Goal: Obtain resource: Download file/media

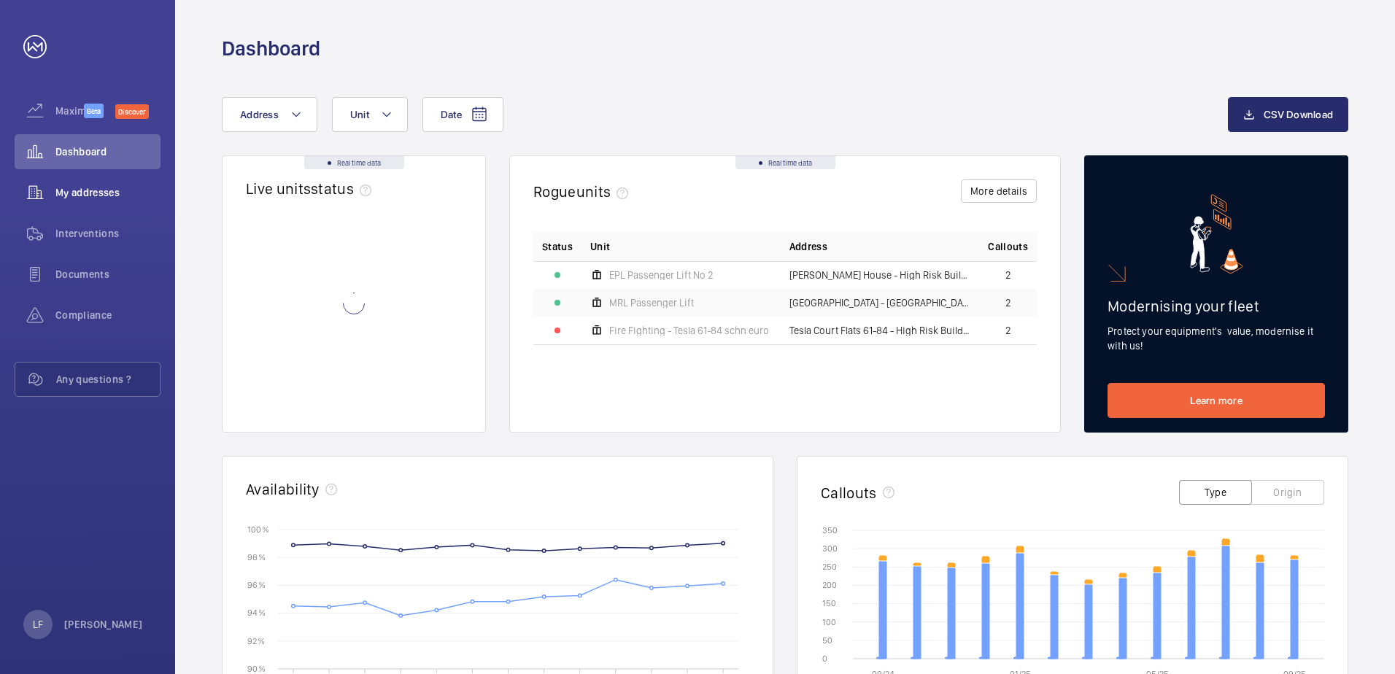
click at [88, 203] on div "My addresses" at bounding box center [88, 192] width 146 height 35
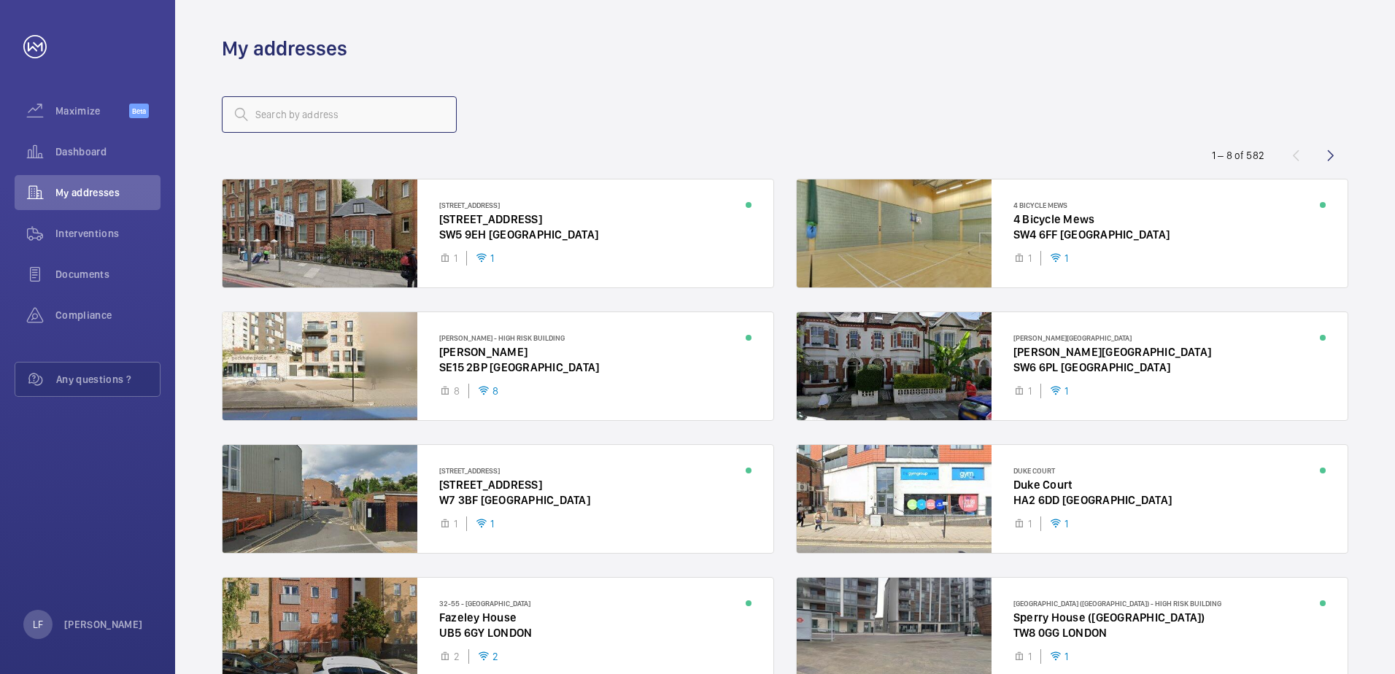
click at [299, 123] on input "text" at bounding box center [339, 114] width 235 height 36
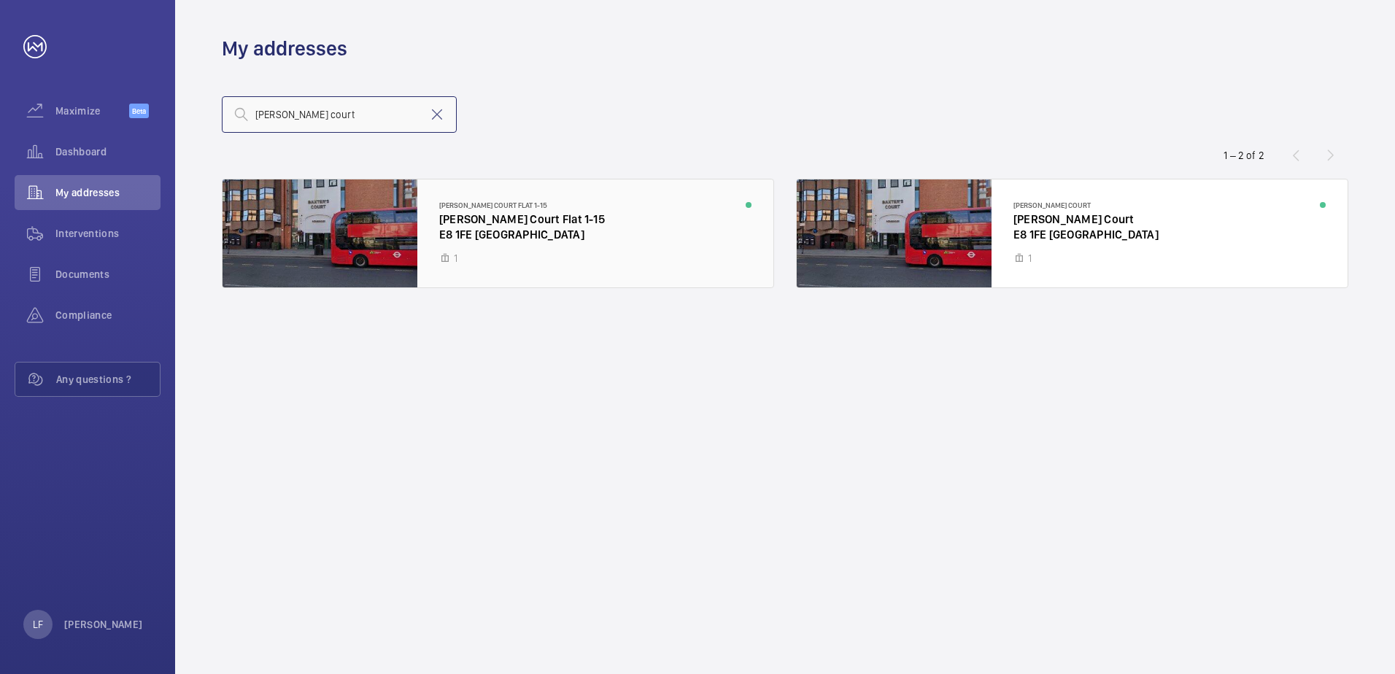
type input "baxter court"
click at [484, 232] on div at bounding box center [498, 233] width 551 height 108
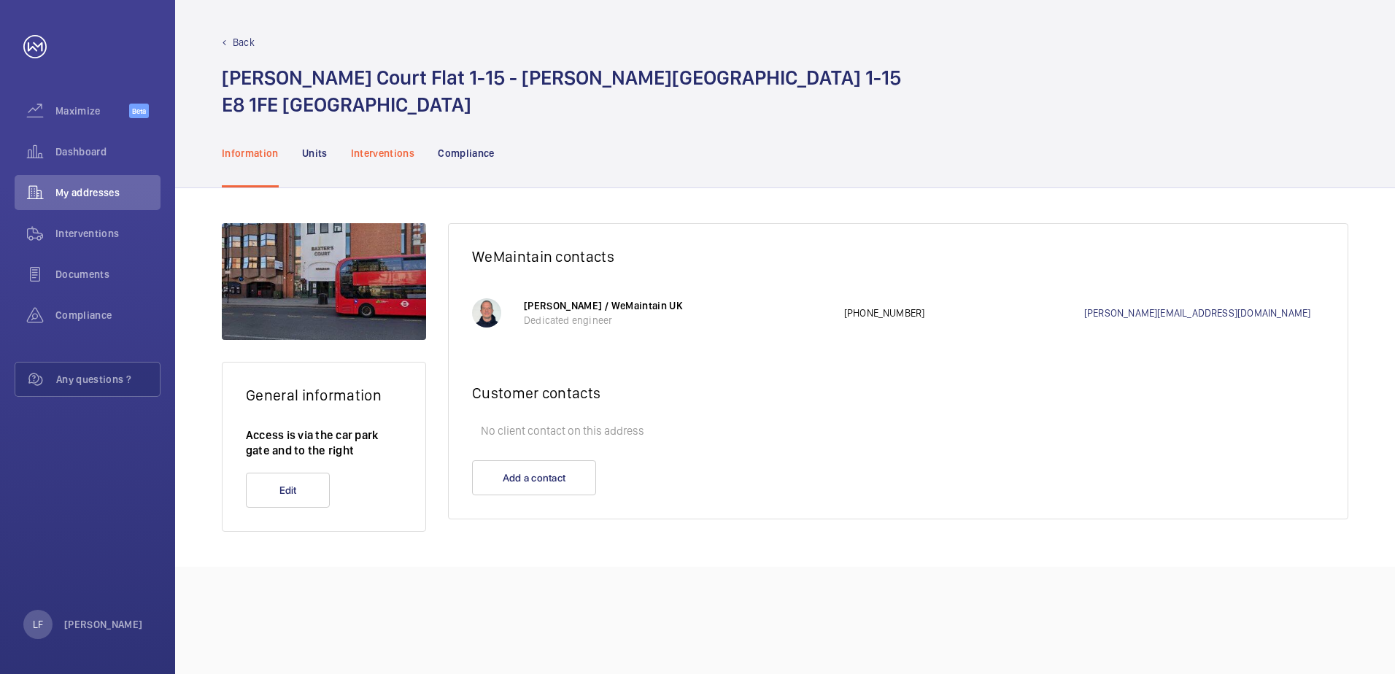
click at [394, 156] on p "Interventions" at bounding box center [383, 153] width 64 height 15
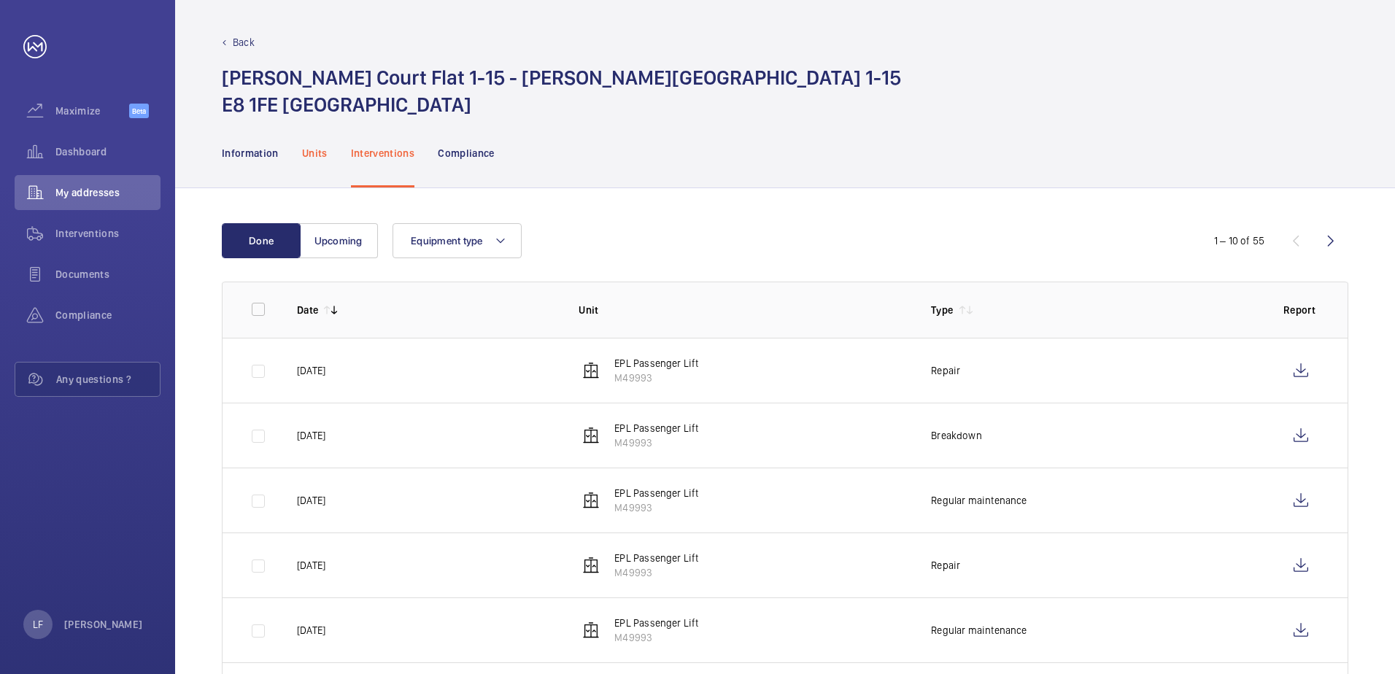
click at [325, 155] on p "Units" at bounding box center [315, 153] width 26 height 15
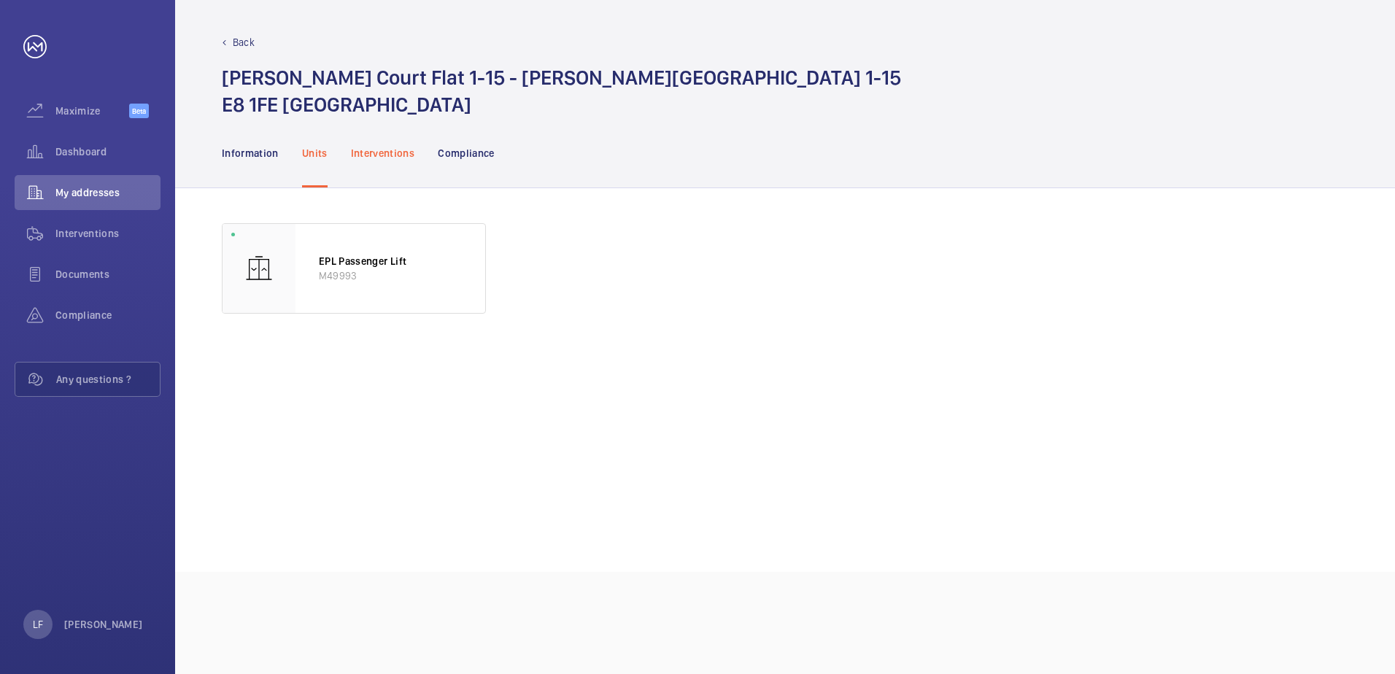
click at [388, 158] on p "Interventions" at bounding box center [383, 153] width 64 height 15
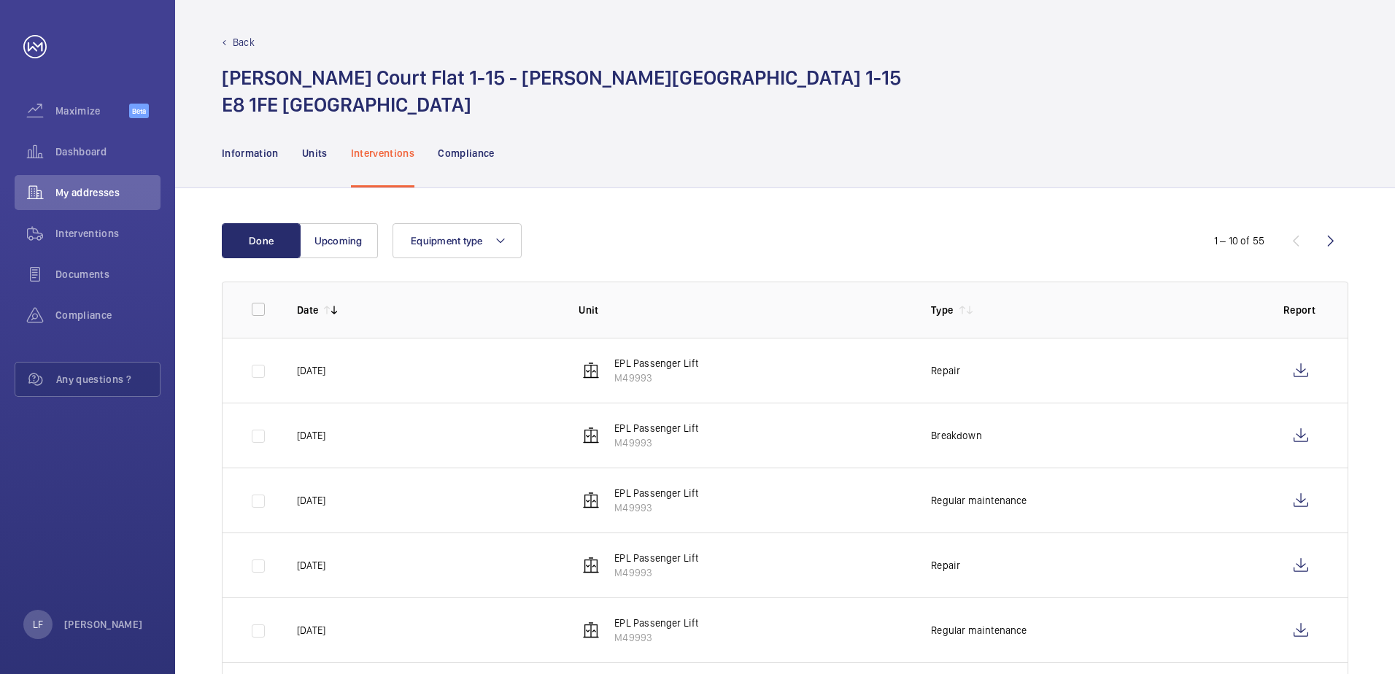
click at [1282, 373] on td at bounding box center [1304, 370] width 88 height 65
click at [1291, 371] on wm-front-icon-button at bounding box center [1300, 370] width 35 height 35
click at [1280, 441] on td at bounding box center [1304, 435] width 88 height 65
click at [1284, 436] on wm-front-icon-button at bounding box center [1300, 435] width 35 height 35
click at [1294, 506] on wm-front-icon-button at bounding box center [1300, 500] width 35 height 35
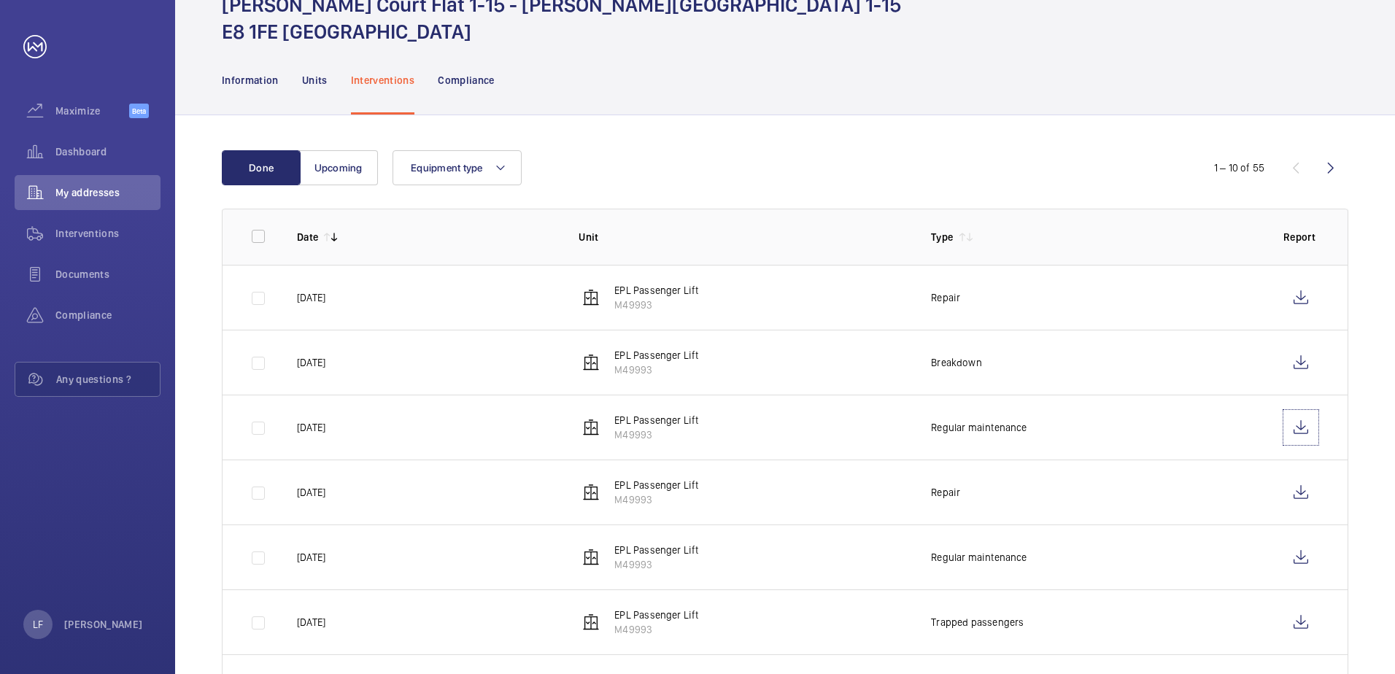
scroll to position [146, 0]
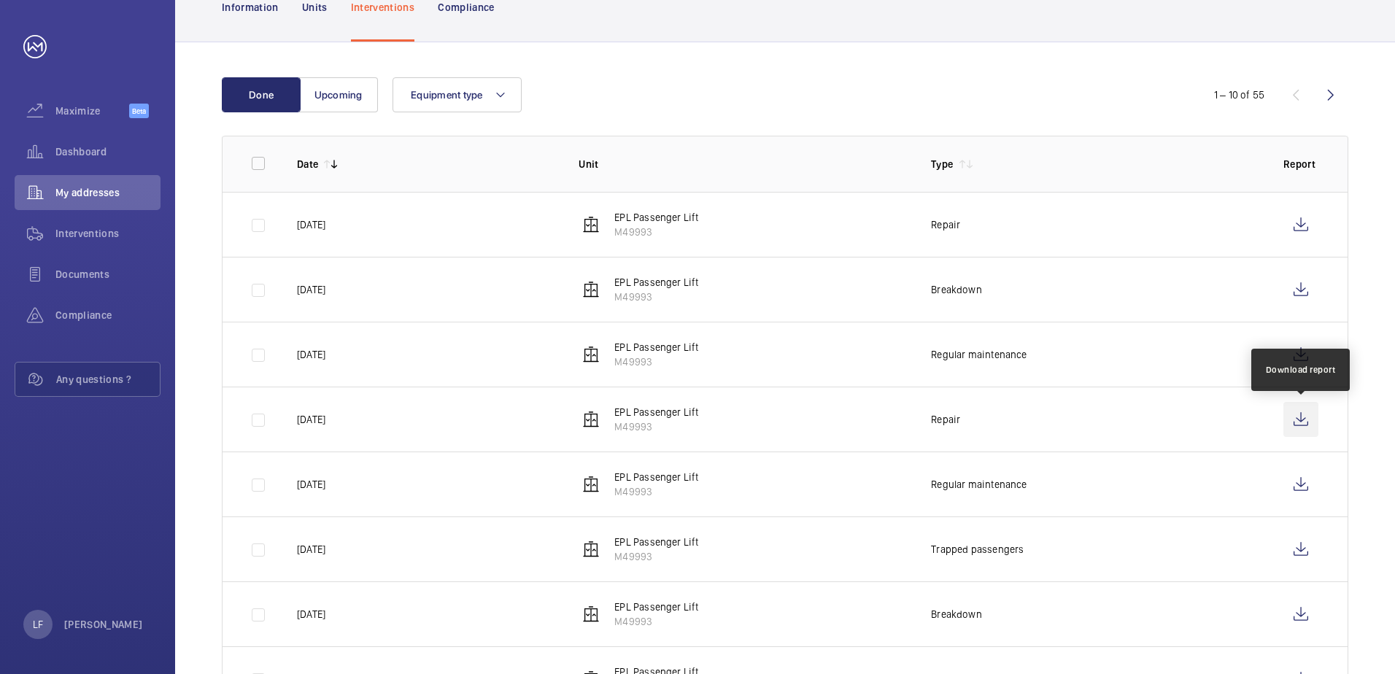
click at [1292, 417] on wm-front-icon-button at bounding box center [1300, 419] width 35 height 35
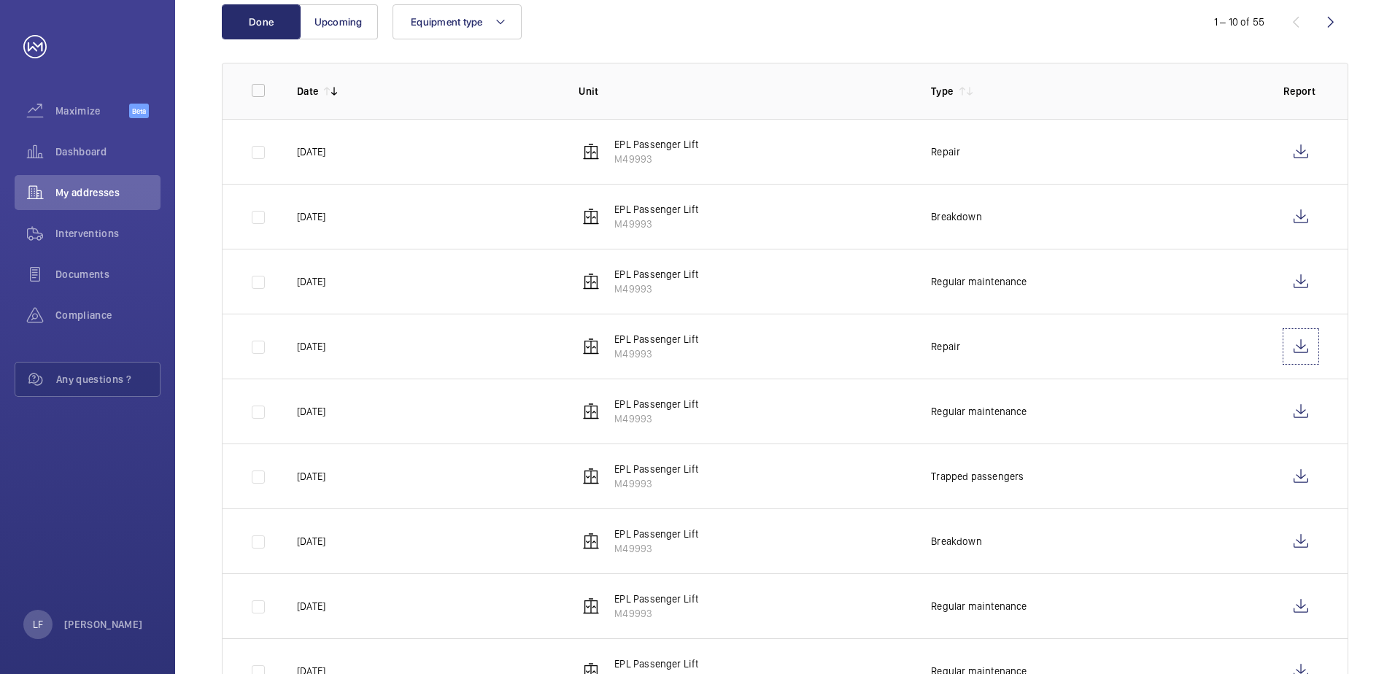
scroll to position [292, 0]
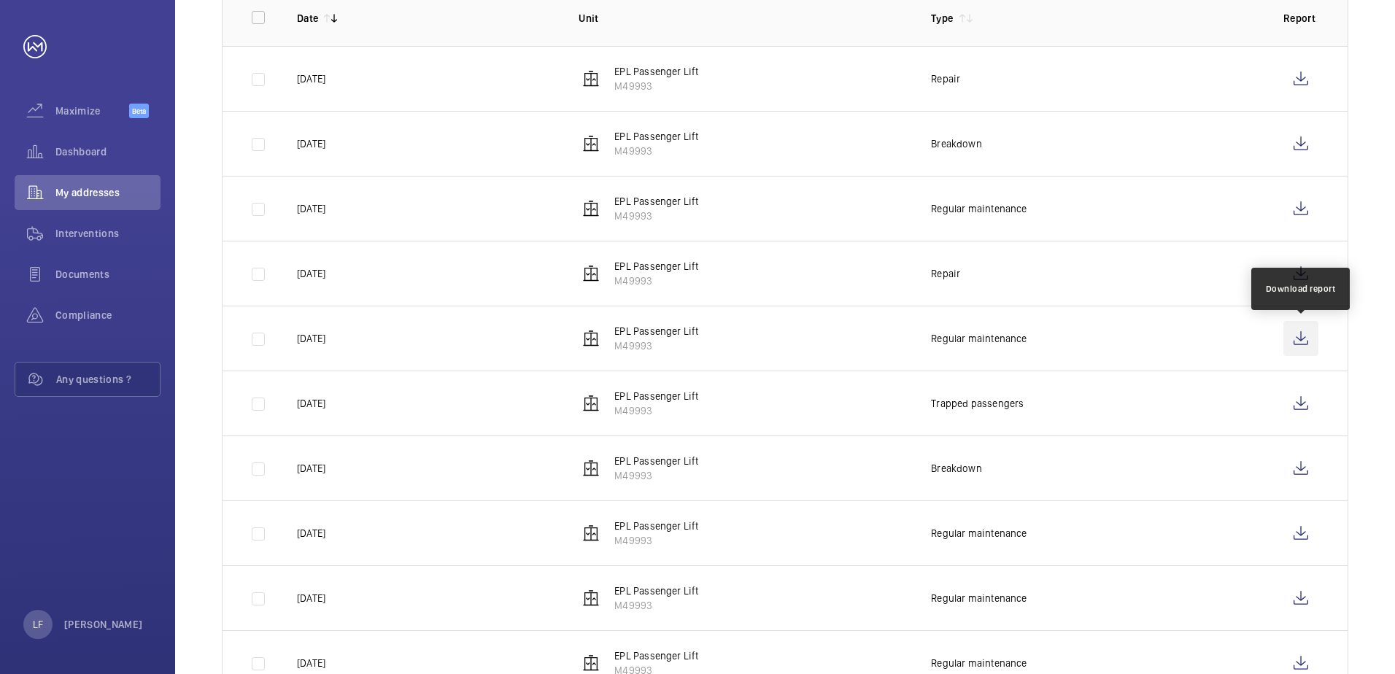
click at [1295, 346] on wm-front-icon-button at bounding box center [1300, 338] width 35 height 35
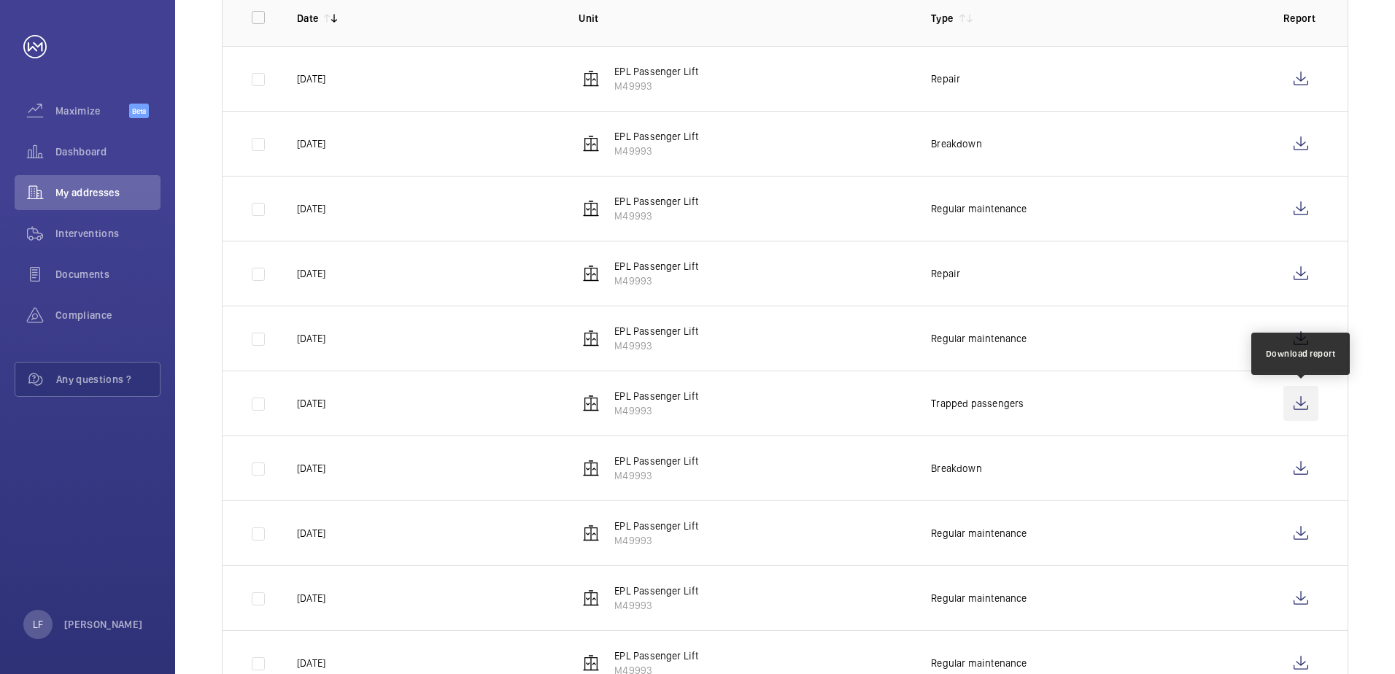
click at [1290, 402] on wm-front-icon-button at bounding box center [1300, 403] width 35 height 35
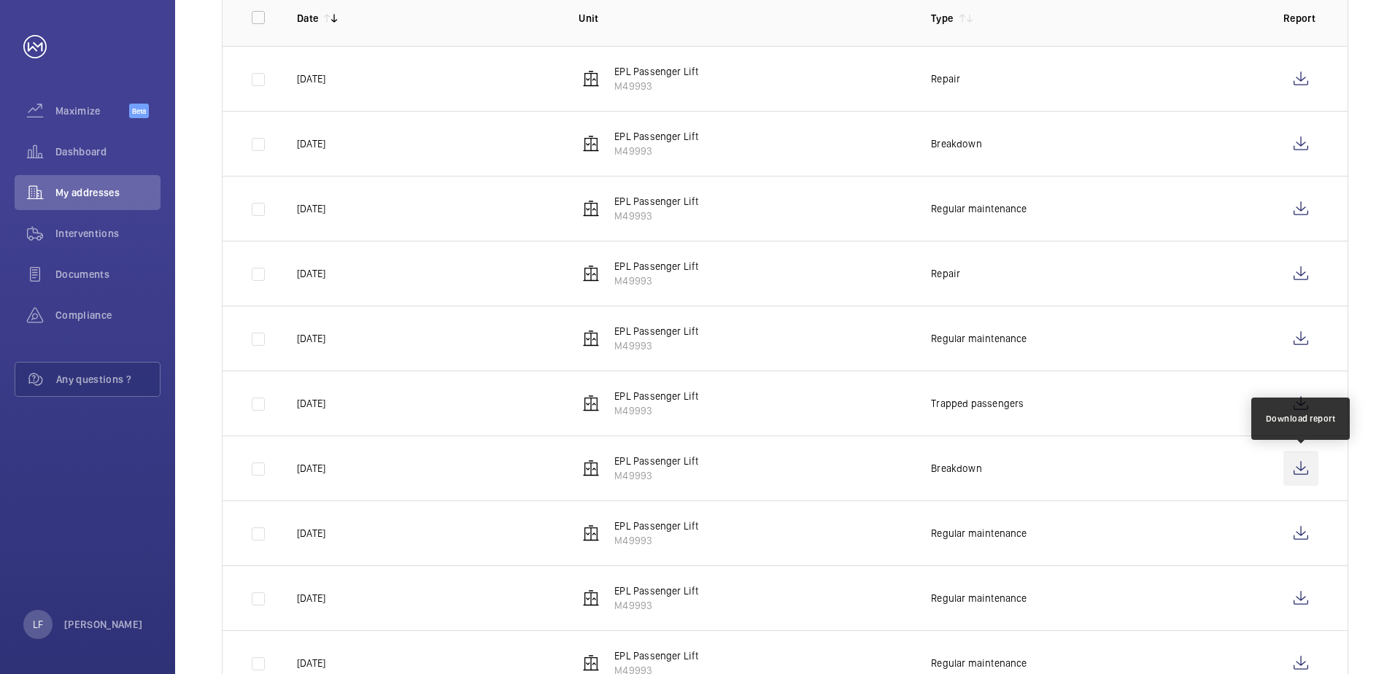
click at [1313, 474] on wm-front-icon-button at bounding box center [1300, 468] width 35 height 35
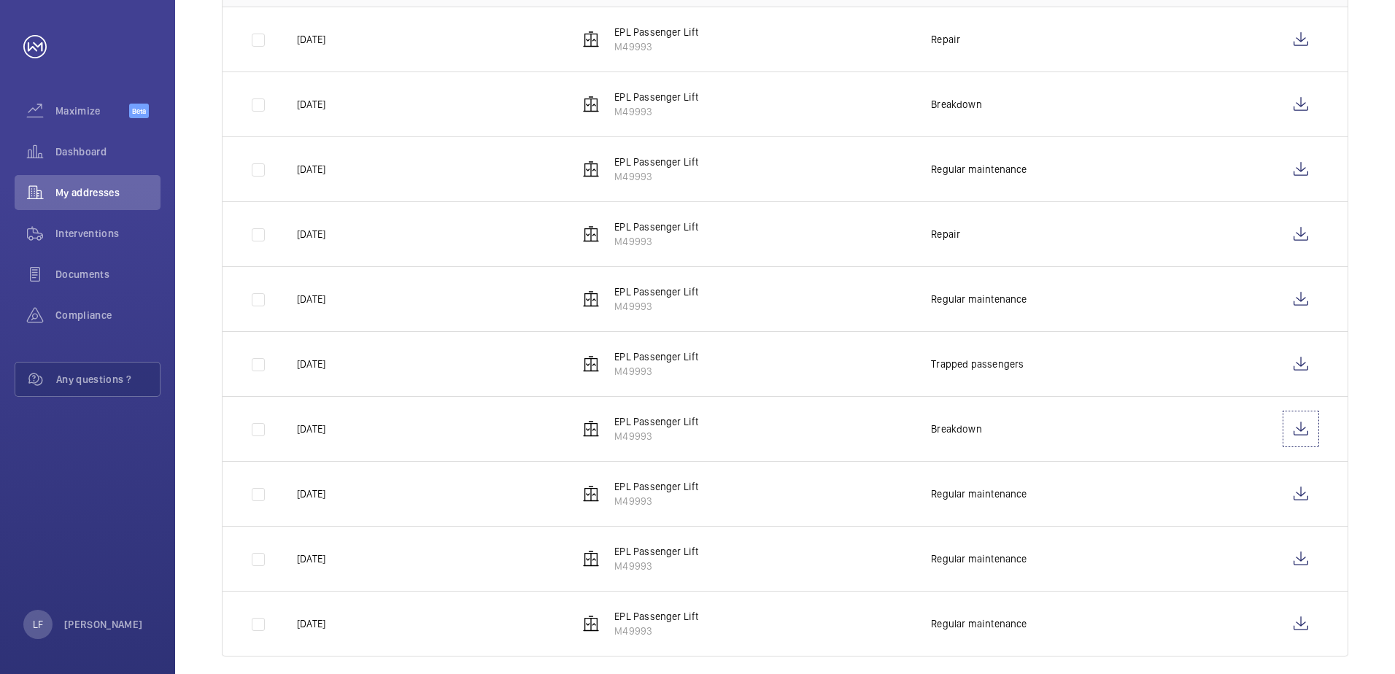
scroll to position [349, 0]
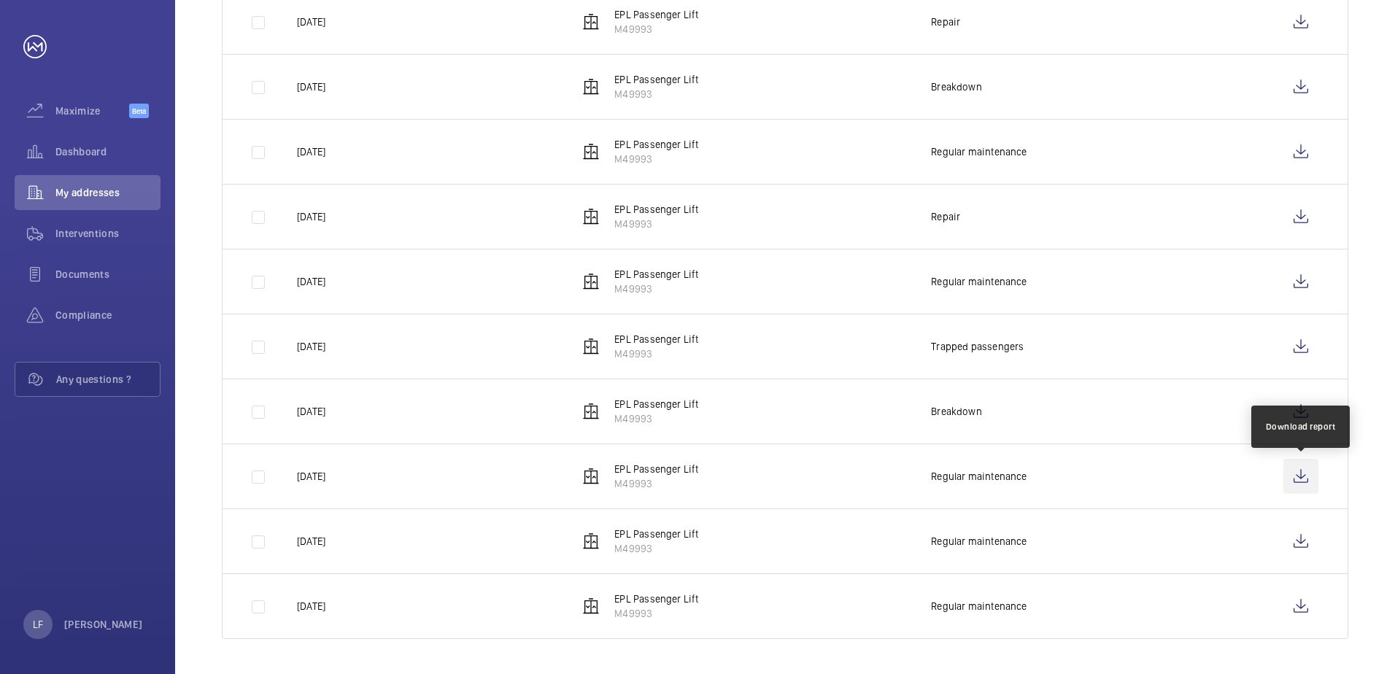
click at [1302, 479] on wm-front-icon-button at bounding box center [1300, 476] width 35 height 35
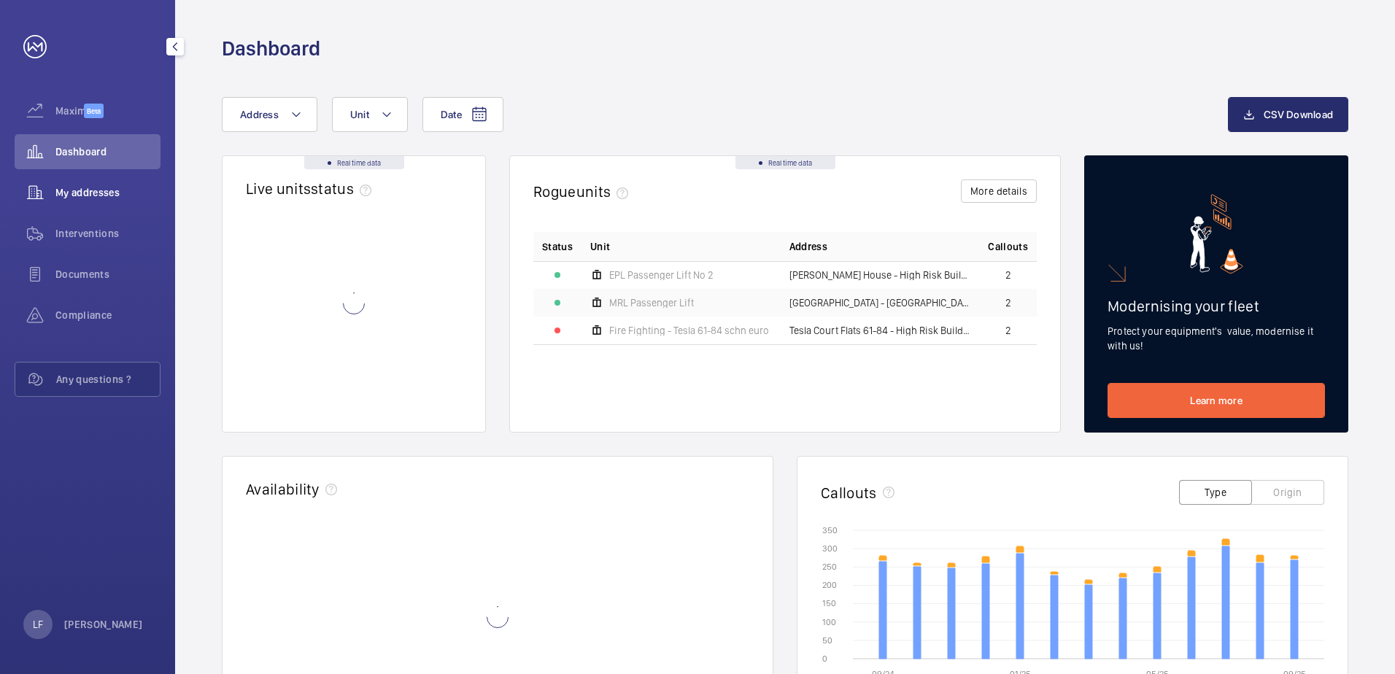
click at [108, 201] on div "My addresses" at bounding box center [88, 192] width 146 height 35
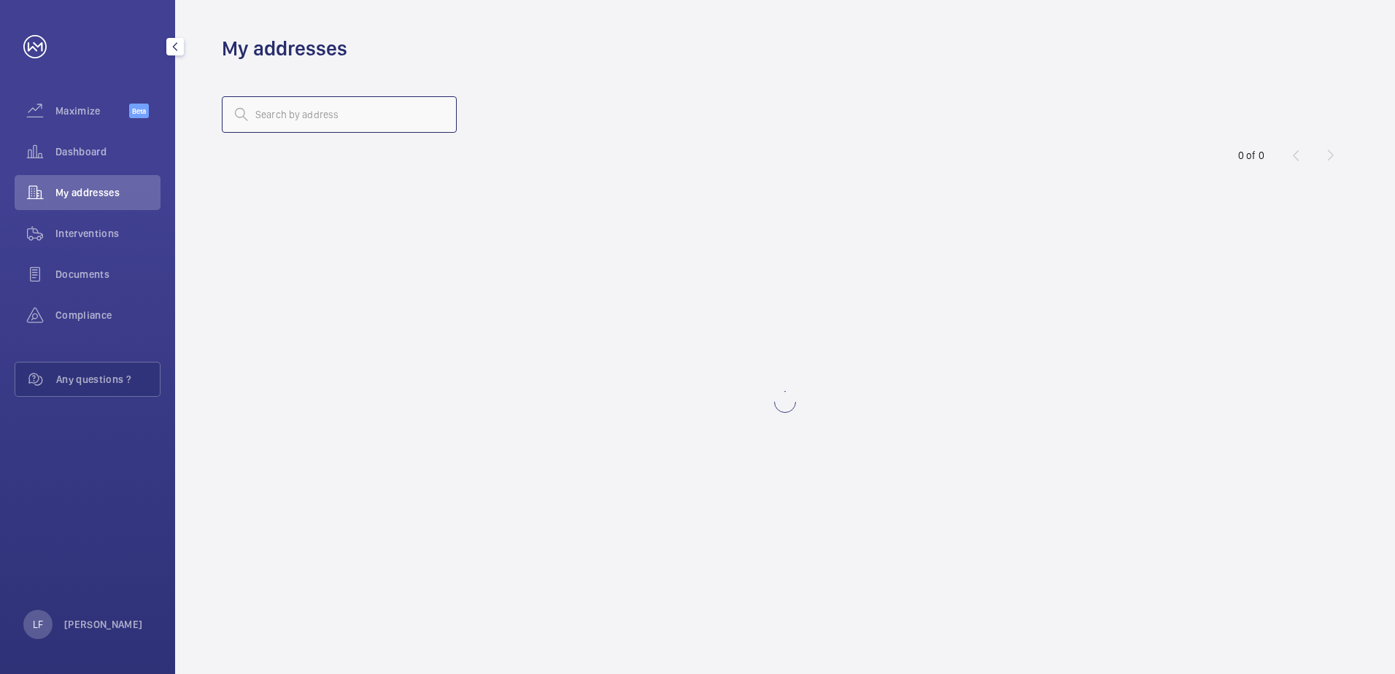
click at [298, 120] on input "text" at bounding box center [339, 114] width 235 height 36
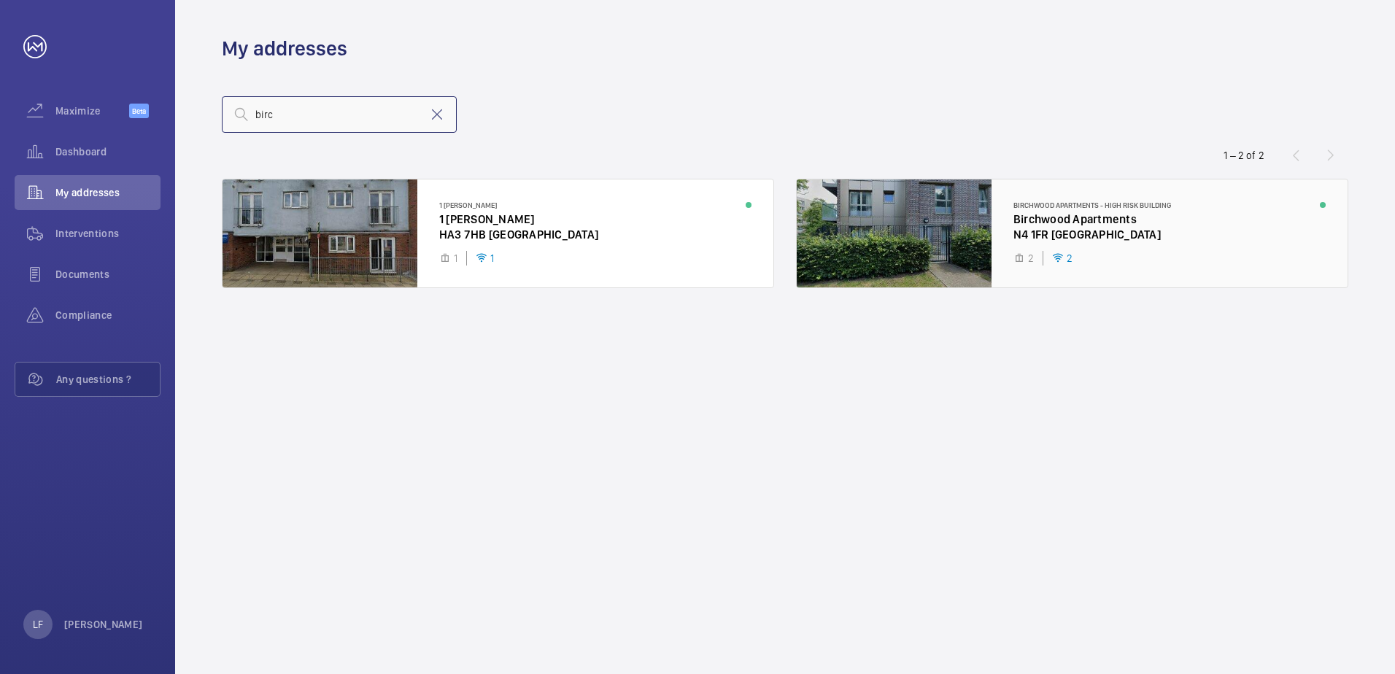
type input "birc"
click at [1042, 222] on div at bounding box center [1072, 233] width 551 height 108
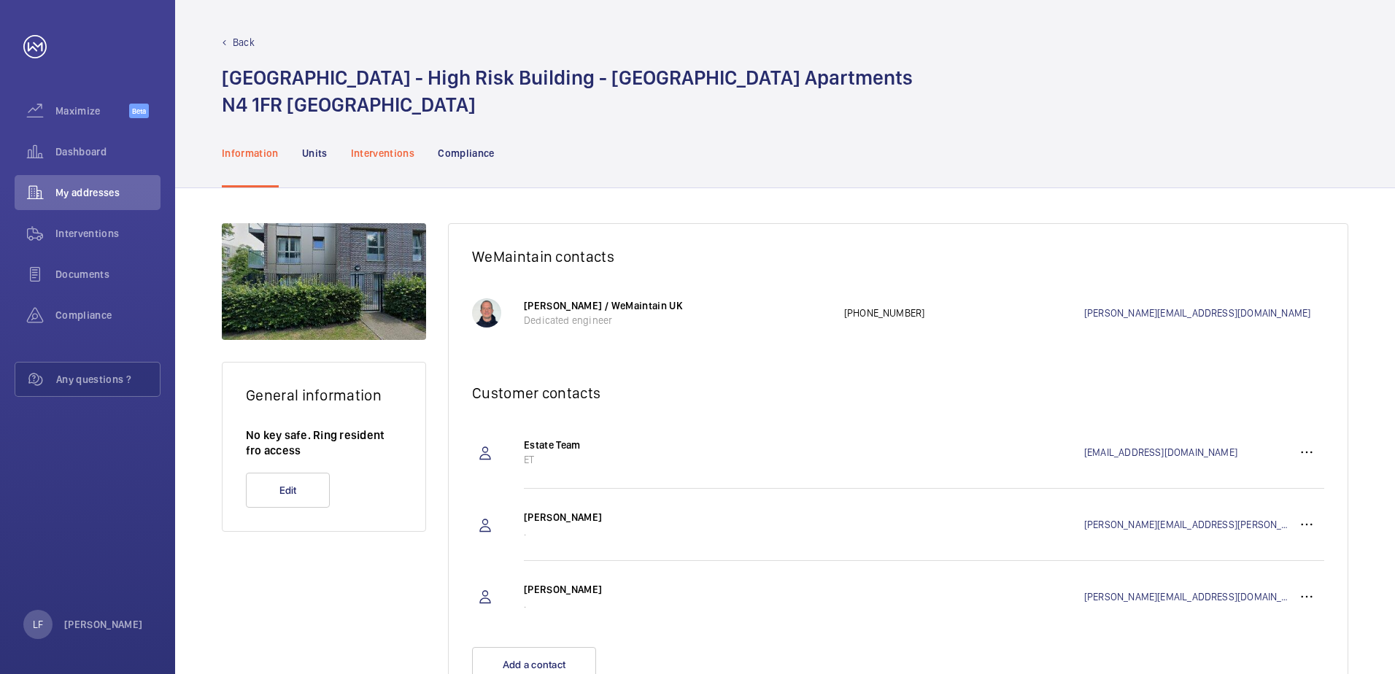
click at [360, 148] on p "Interventions" at bounding box center [383, 153] width 64 height 15
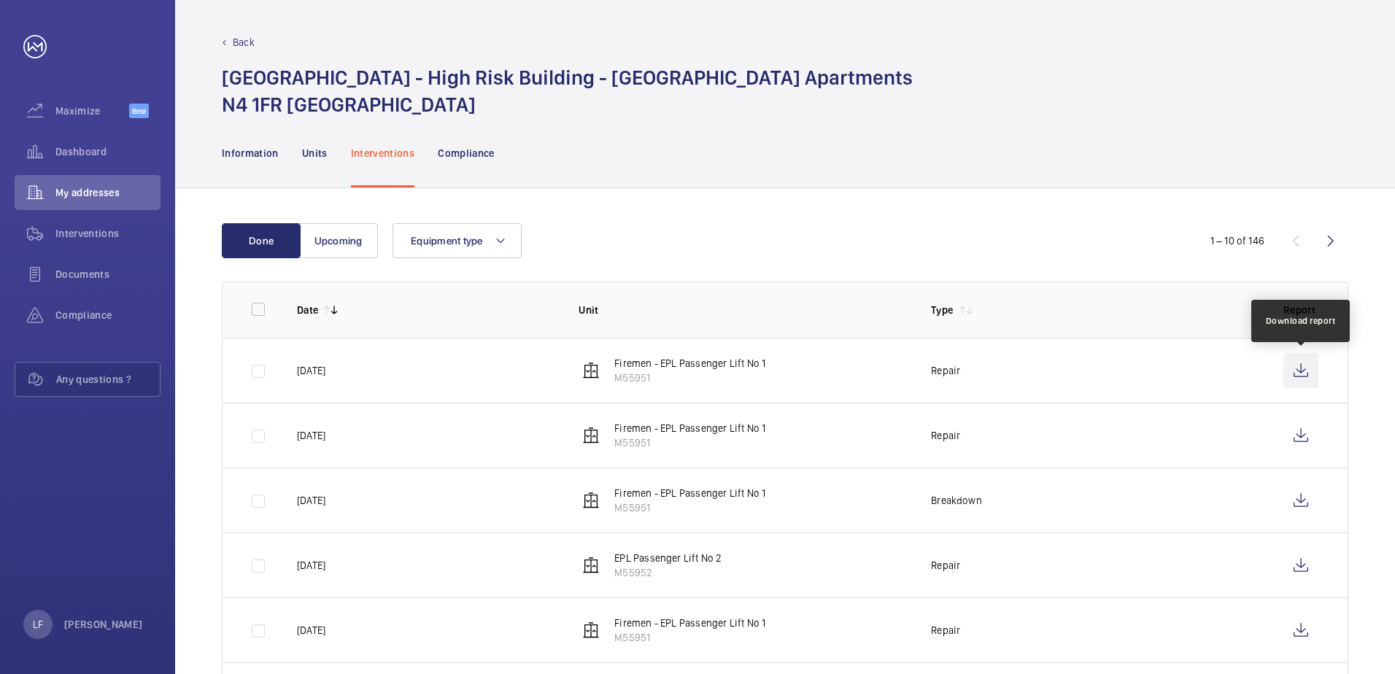
click at [1306, 379] on wm-front-icon-button at bounding box center [1300, 370] width 35 height 35
click at [95, 178] on div "My addresses" at bounding box center [88, 192] width 146 height 35
click at [93, 143] on div "Dashboard" at bounding box center [88, 151] width 146 height 35
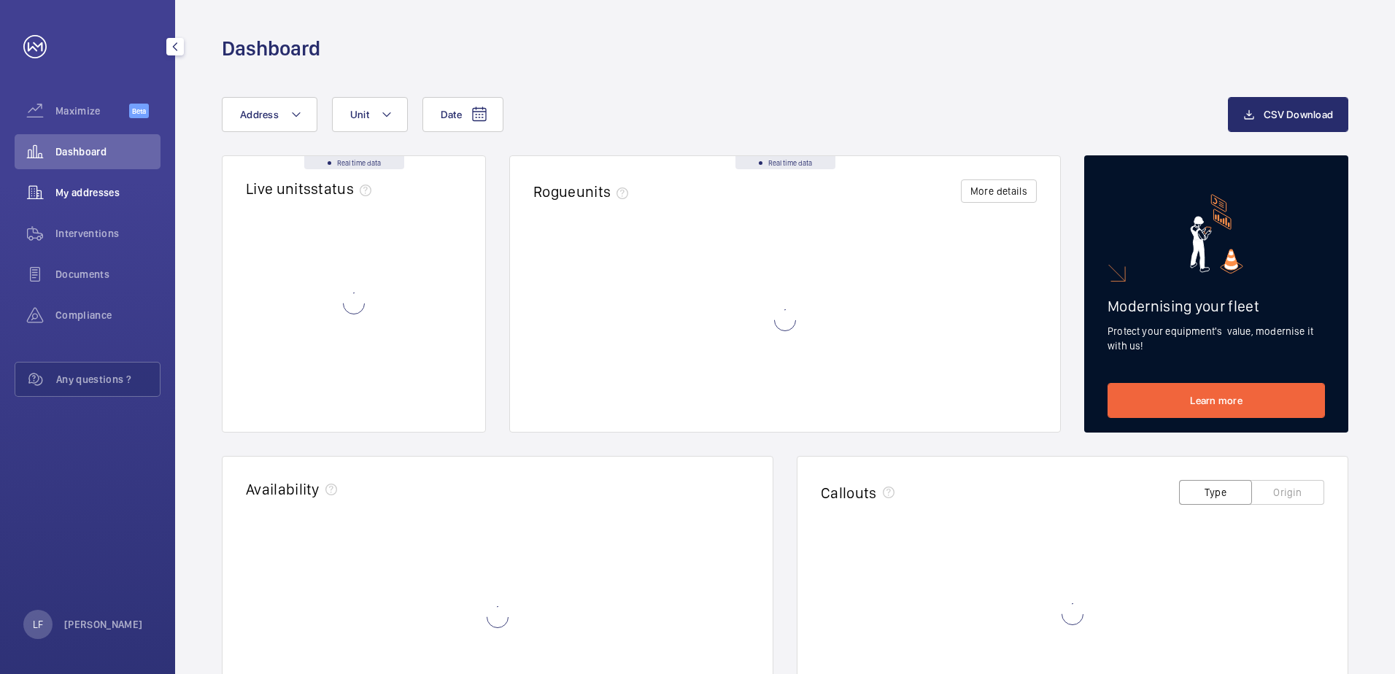
click at [95, 191] on span "My addresses" at bounding box center [107, 192] width 105 height 15
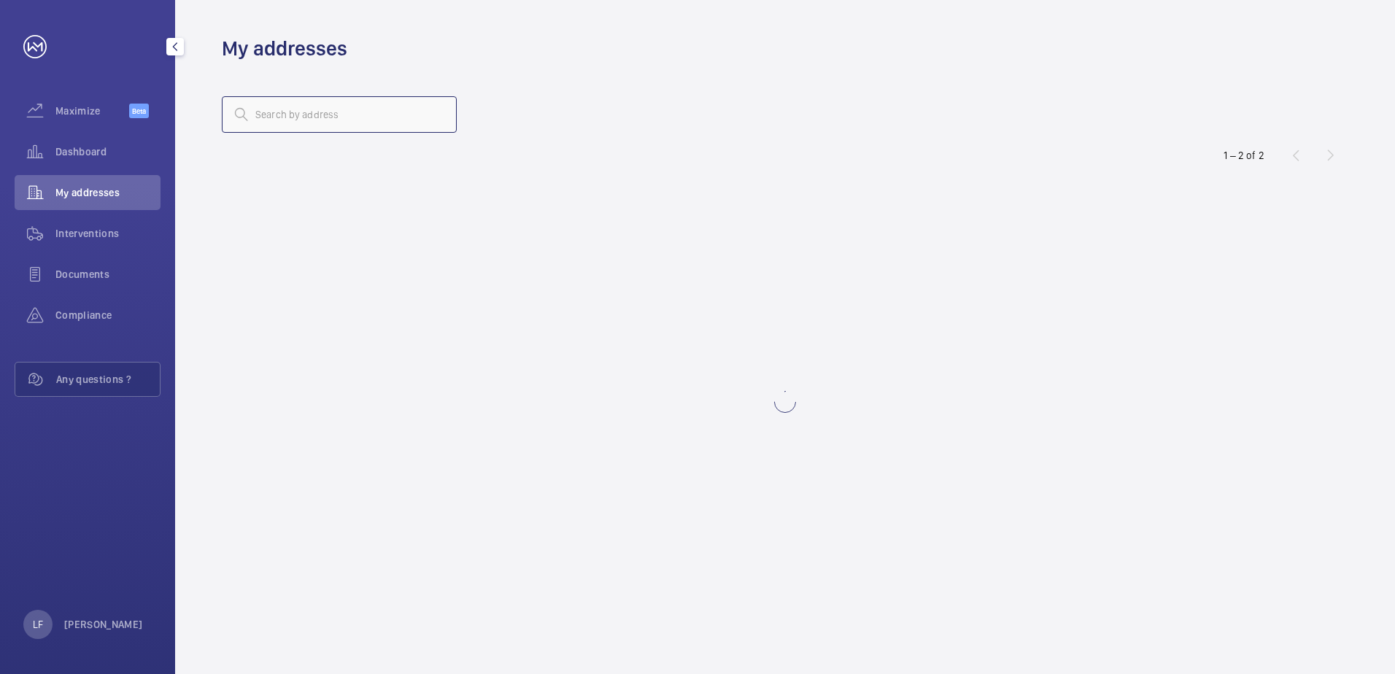
click at [302, 115] on input "text" at bounding box center [339, 114] width 235 height 36
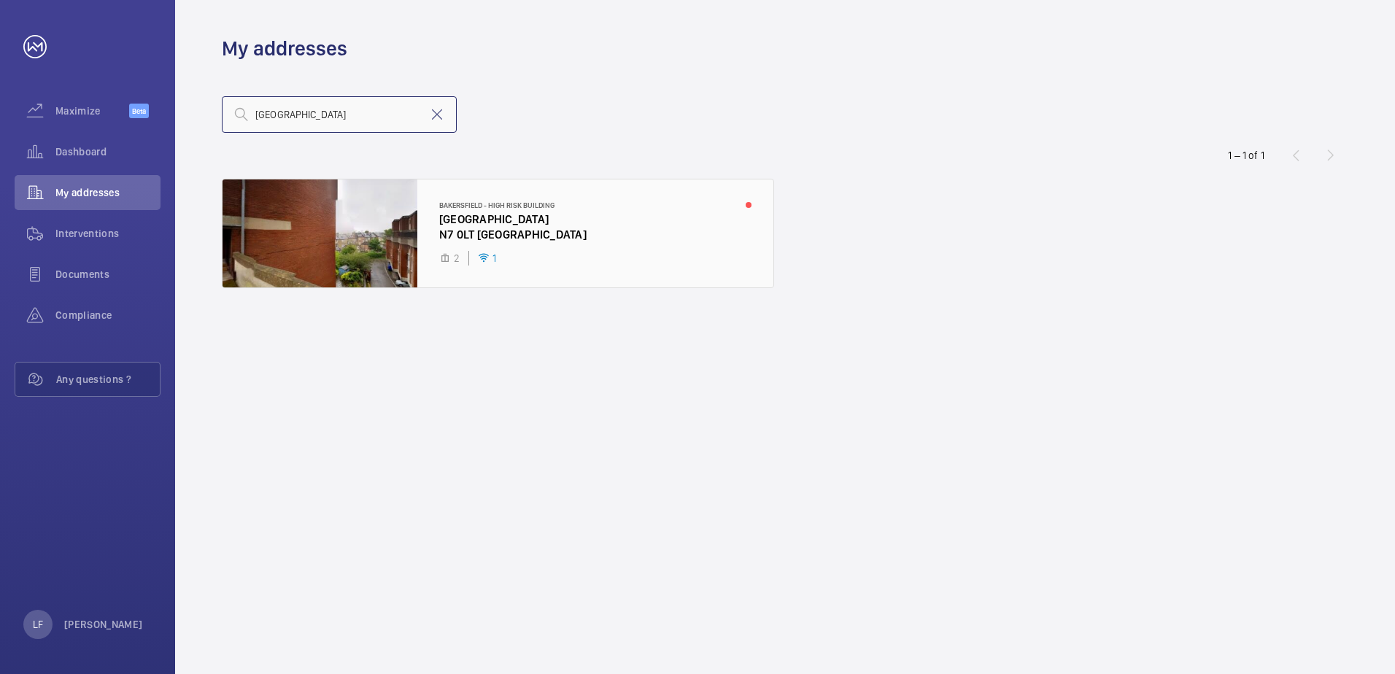
type input "[GEOGRAPHIC_DATA]"
click at [445, 217] on div at bounding box center [498, 233] width 551 height 108
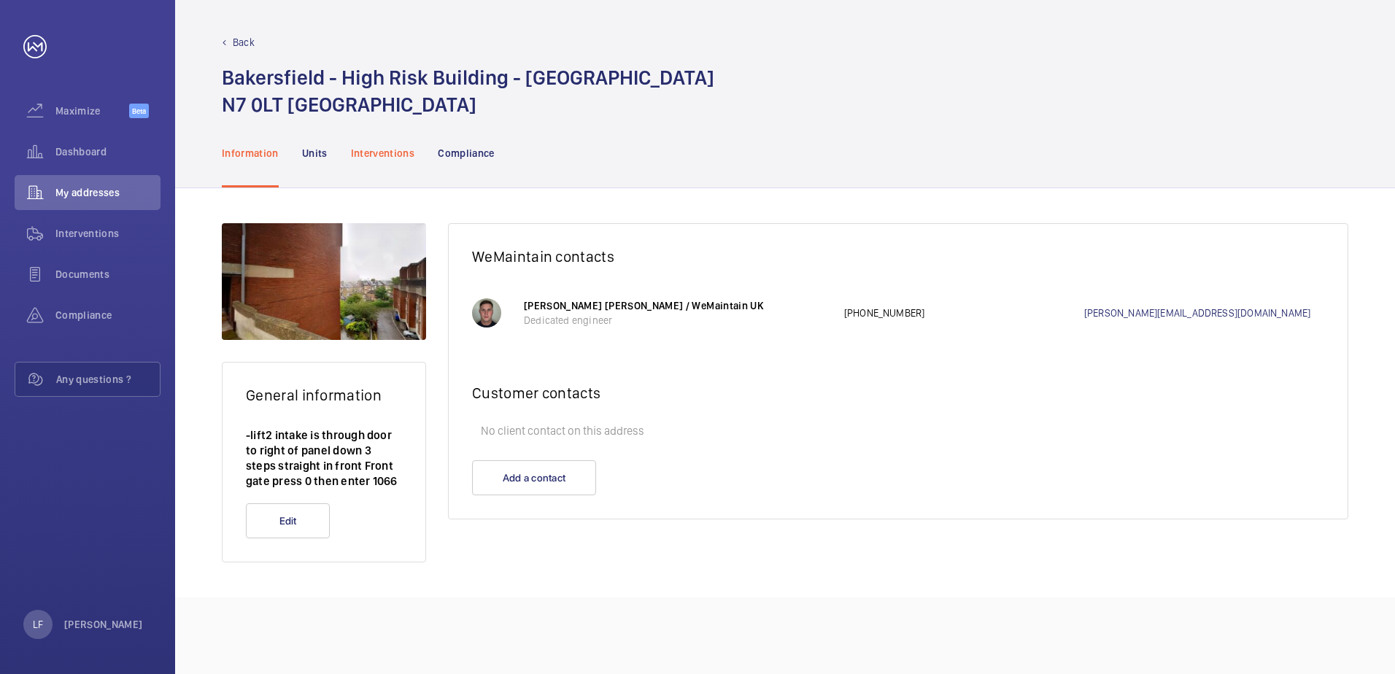
click at [411, 160] on p "Interventions" at bounding box center [383, 153] width 64 height 15
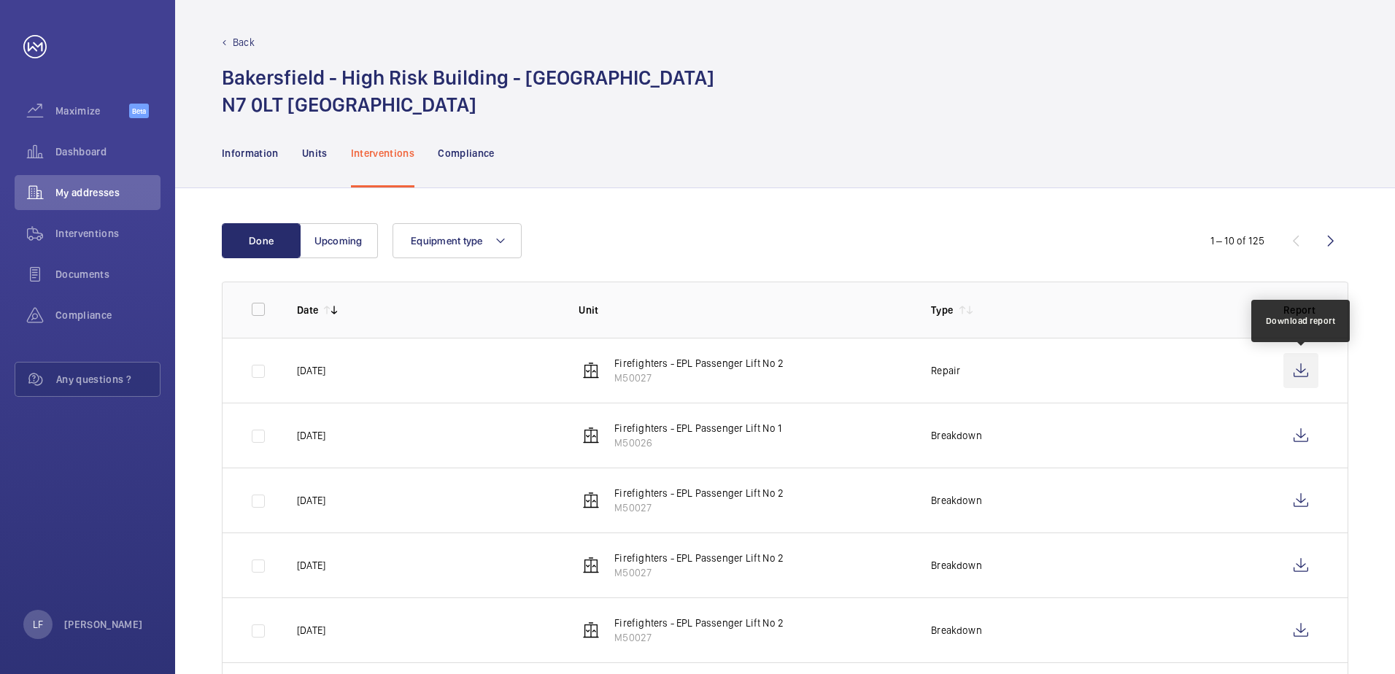
click at [1301, 368] on wm-front-icon-button at bounding box center [1300, 370] width 35 height 35
click at [88, 150] on span "Dashboard" at bounding box center [107, 151] width 105 height 15
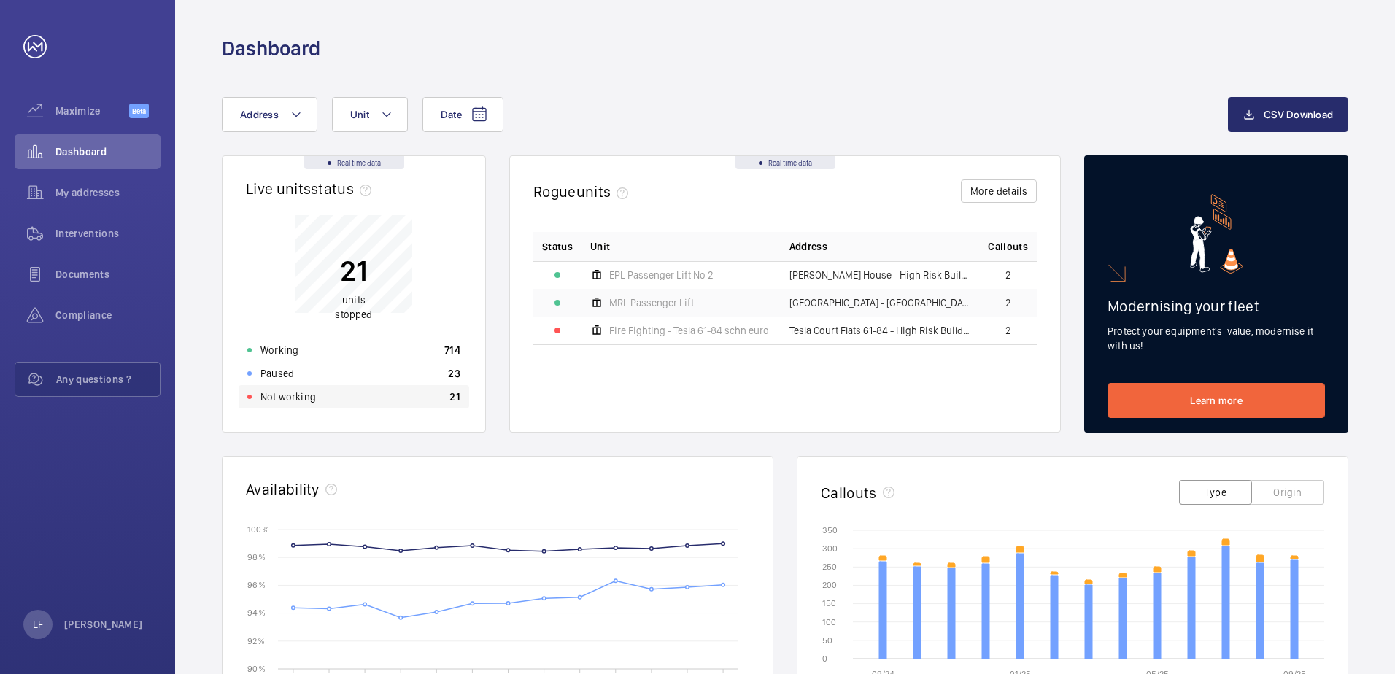
click at [376, 405] on div "Not working 21" at bounding box center [354, 396] width 231 height 23
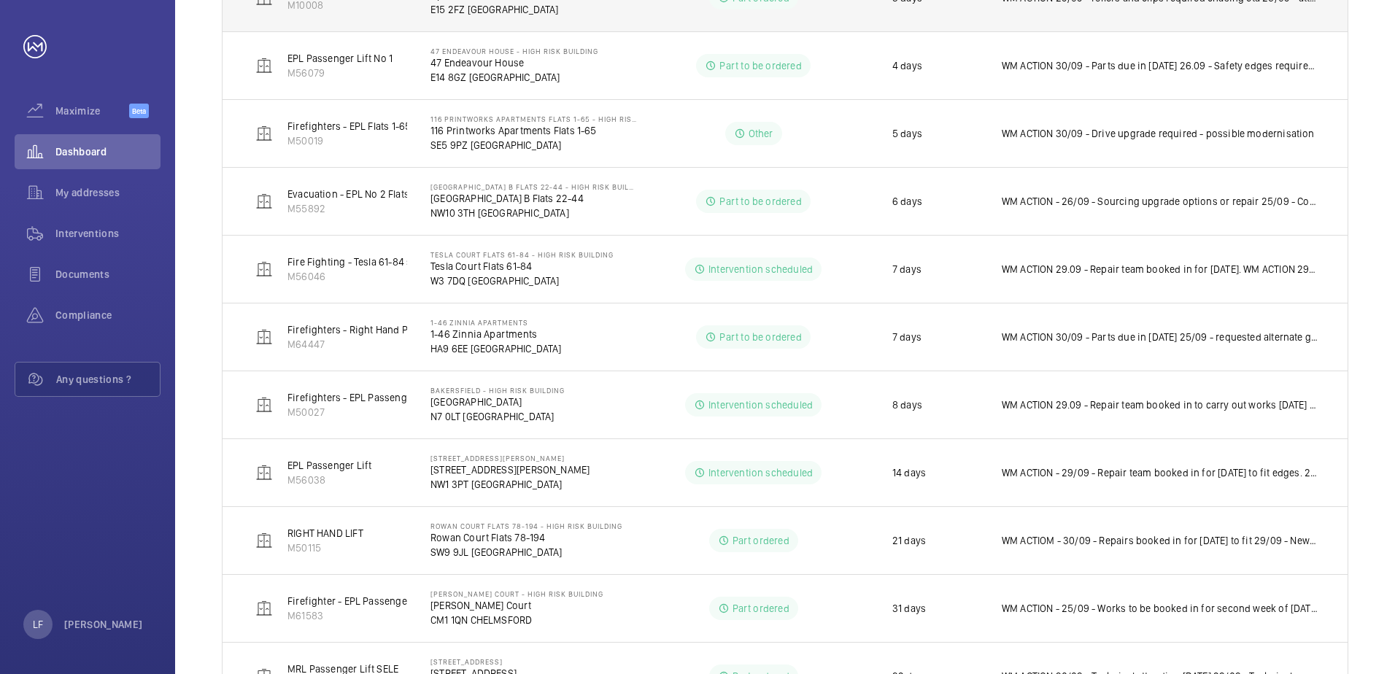
scroll to position [438, 0]
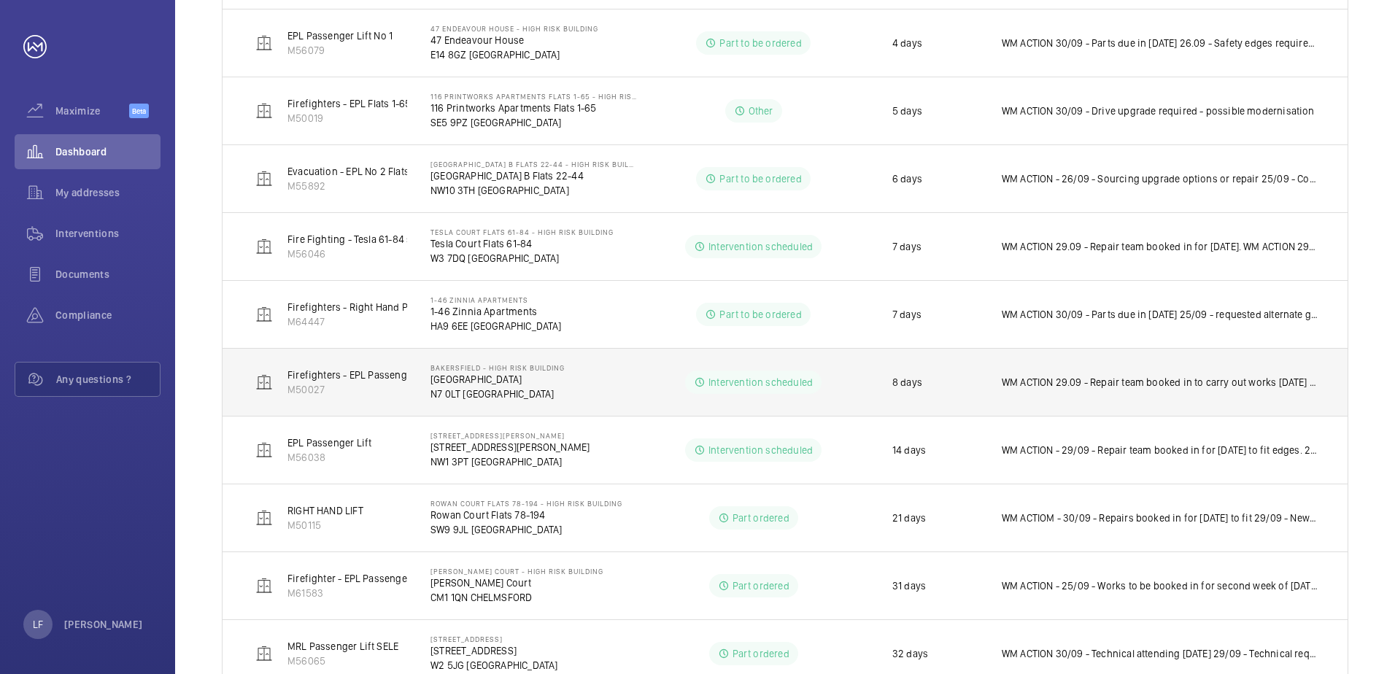
click at [1119, 390] on td "WM ACTION 29.09 - Repair team booked in to carry out works [DATE] 1st. WM ACTIO…" at bounding box center [1162, 382] width 369 height 68
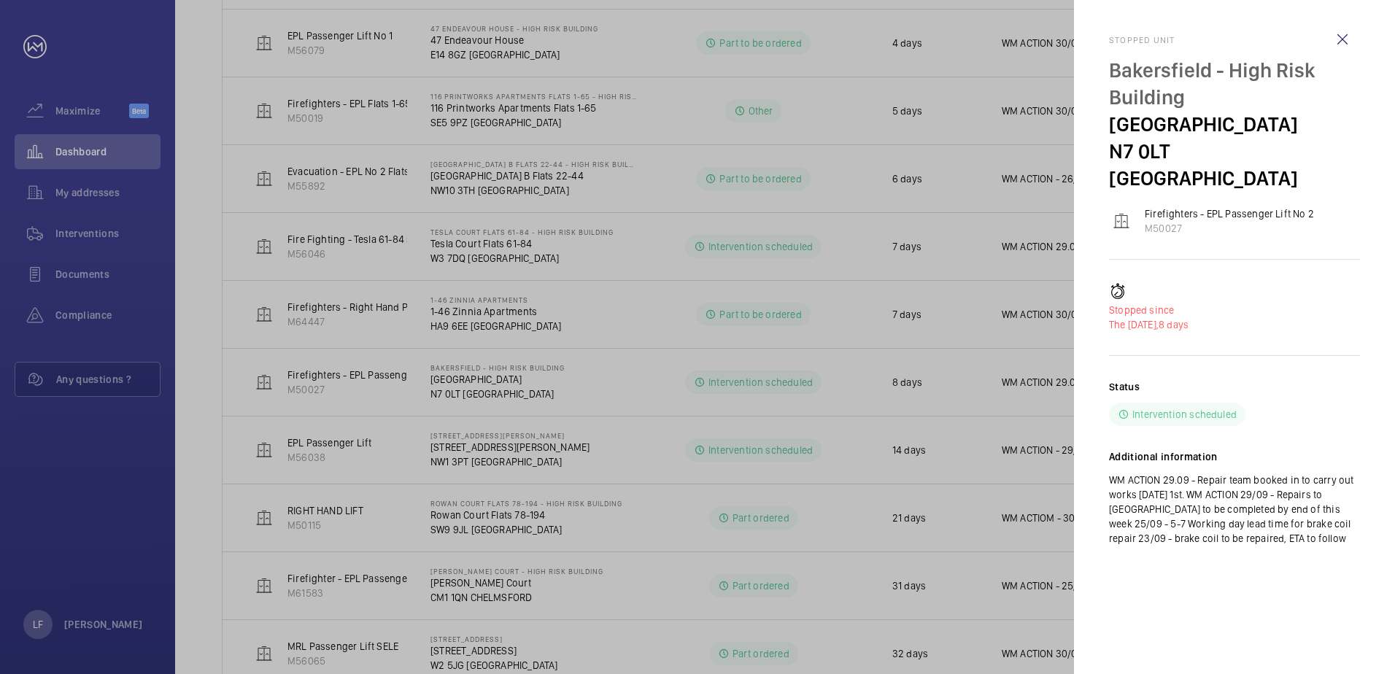
click at [1052, 401] on div at bounding box center [697, 337] width 1395 height 674
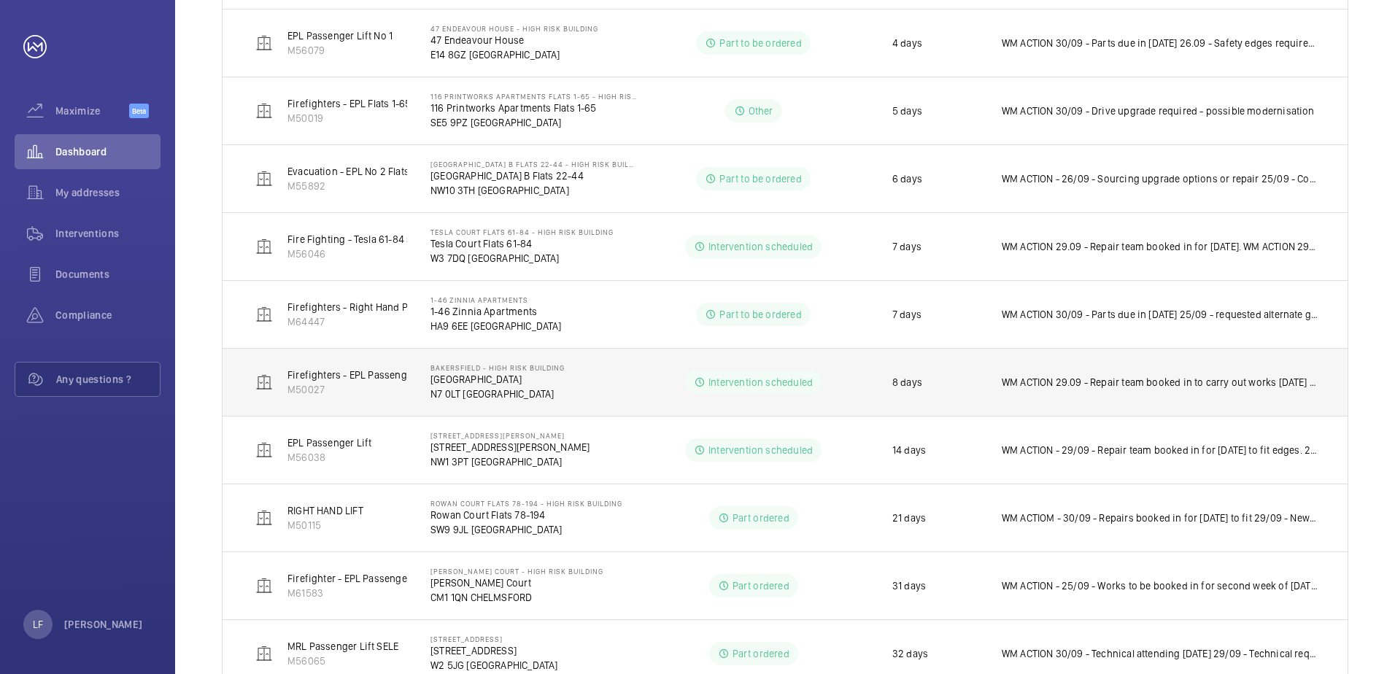
click at [1100, 390] on td "WM ACTION 29.09 - Repair team booked in to carry out works [DATE] 1st. WM ACTIO…" at bounding box center [1162, 382] width 369 height 68
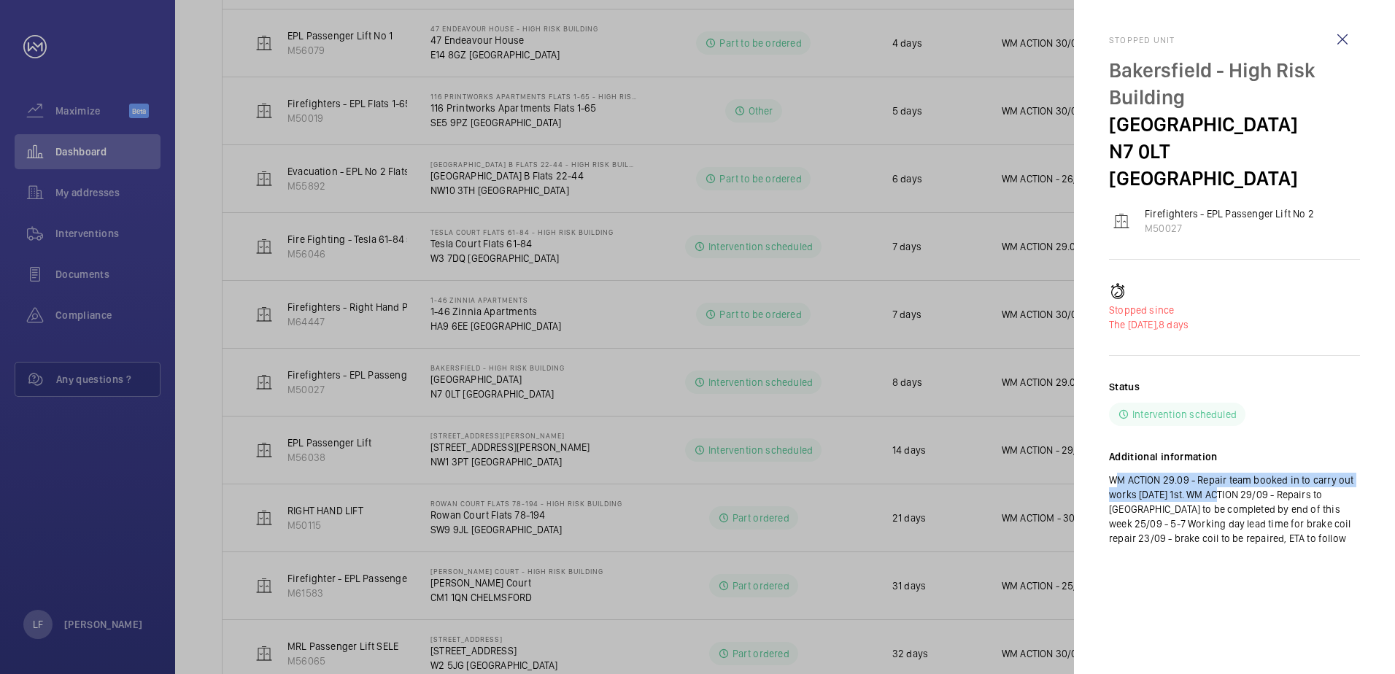
drag, startPoint x: 1220, startPoint y: 467, endPoint x: 1098, endPoint y: 447, distance: 123.4
click at [1098, 447] on mat-sidenav "Stopped unit [GEOGRAPHIC_DATA] - High Risk Building [GEOGRAPHIC_DATA] N7 0LT LO…" at bounding box center [1234, 337] width 321 height 674
drag, startPoint x: 1098, startPoint y: 447, endPoint x: 1156, endPoint y: 457, distance: 59.3
copy p "WM ACTION 29.09 - Repair team booked in to carry out works [DATE] 1st."
click at [899, 417] on div at bounding box center [697, 337] width 1395 height 674
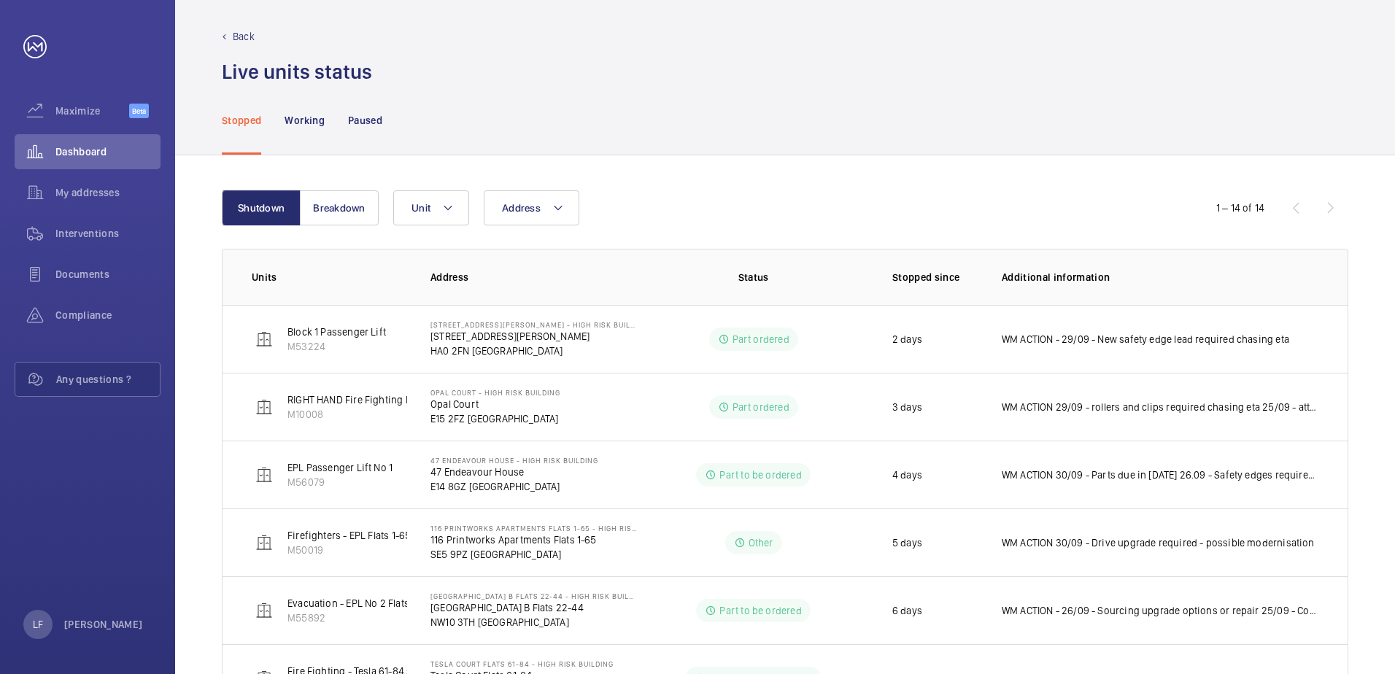
scroll to position [0, 0]
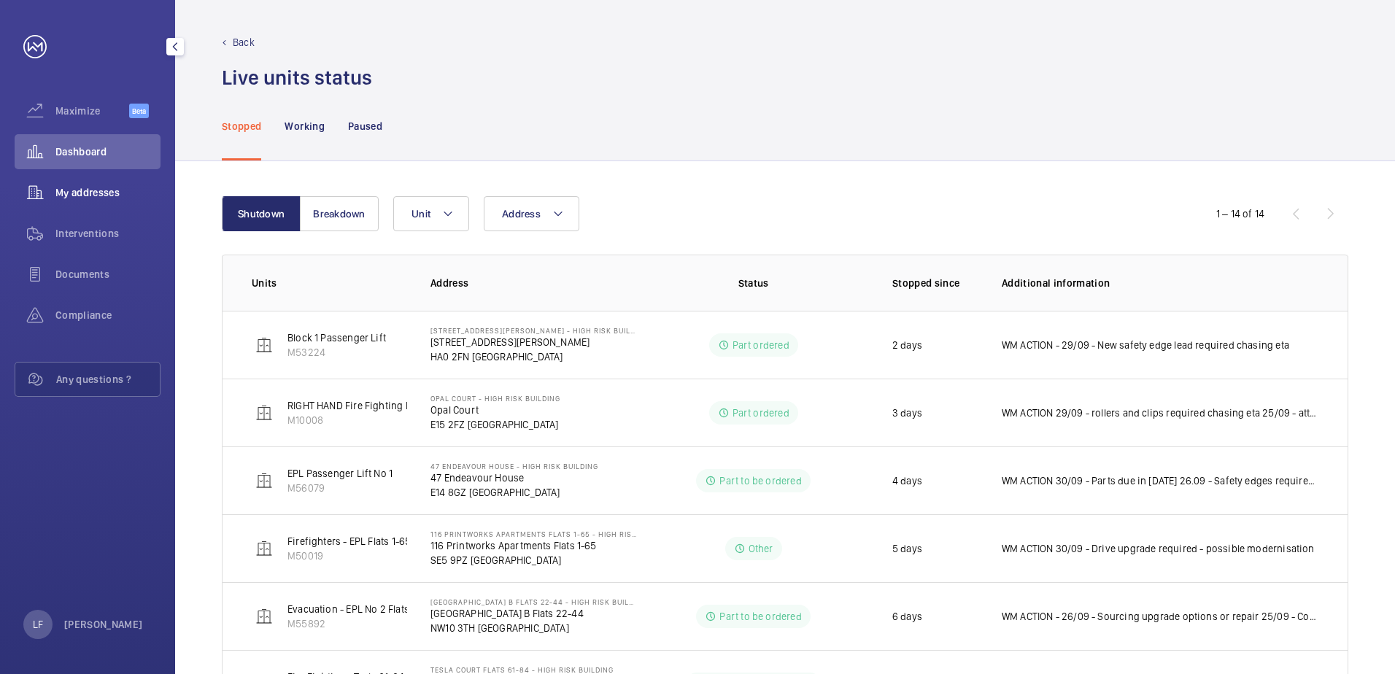
click at [96, 191] on span "My addresses" at bounding box center [107, 192] width 105 height 15
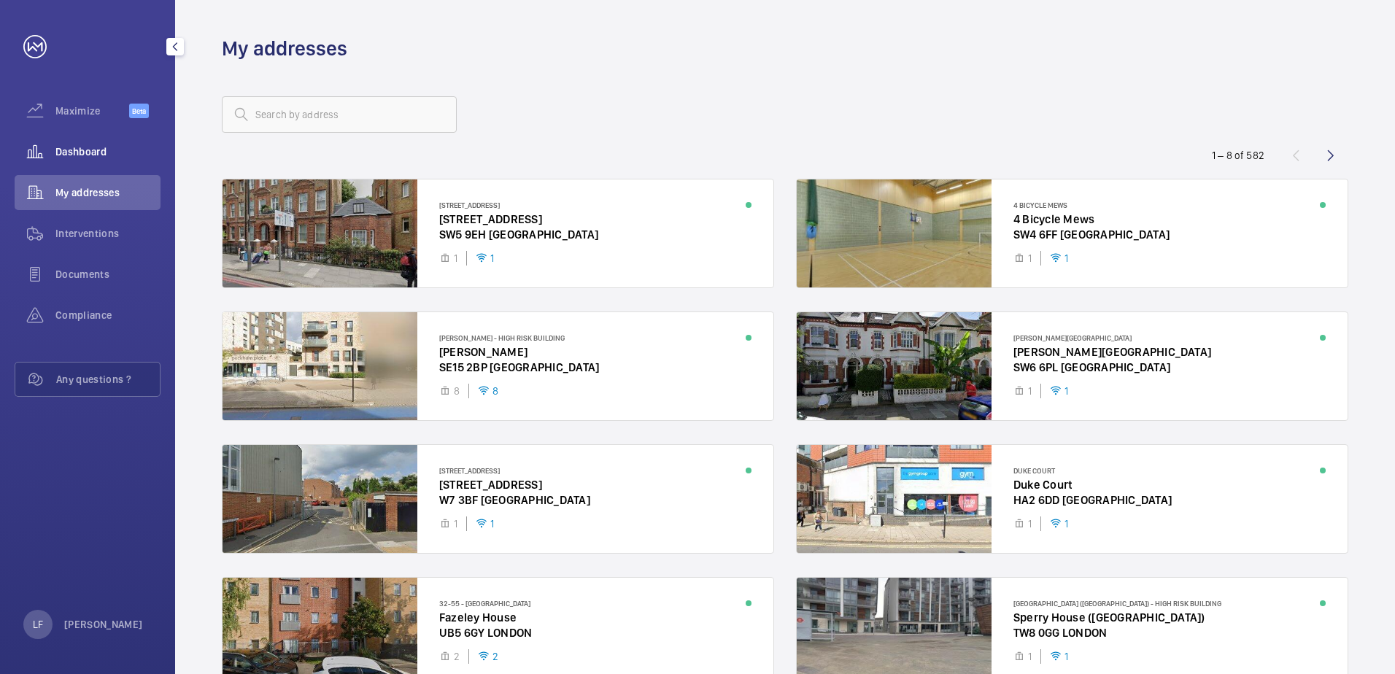
click at [81, 158] on span "Dashboard" at bounding box center [107, 151] width 105 height 15
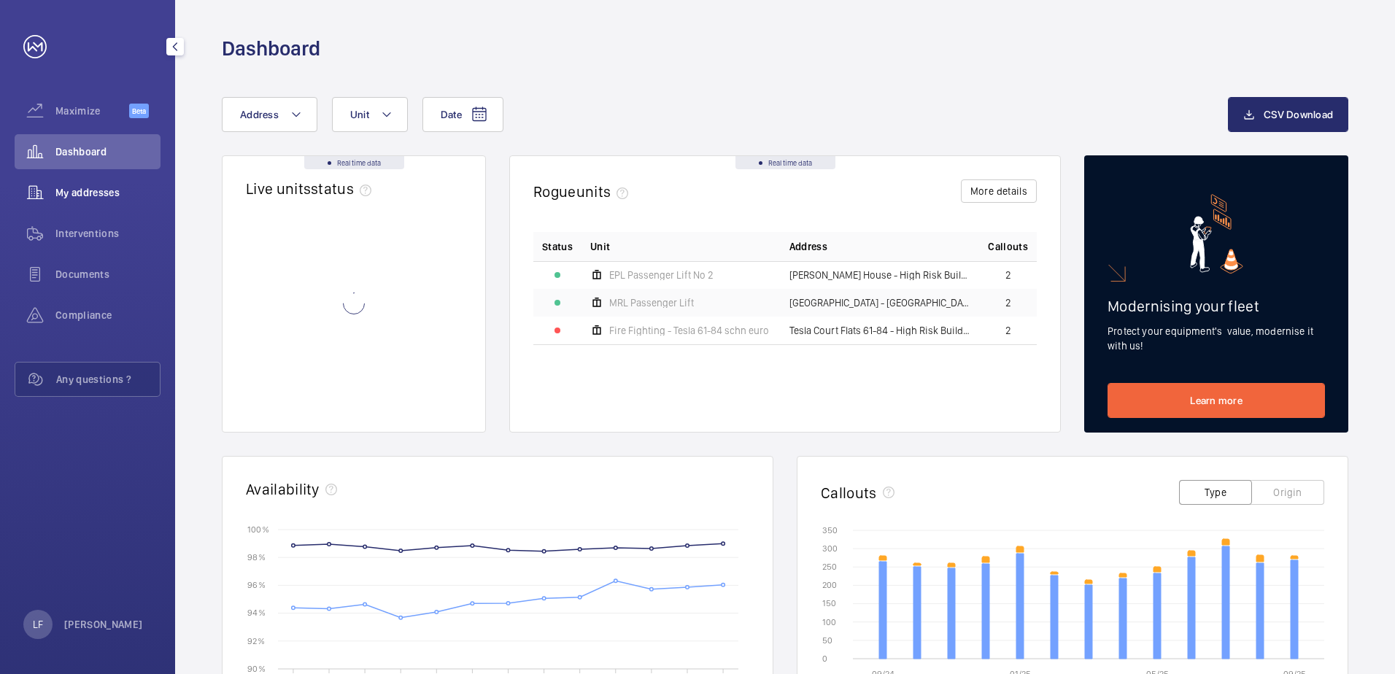
click at [77, 196] on span "My addresses" at bounding box center [107, 192] width 105 height 15
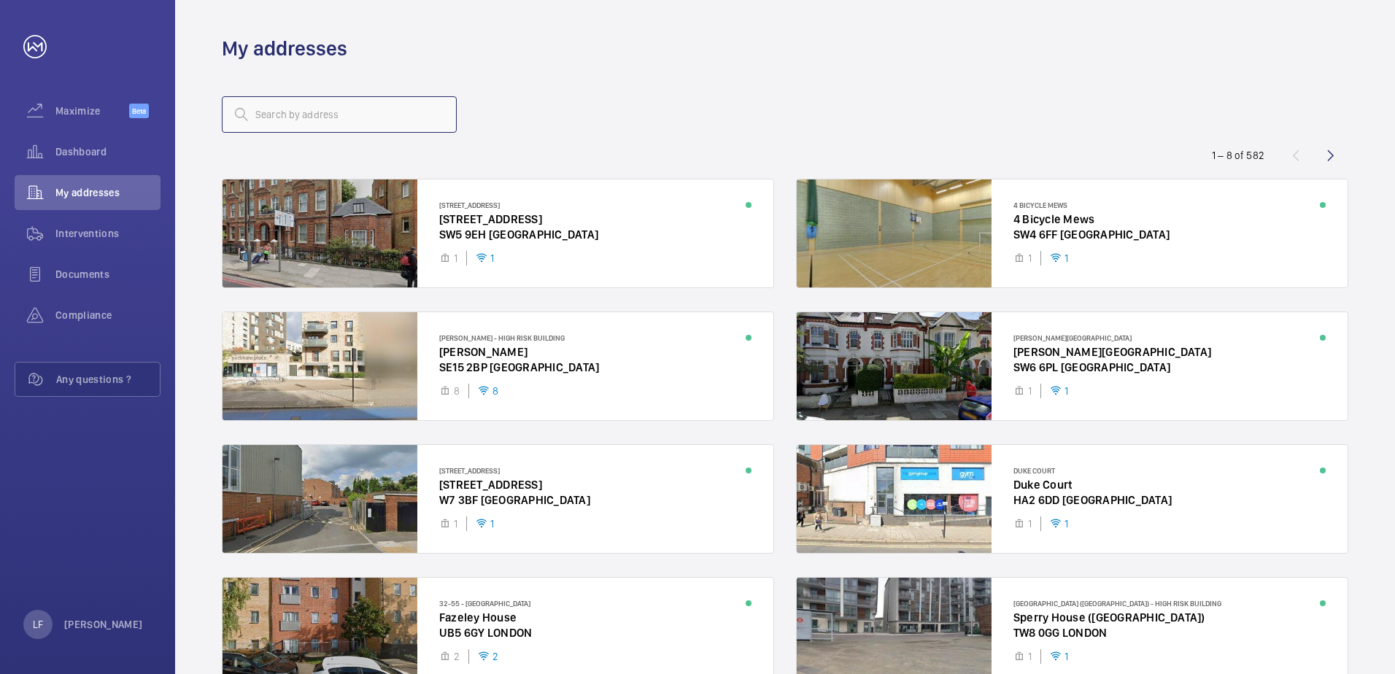
click at [276, 118] on input "text" at bounding box center [339, 114] width 235 height 36
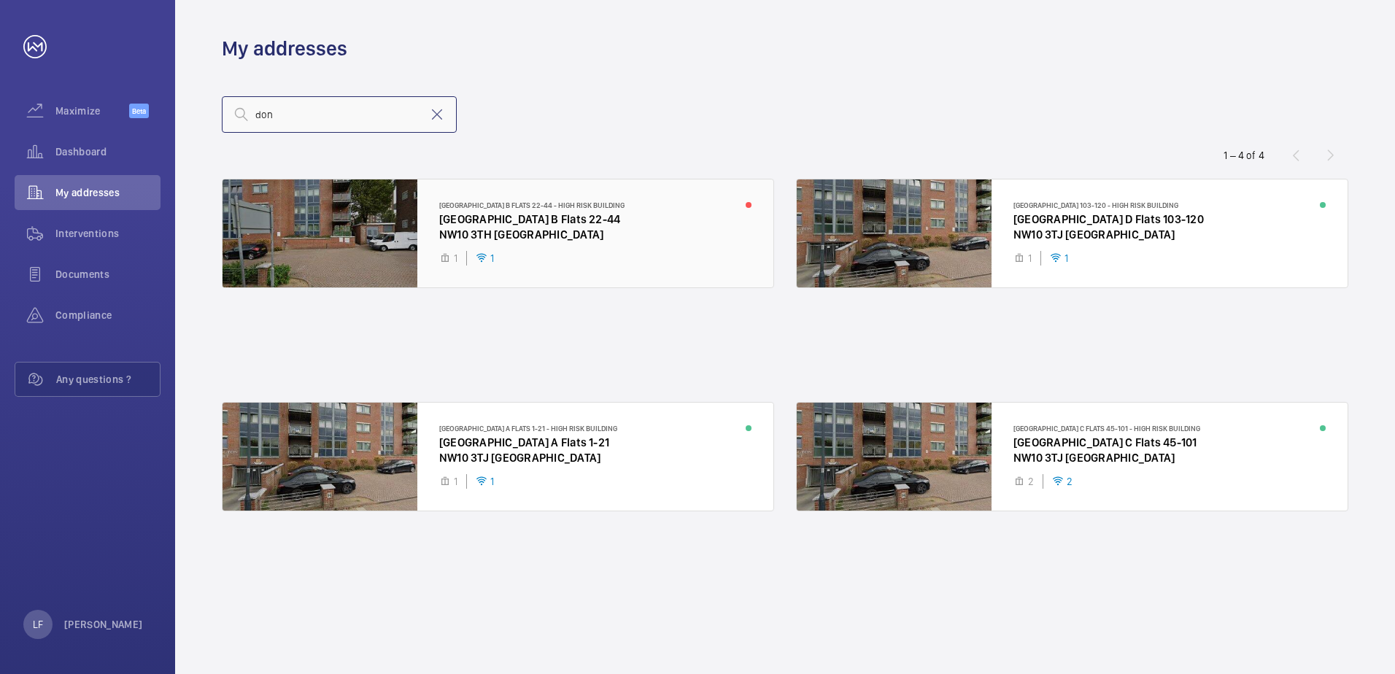
type input "don"
click at [528, 230] on div at bounding box center [498, 233] width 551 height 108
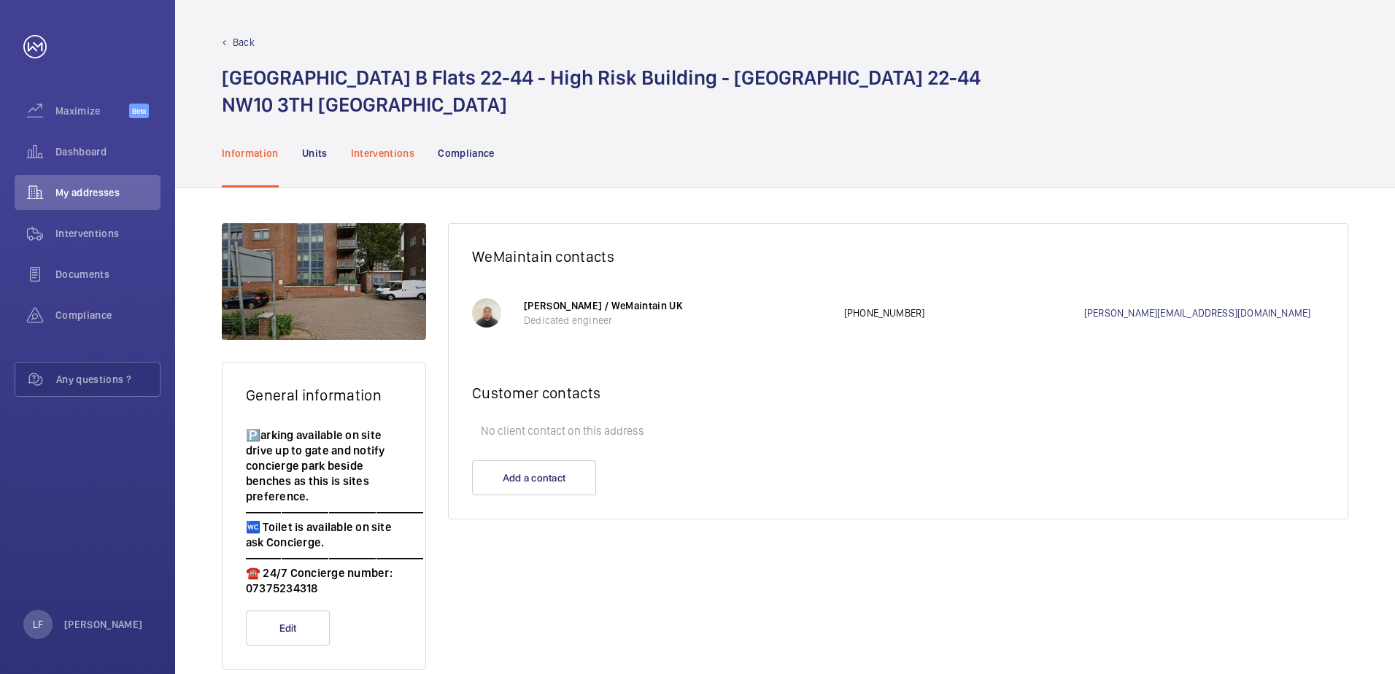
click at [386, 154] on p "Interventions" at bounding box center [383, 153] width 64 height 15
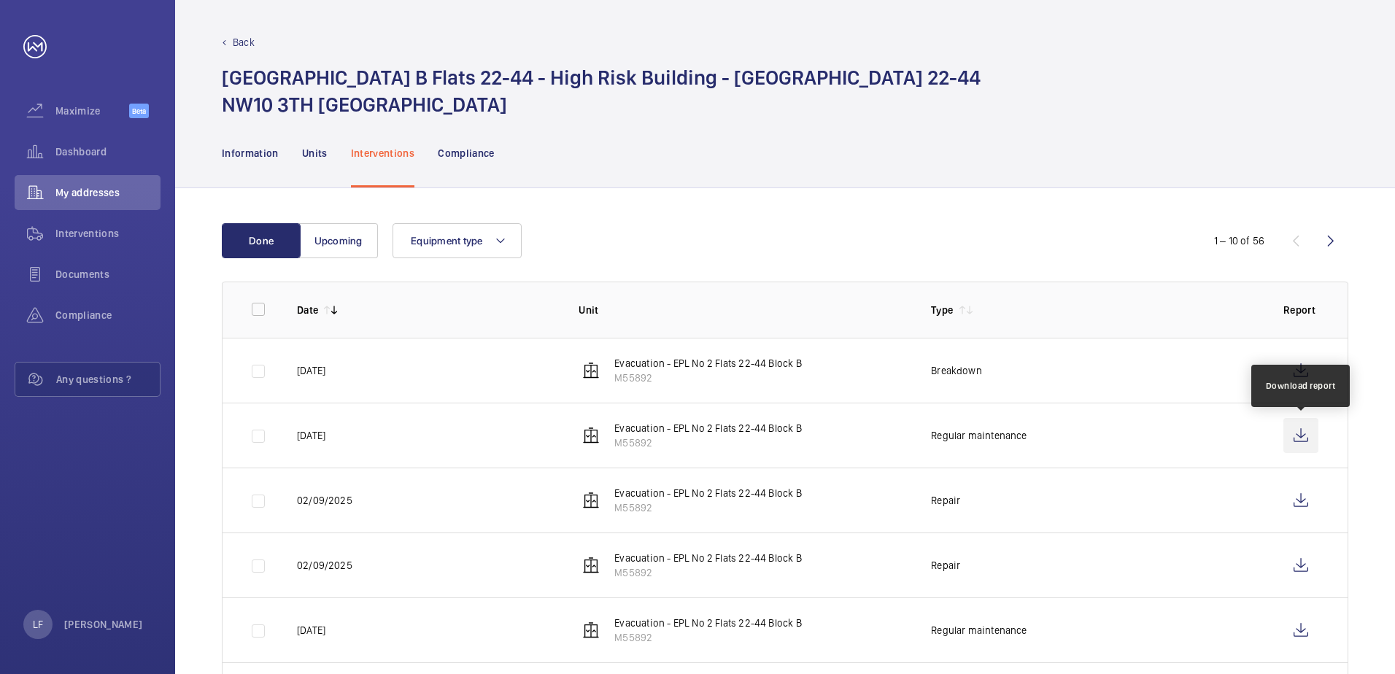
click at [1289, 436] on wm-front-icon-button at bounding box center [1300, 435] width 35 height 35
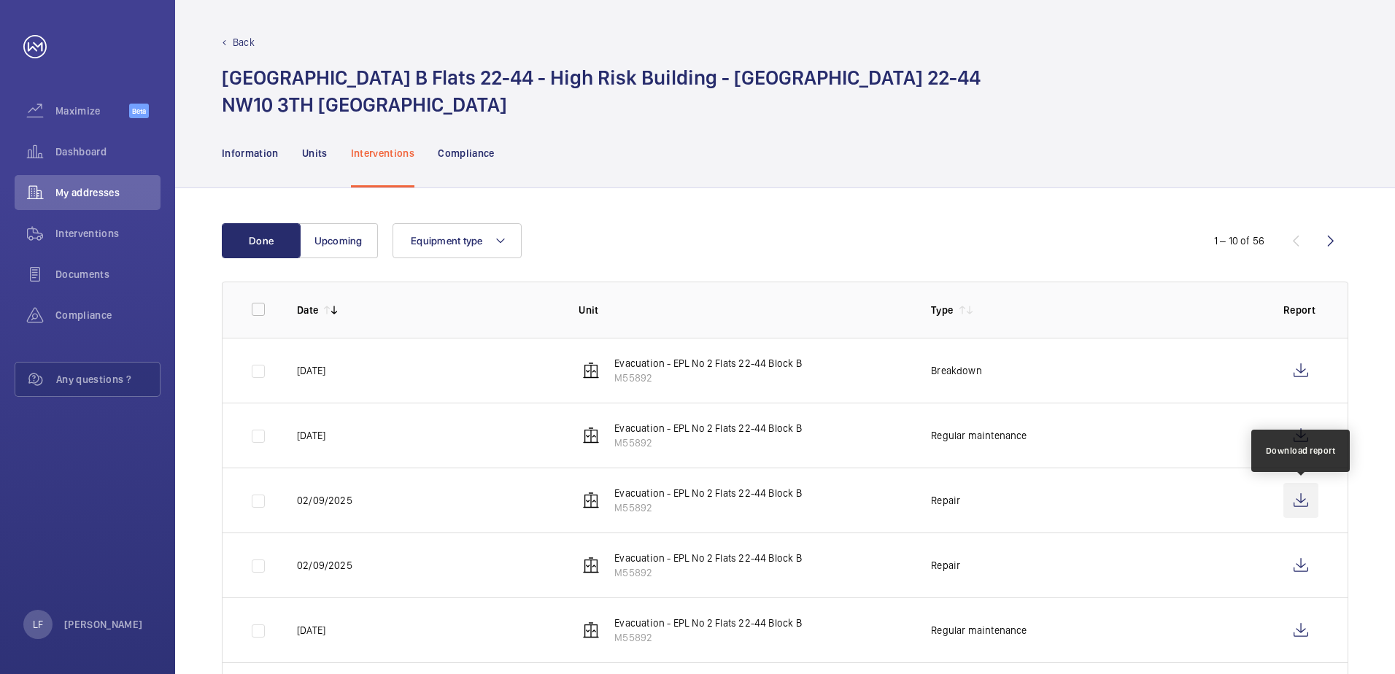
click at [1291, 506] on wm-front-icon-button at bounding box center [1300, 500] width 35 height 35
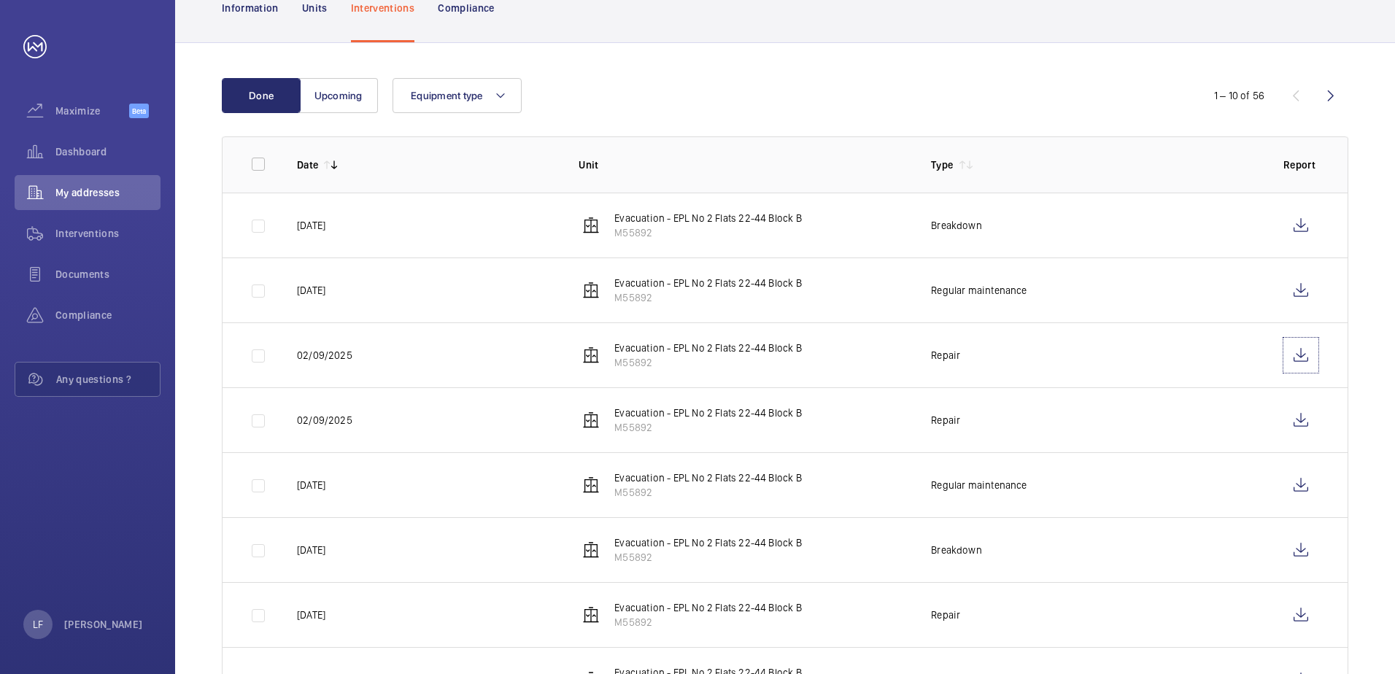
scroll to position [146, 0]
click at [1304, 421] on wm-front-icon-button at bounding box center [1300, 419] width 35 height 35
click at [1284, 484] on wm-front-icon-button at bounding box center [1300, 484] width 35 height 35
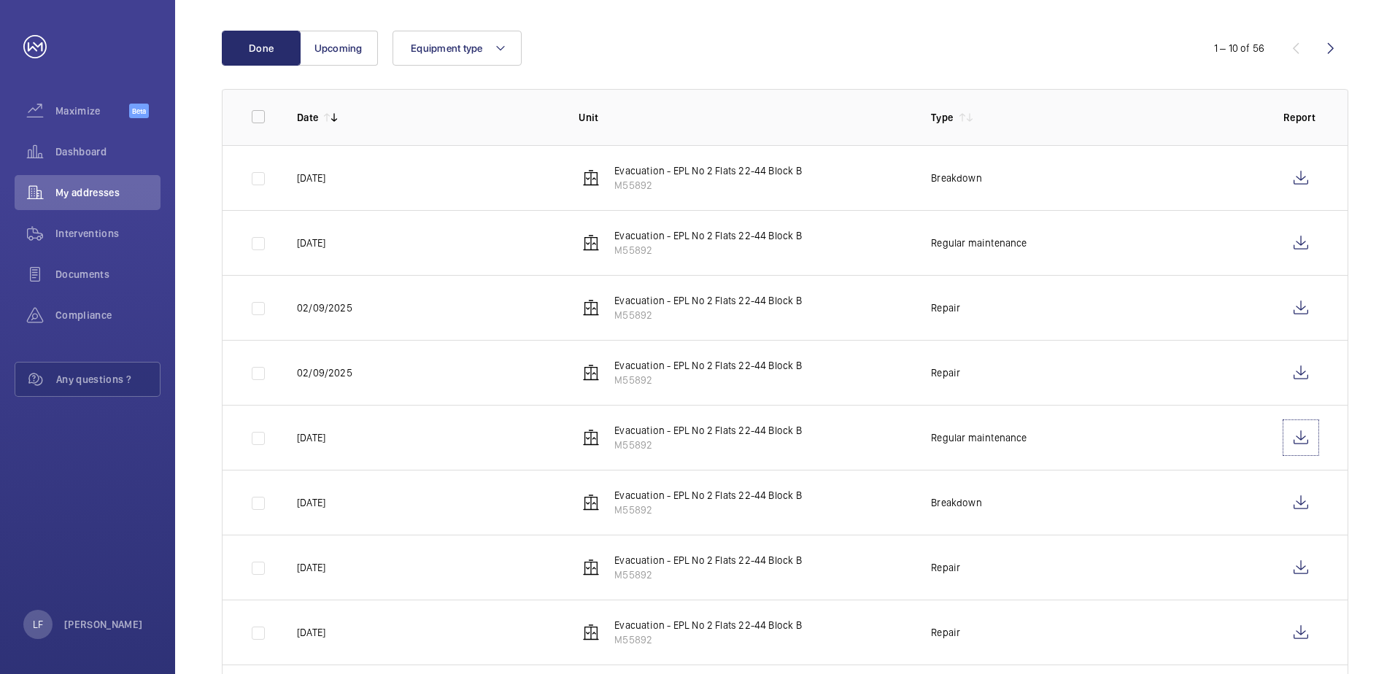
scroll to position [219, 0]
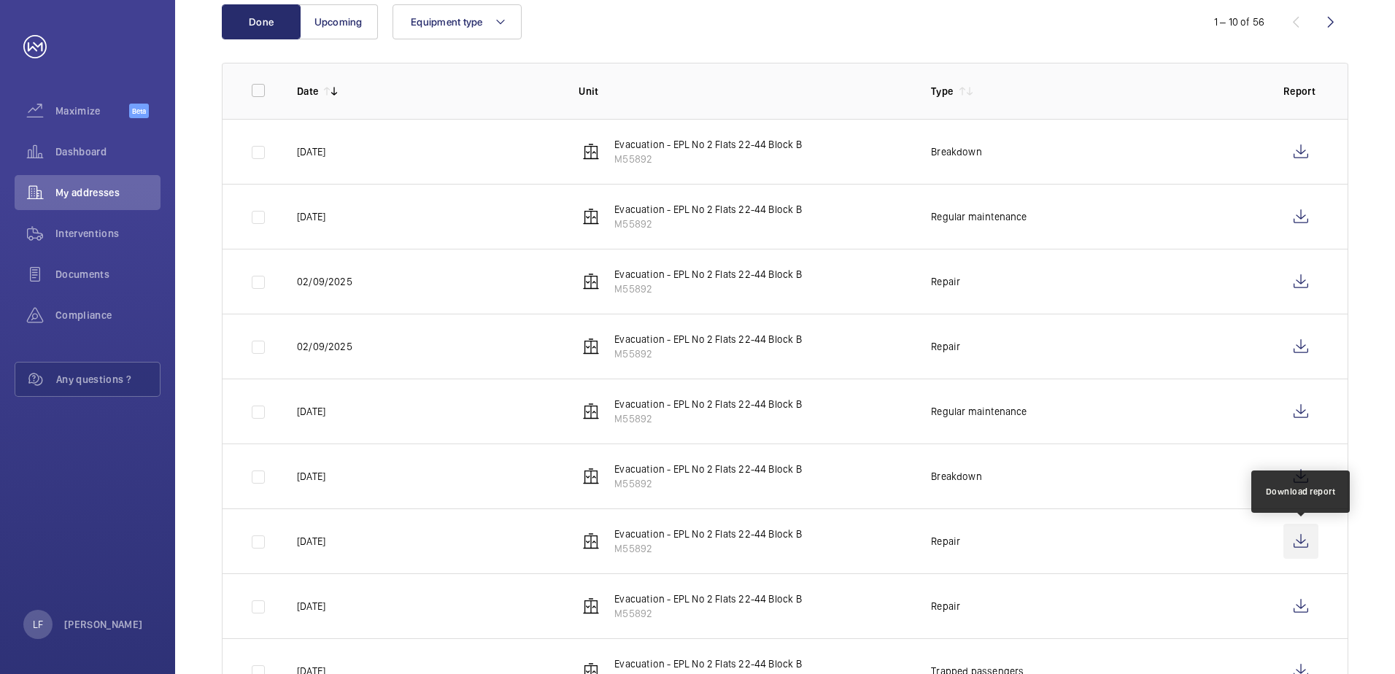
click at [1295, 544] on wm-front-icon-button at bounding box center [1300, 541] width 35 height 35
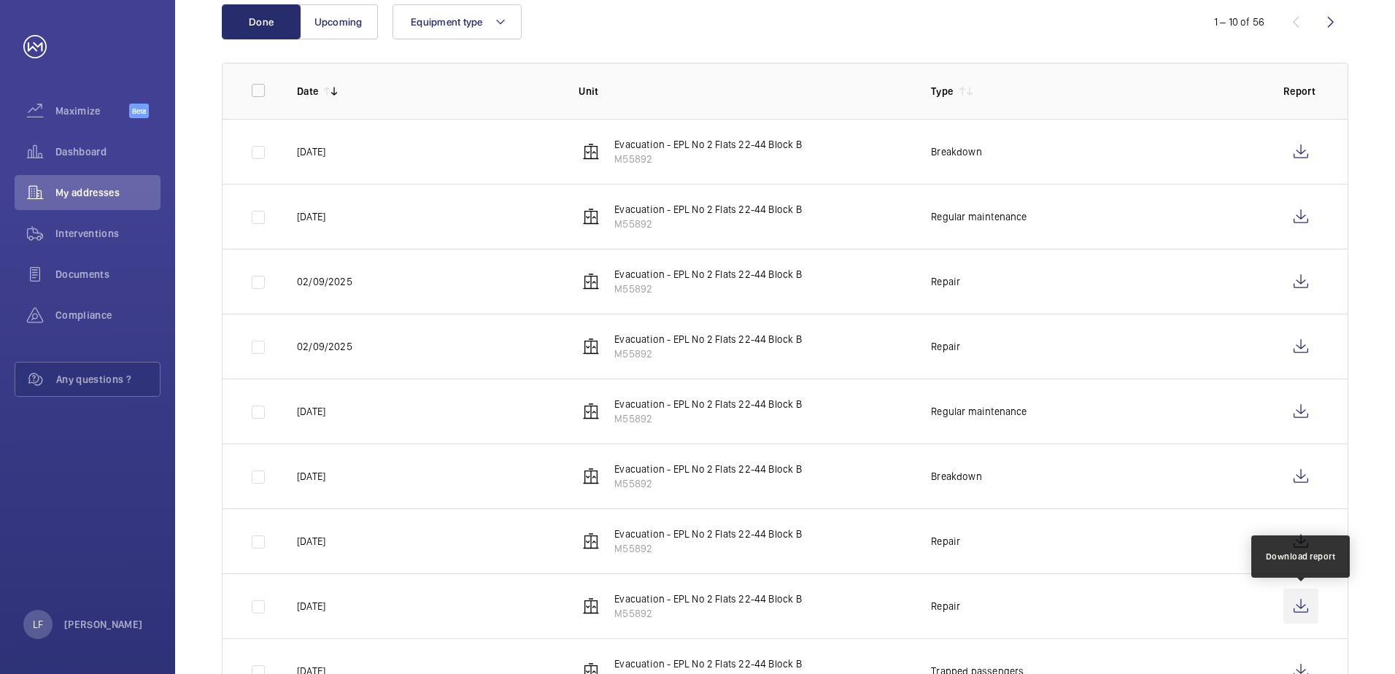
click at [1303, 613] on wm-front-icon-button at bounding box center [1300, 606] width 35 height 35
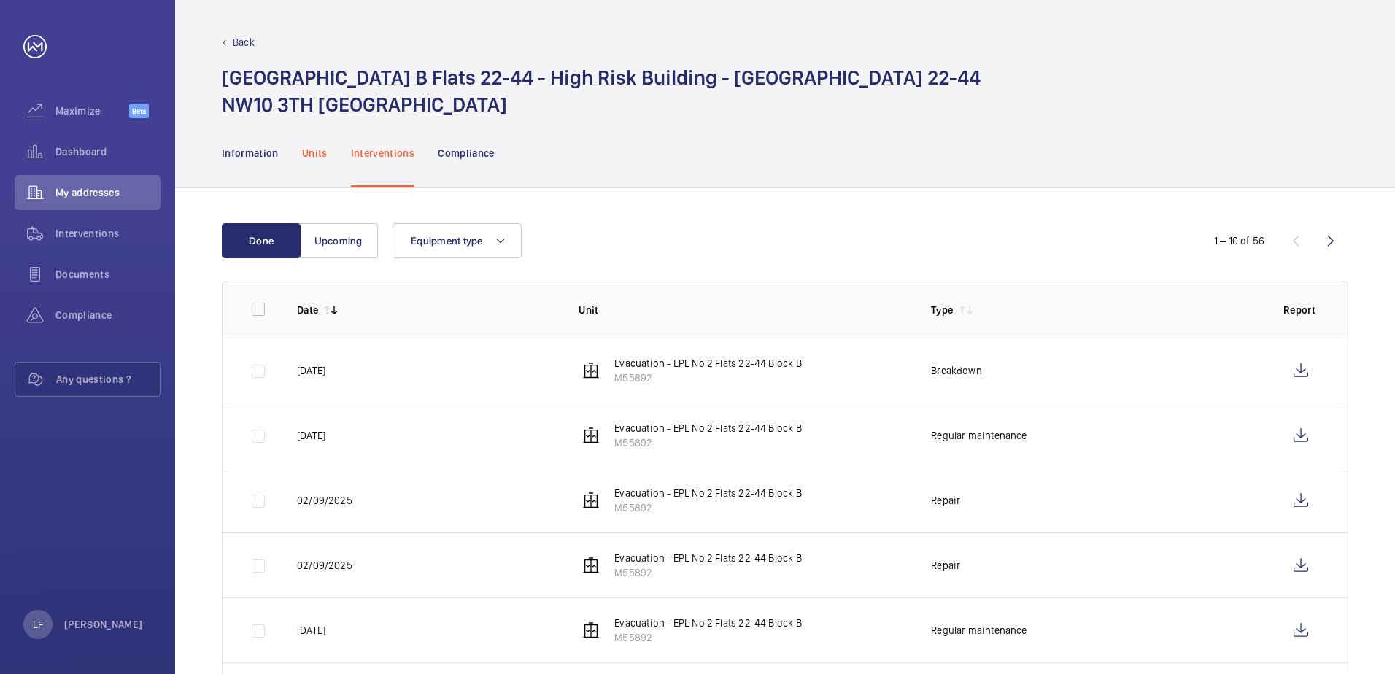
click at [314, 142] on div "Units" at bounding box center [315, 152] width 26 height 69
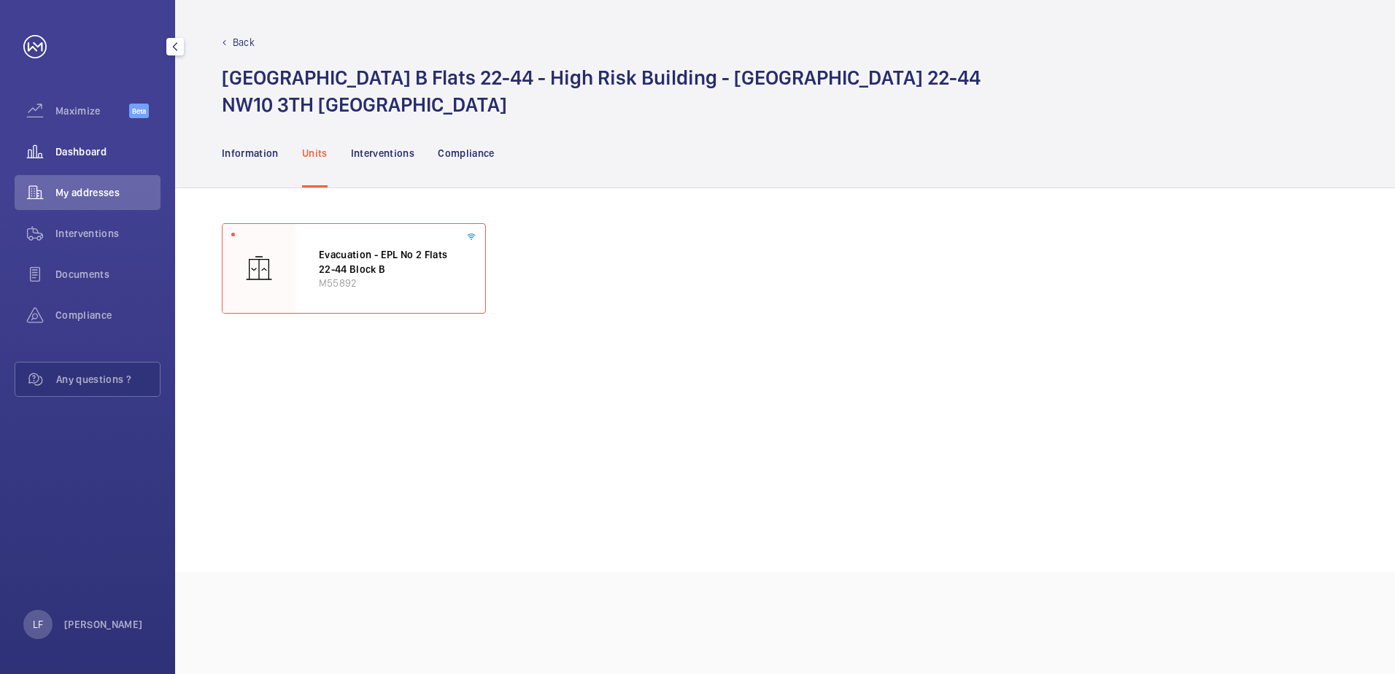
click at [75, 161] on div "Dashboard" at bounding box center [88, 151] width 146 height 35
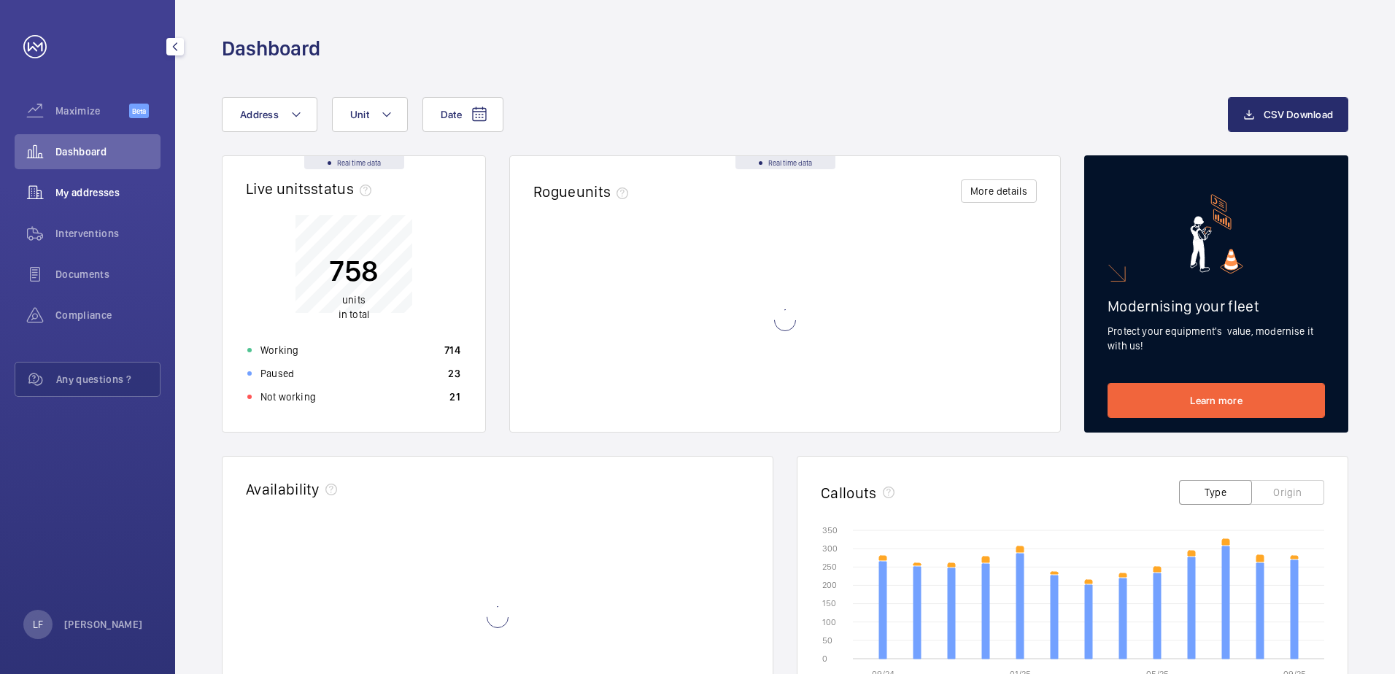
click at [85, 198] on span "My addresses" at bounding box center [107, 192] width 105 height 15
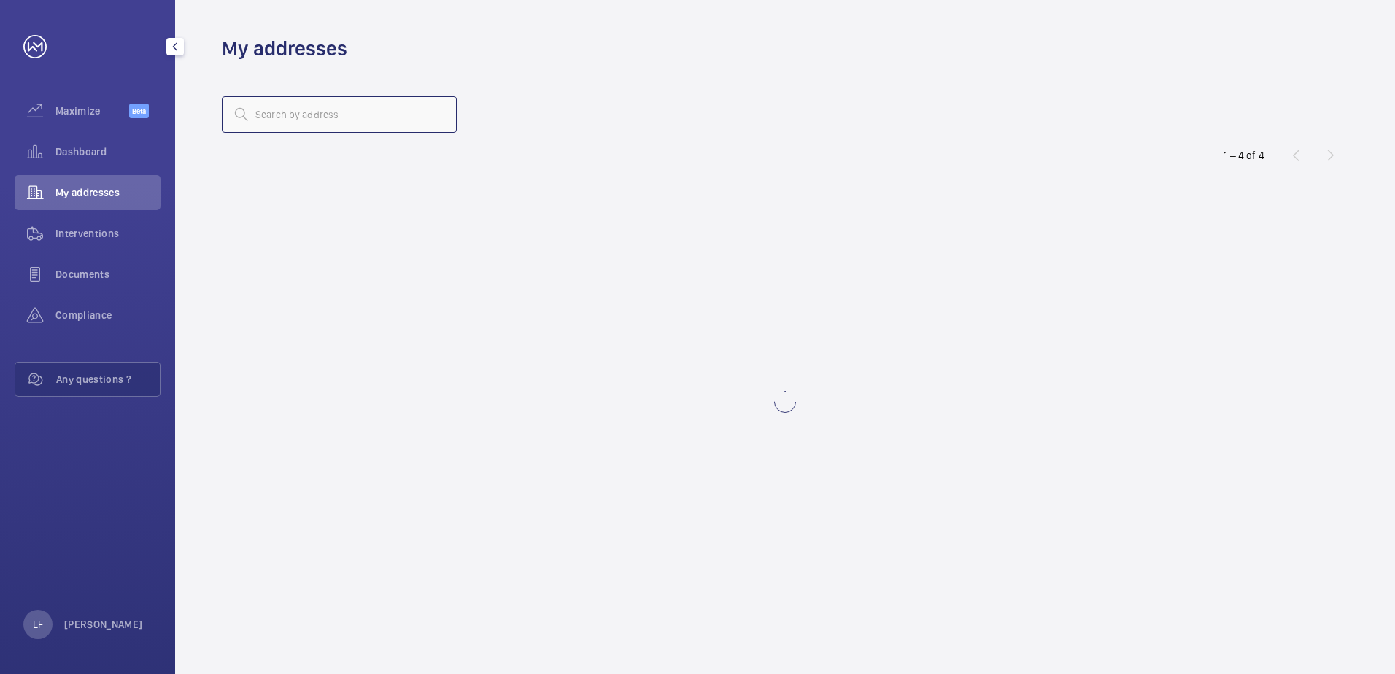
click at [287, 109] on input "text" at bounding box center [339, 114] width 235 height 36
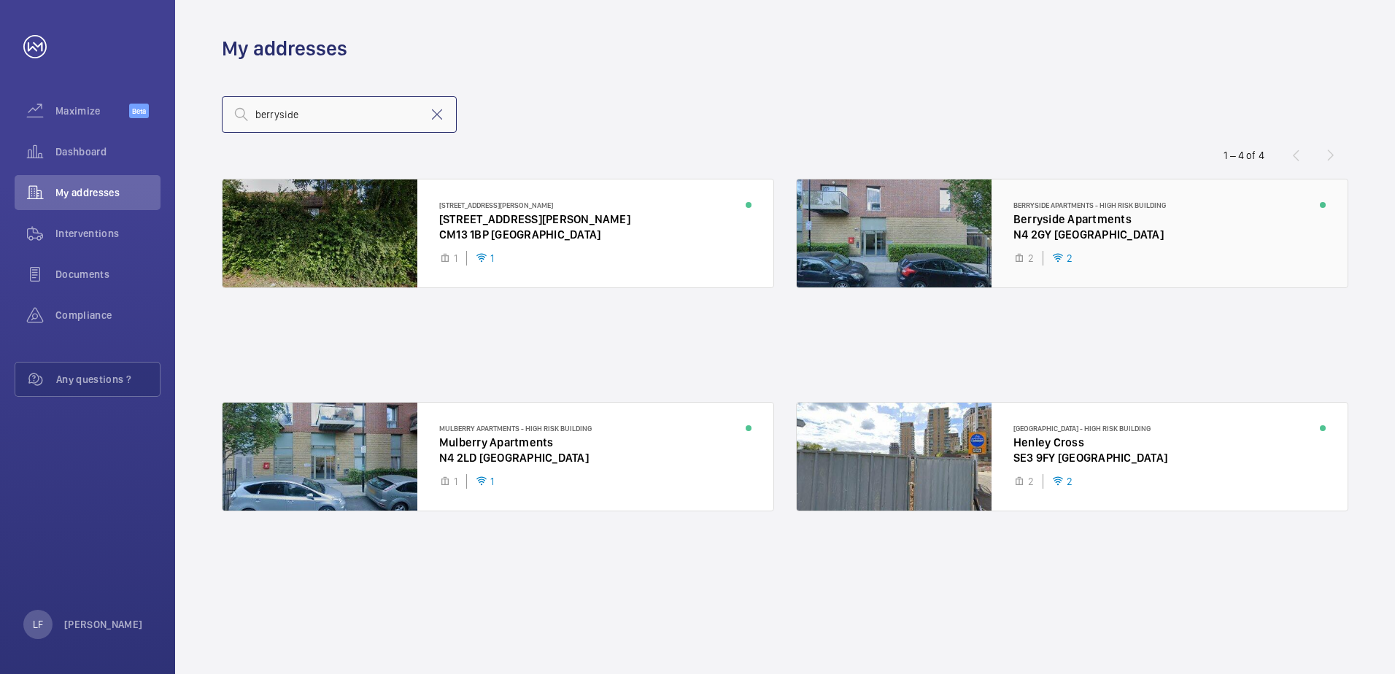
type input "berryside"
click at [1079, 221] on div at bounding box center [1072, 233] width 551 height 108
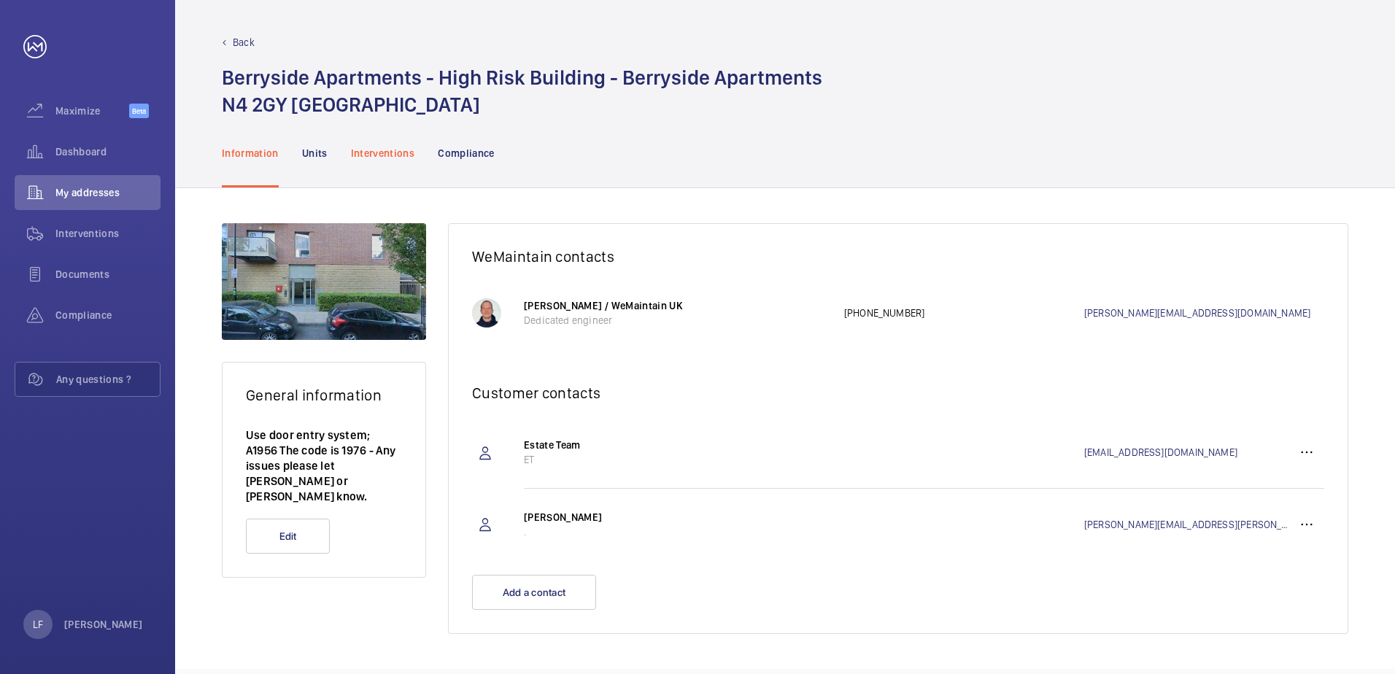
click at [390, 156] on p "Interventions" at bounding box center [383, 153] width 64 height 15
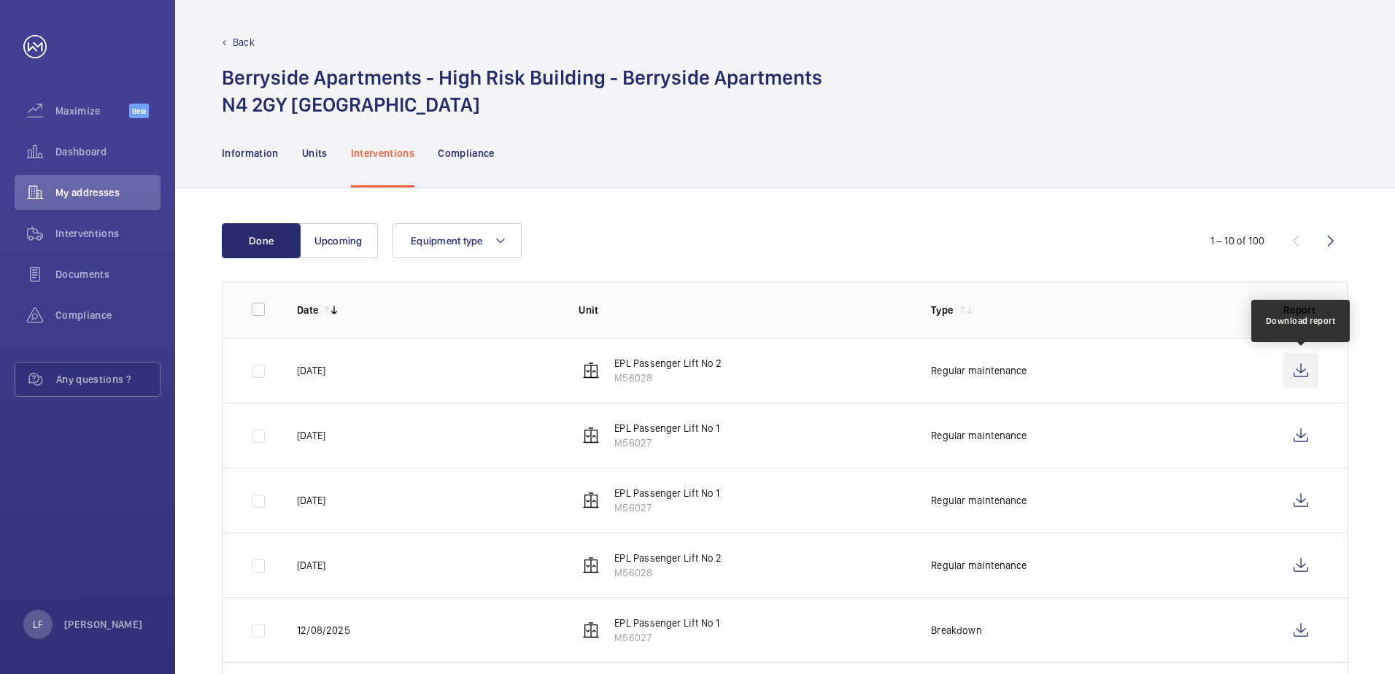
click at [1294, 372] on wm-front-icon-button at bounding box center [1300, 370] width 35 height 35
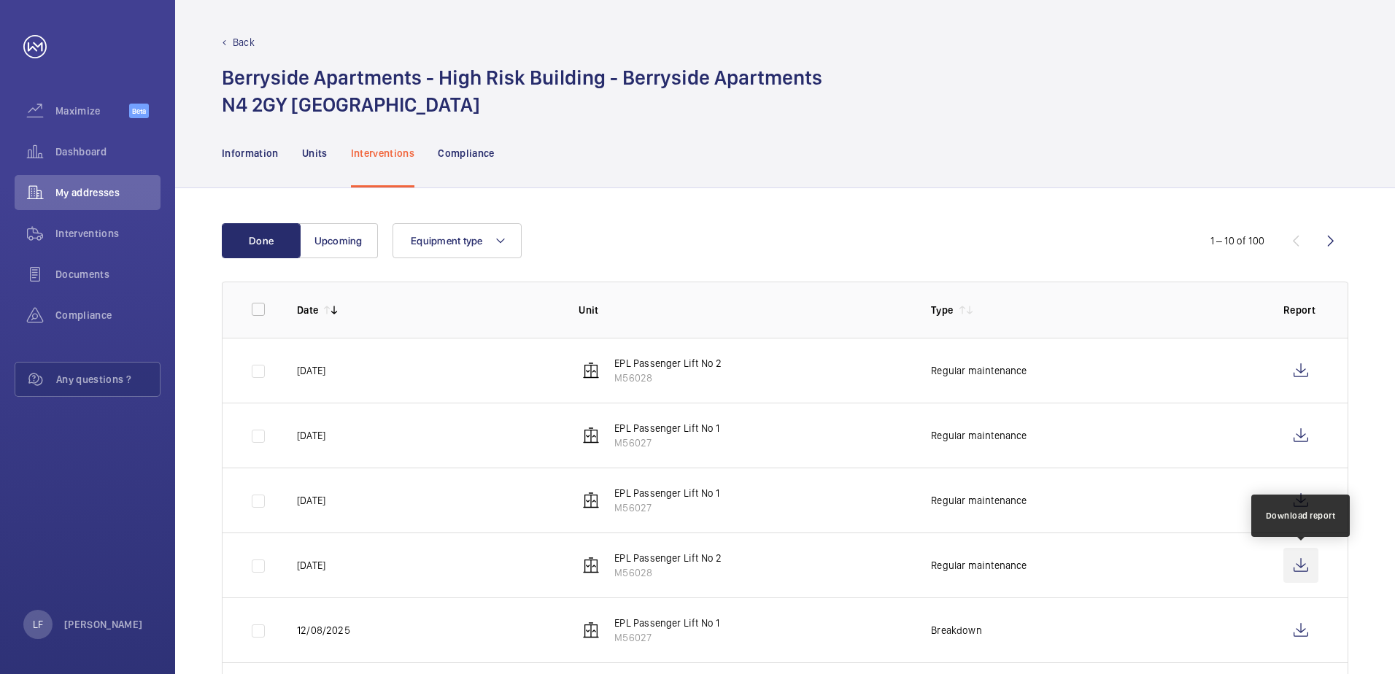
click at [1294, 563] on wm-front-icon-button at bounding box center [1300, 565] width 35 height 35
click at [80, 188] on span "My addresses" at bounding box center [107, 192] width 105 height 15
click at [80, 152] on span "Dashboard" at bounding box center [107, 151] width 105 height 15
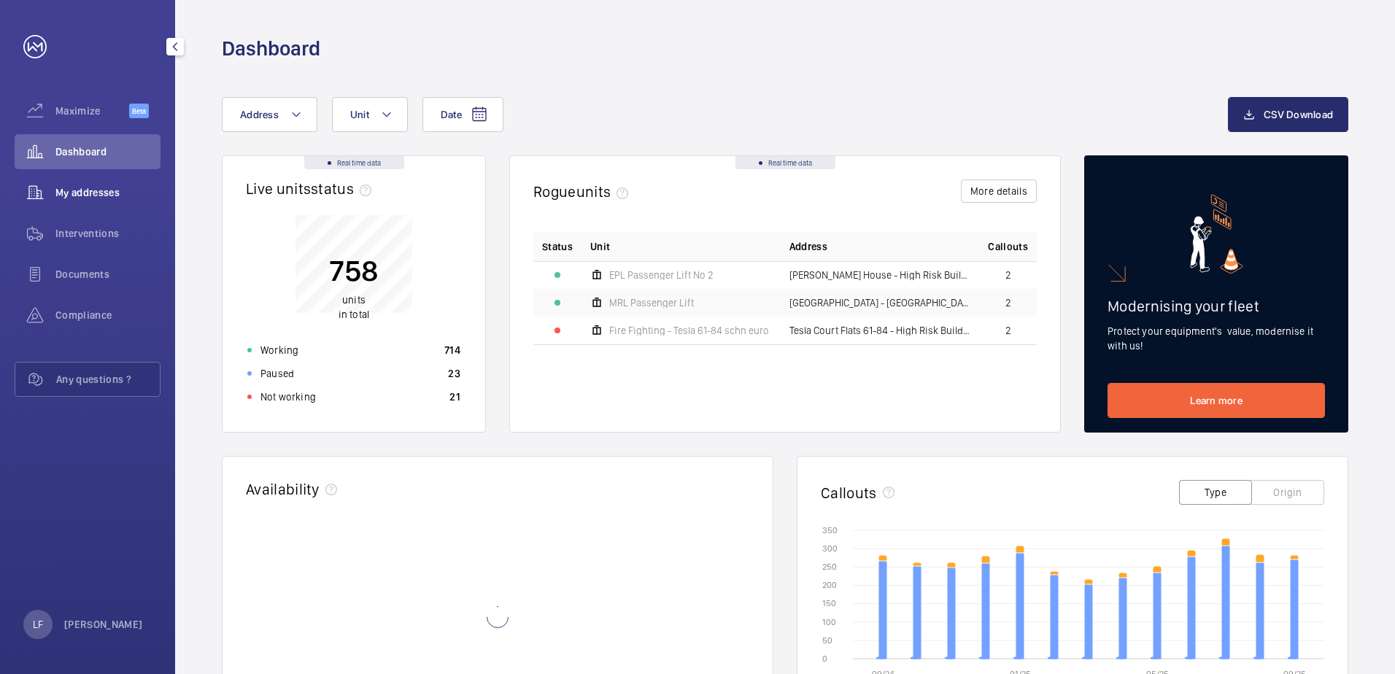
click at [82, 196] on span "My addresses" at bounding box center [107, 192] width 105 height 15
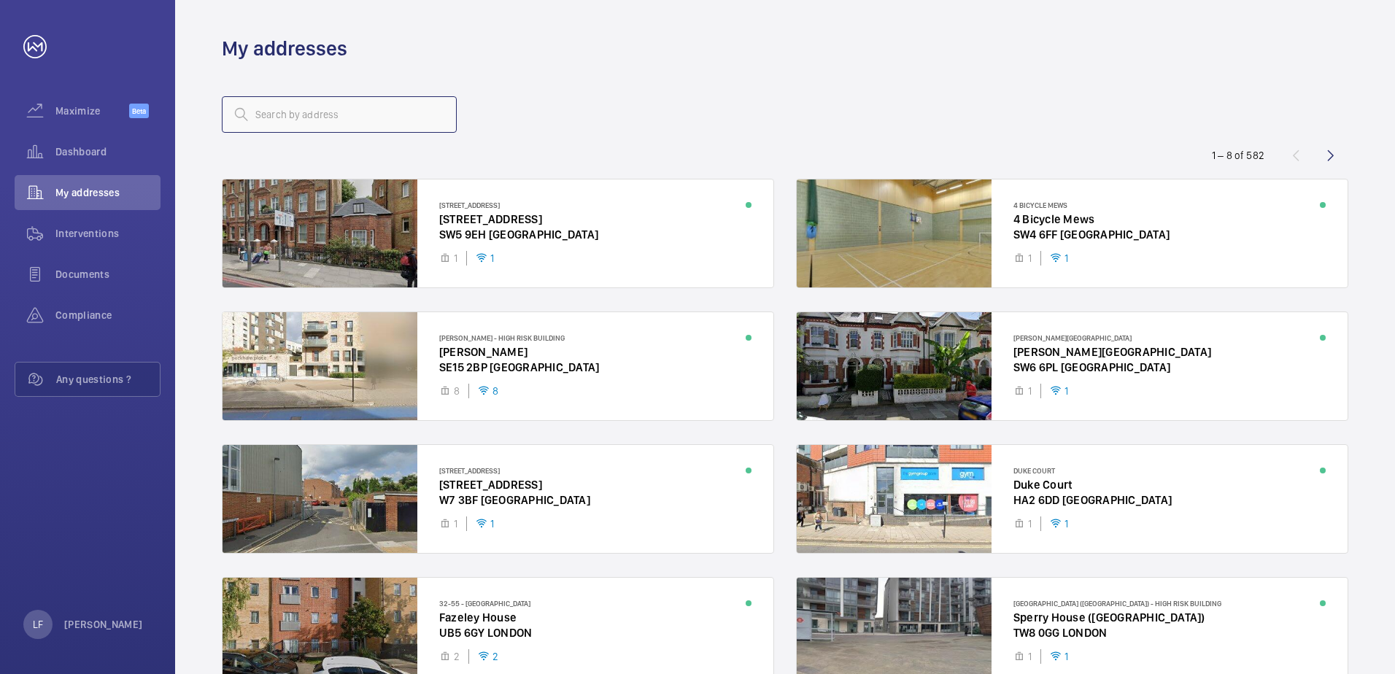
click at [252, 125] on input "text" at bounding box center [339, 114] width 235 height 36
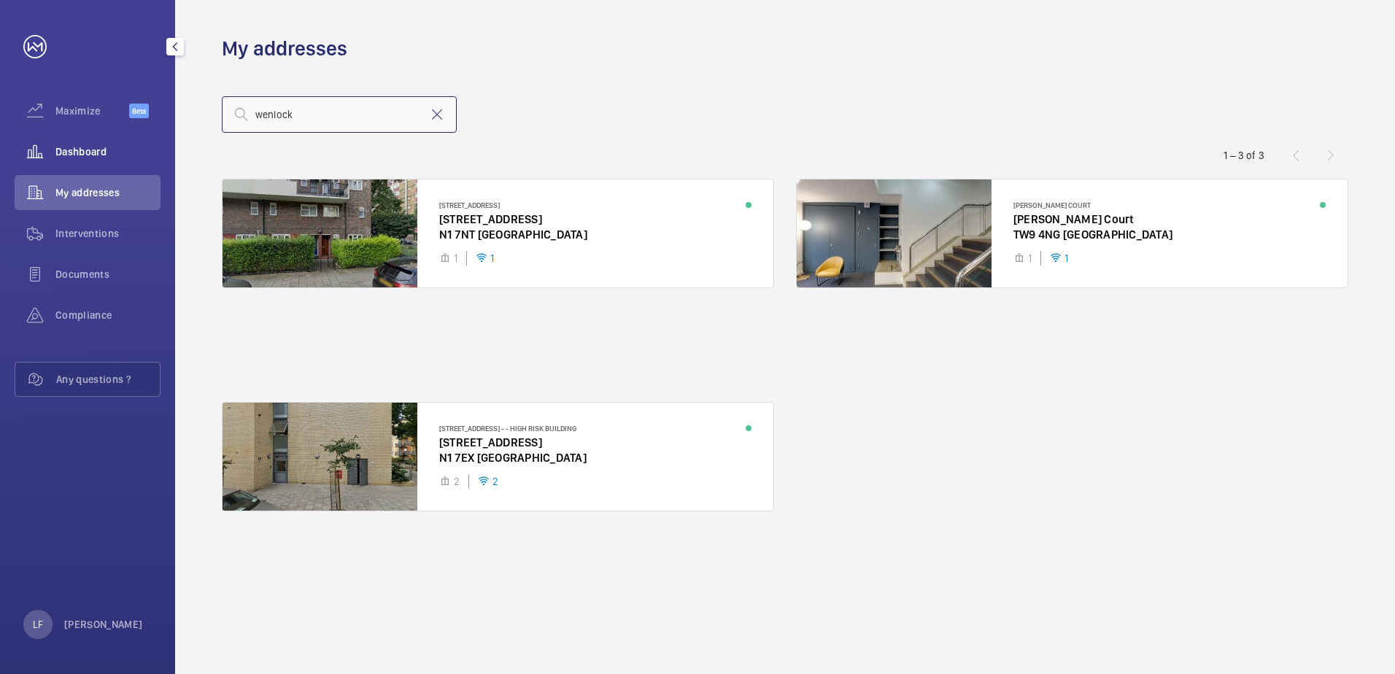
type input "wenlock"
click at [97, 151] on span "Dashboard" at bounding box center [107, 151] width 105 height 15
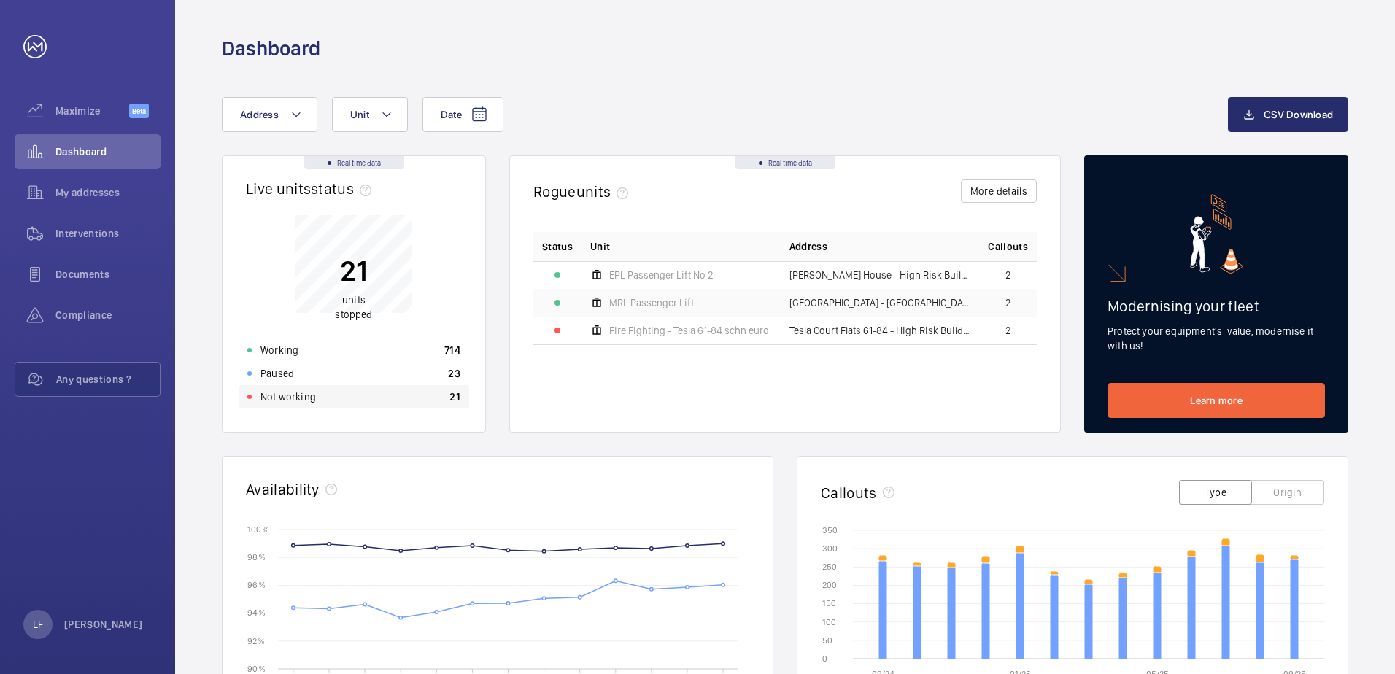
click at [287, 395] on p "Not working" at bounding box center [287, 397] width 55 height 15
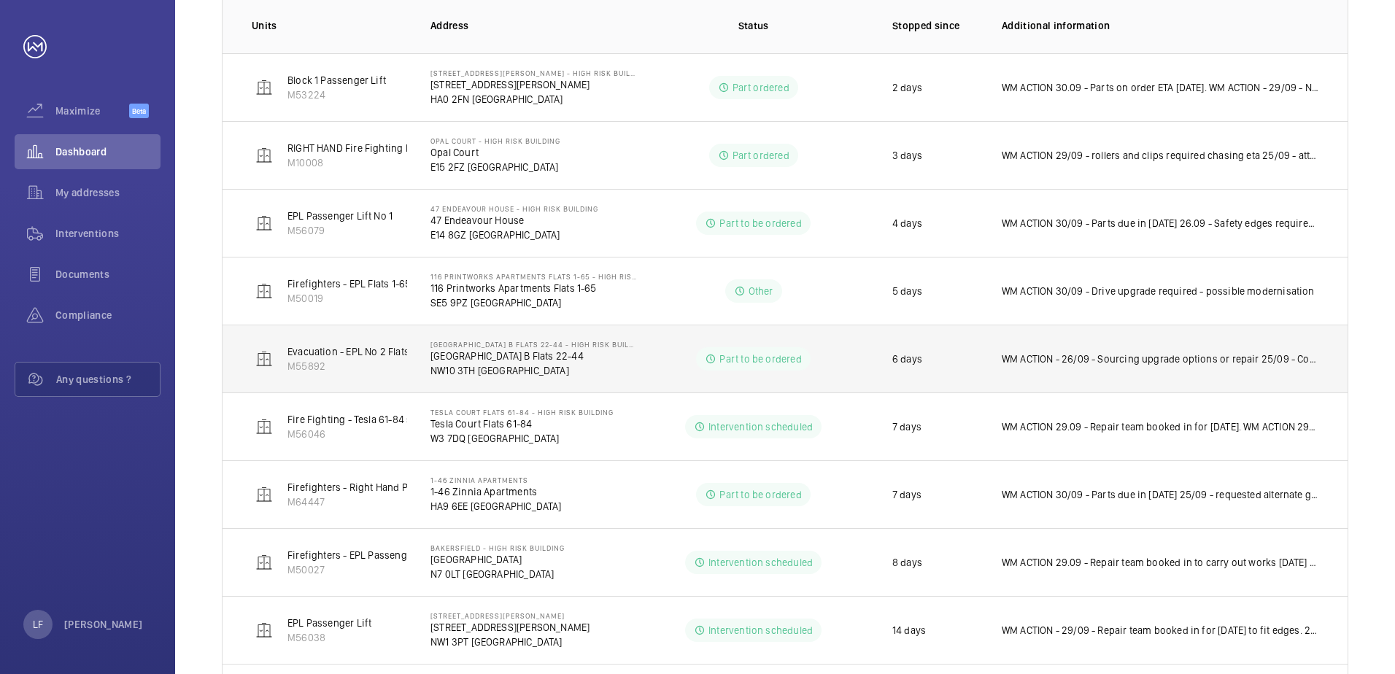
scroll to position [185, 0]
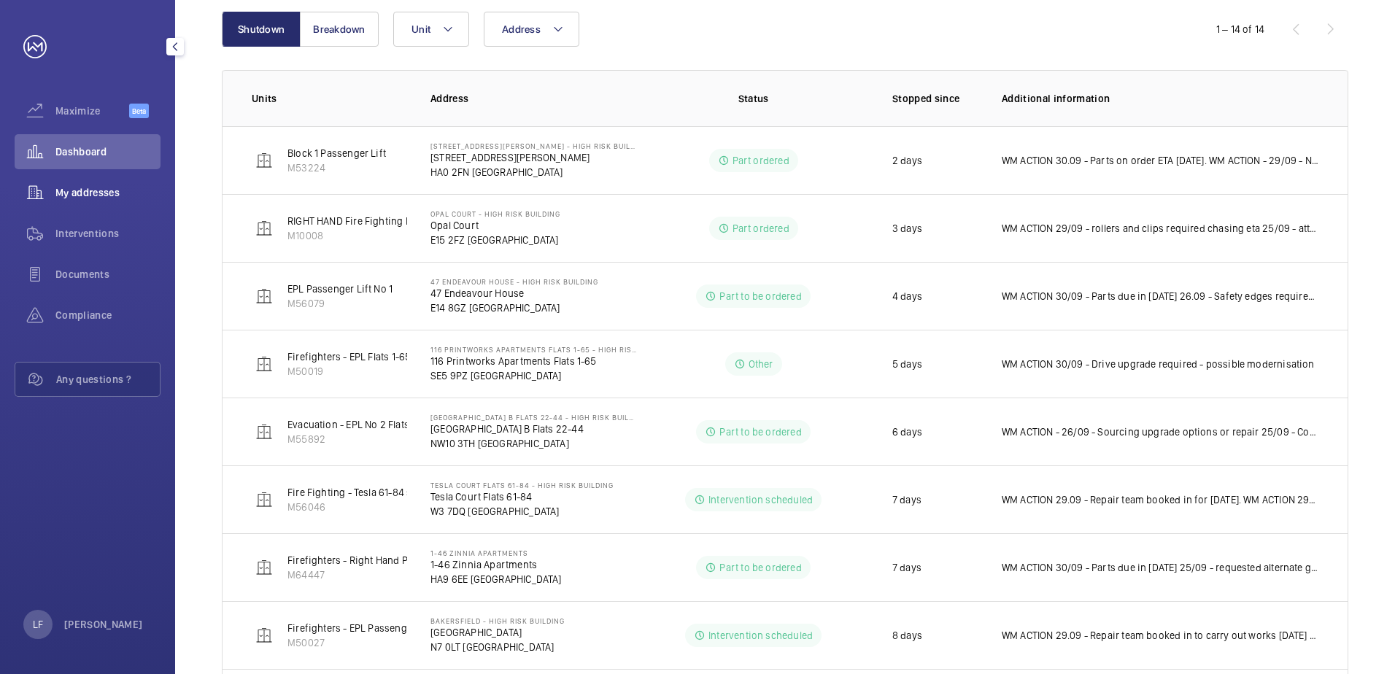
click at [80, 195] on span "My addresses" at bounding box center [107, 192] width 105 height 15
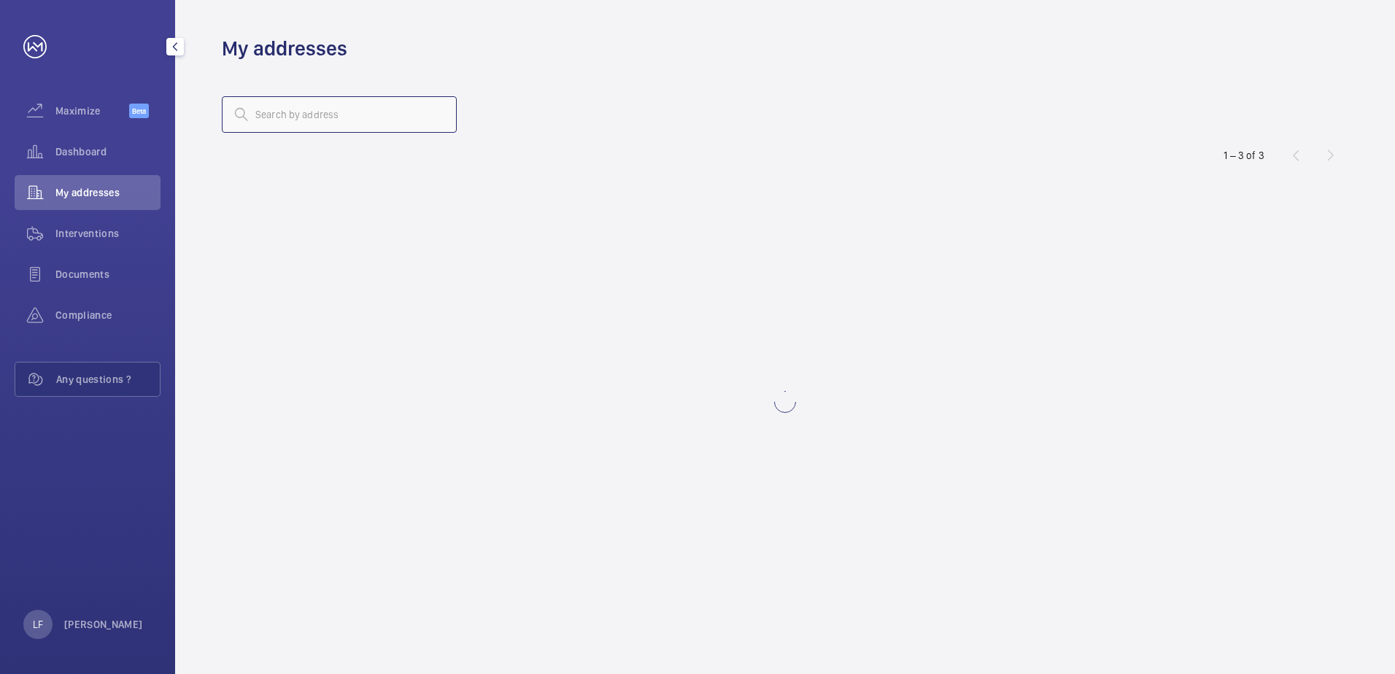
click at [349, 123] on input "text" at bounding box center [339, 114] width 235 height 36
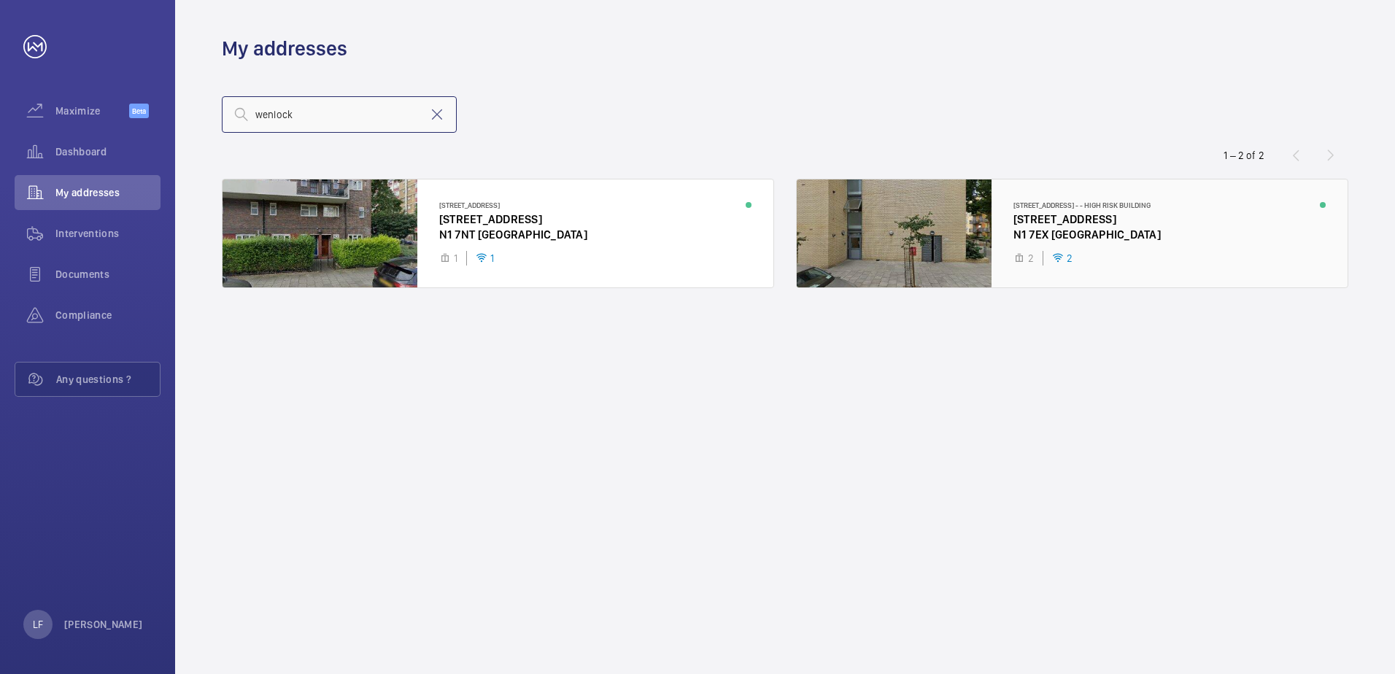
type input "wenlock"
click at [1062, 236] on div at bounding box center [1072, 233] width 551 height 108
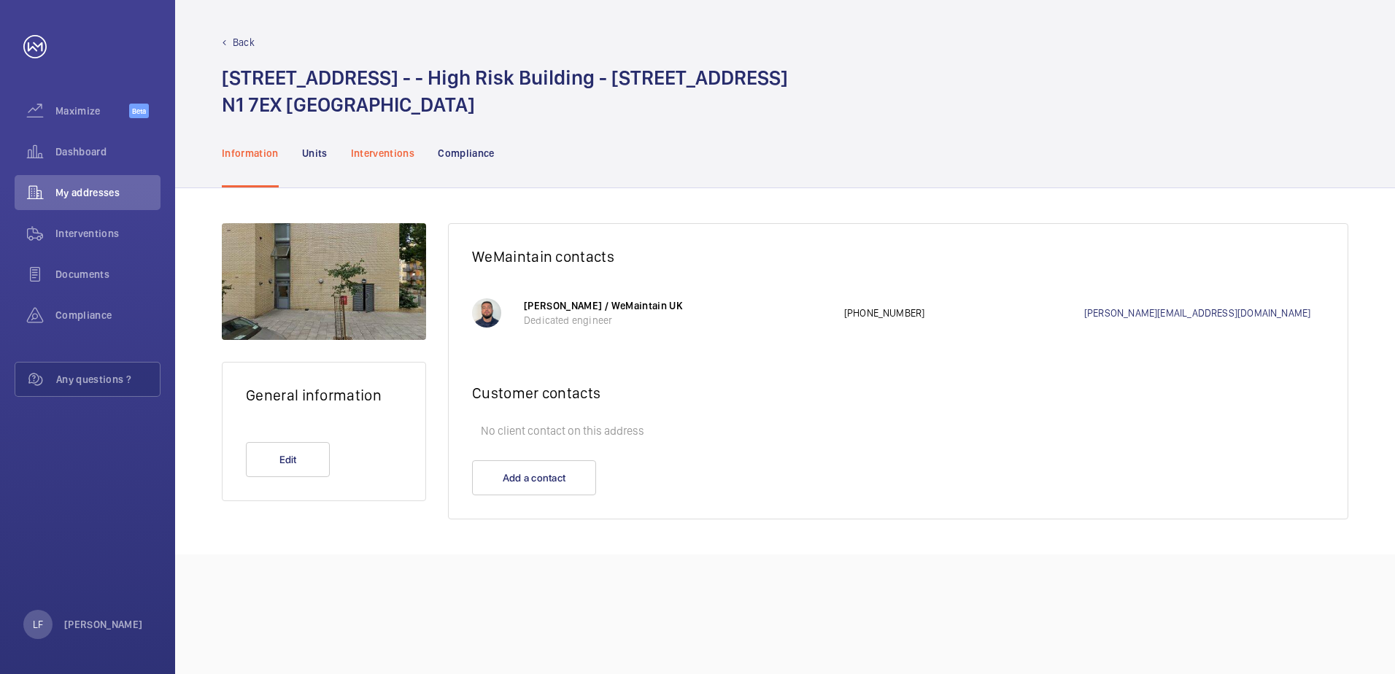
click at [382, 157] on p "Interventions" at bounding box center [383, 153] width 64 height 15
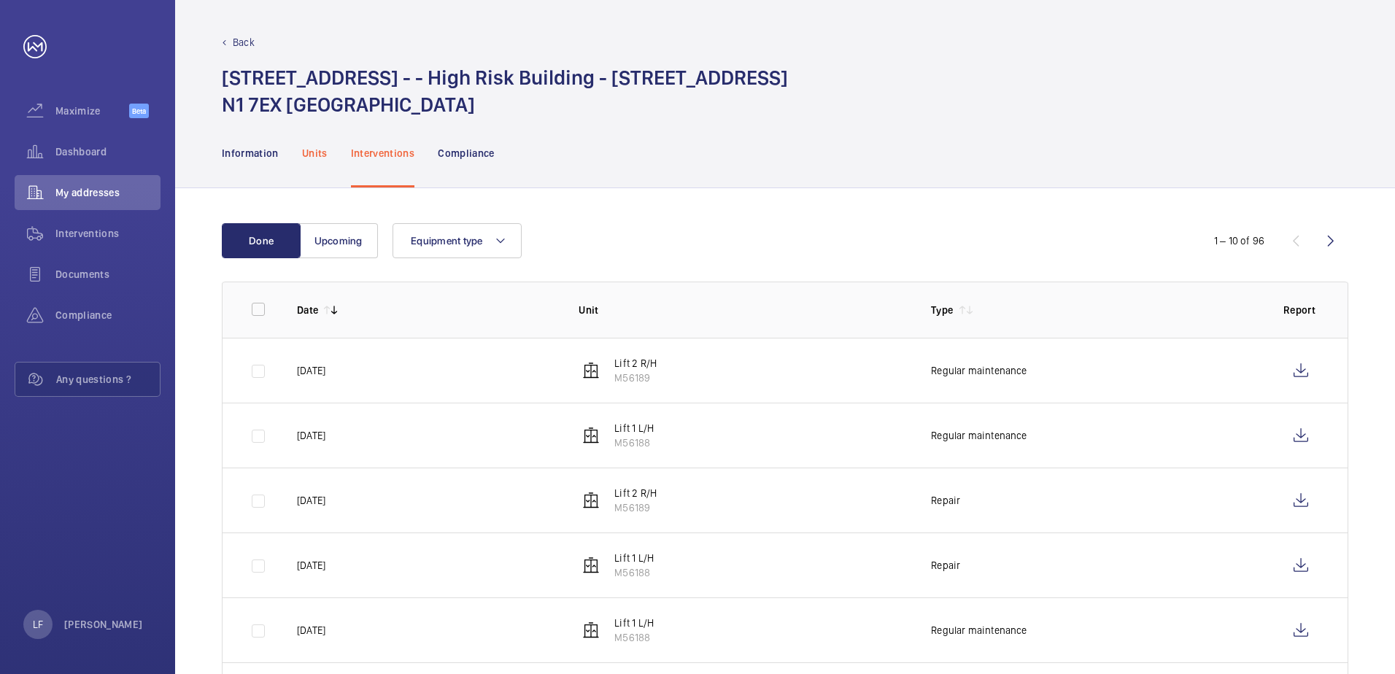
click at [322, 156] on p "Units" at bounding box center [315, 153] width 26 height 15
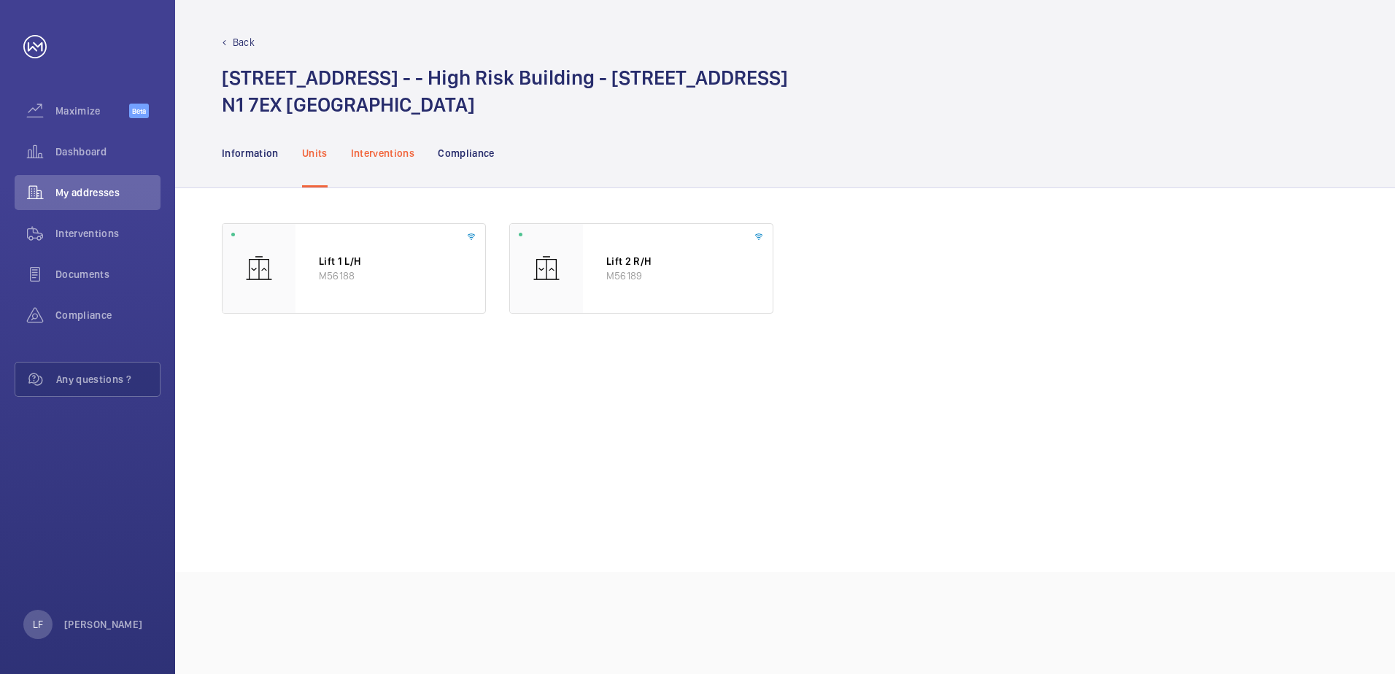
click at [368, 157] on p "Interventions" at bounding box center [383, 153] width 64 height 15
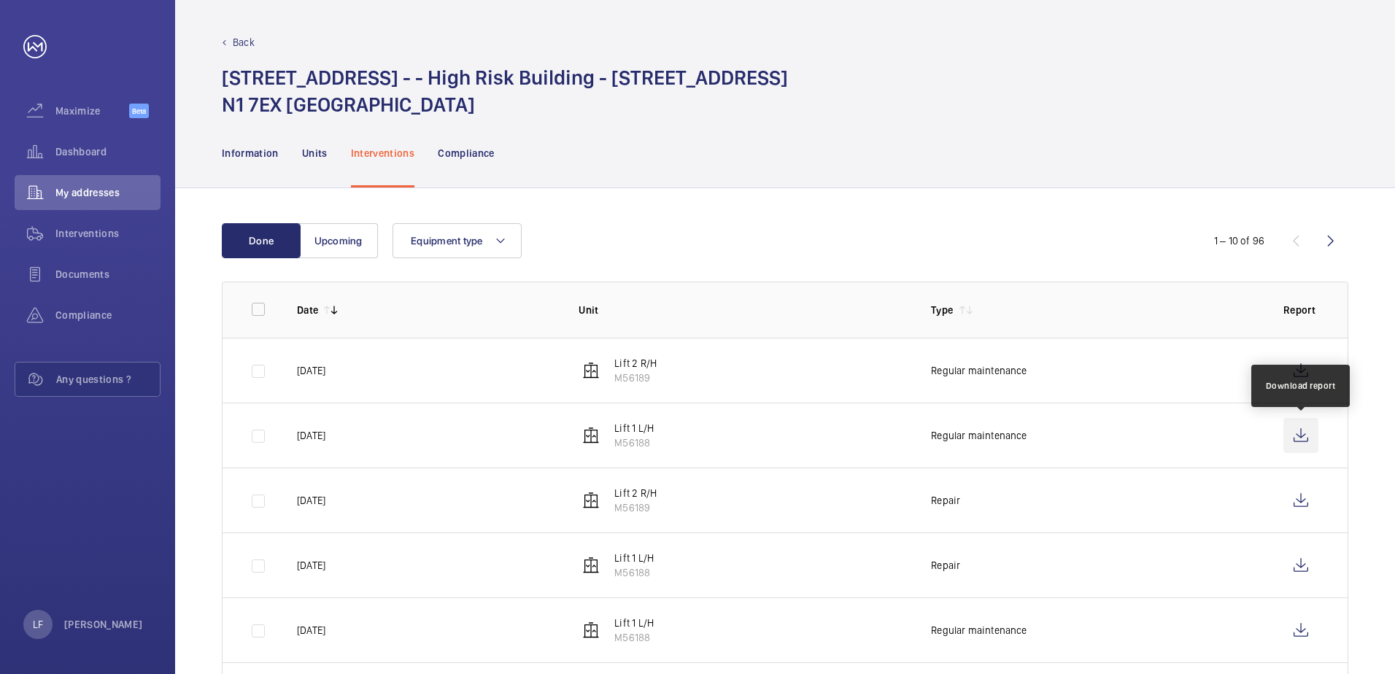
click at [1306, 437] on wm-front-icon-button at bounding box center [1300, 435] width 35 height 35
click at [96, 185] on span "My addresses" at bounding box center [107, 192] width 105 height 15
click at [83, 163] on div "Dashboard" at bounding box center [88, 151] width 146 height 35
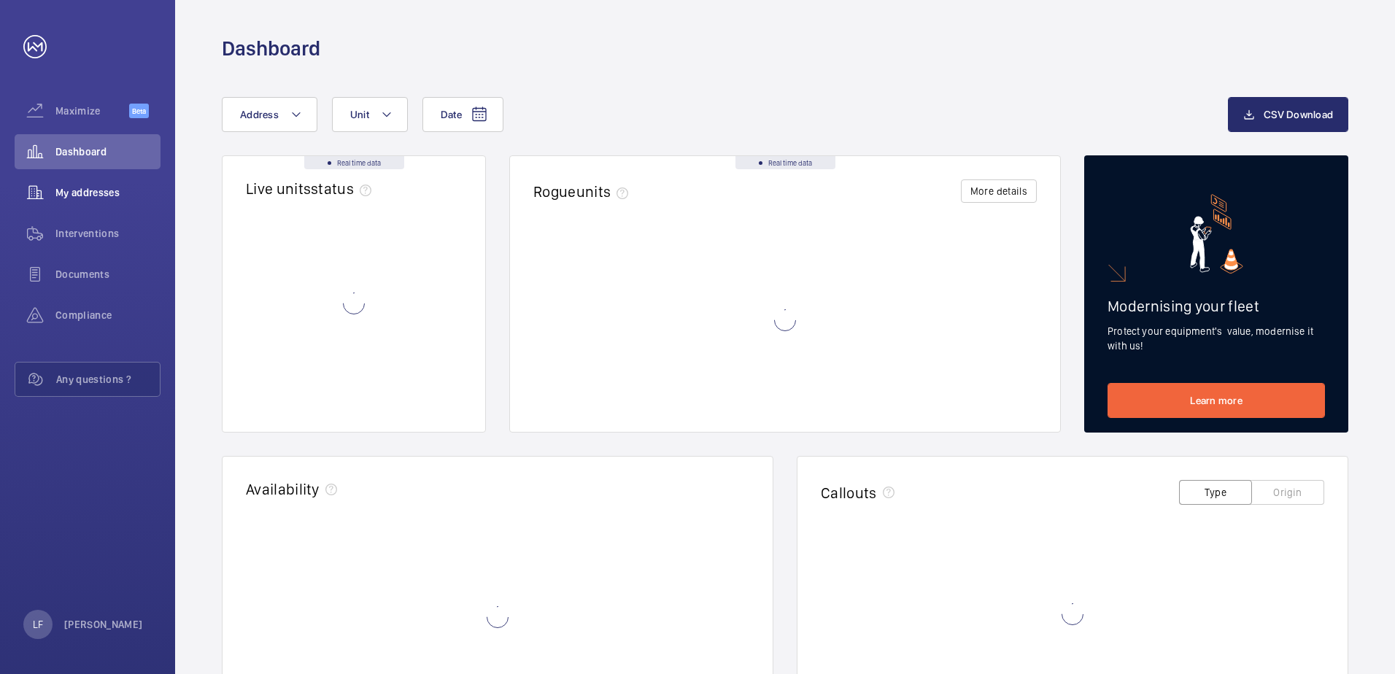
drag, startPoint x: 83, startPoint y: 163, endPoint x: 83, endPoint y: 203, distance: 40.1
click at [83, 203] on div "My addresses" at bounding box center [88, 192] width 146 height 35
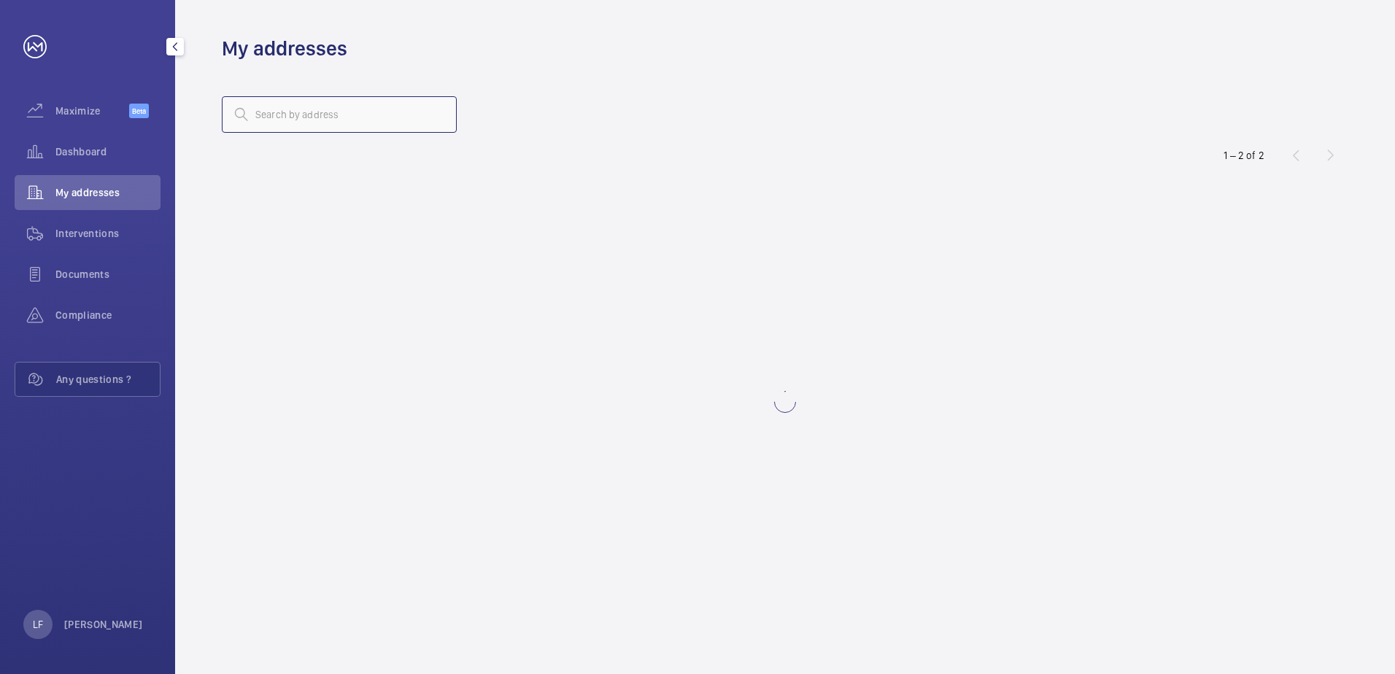
click at [269, 127] on input "text" at bounding box center [339, 114] width 235 height 36
type input "w"
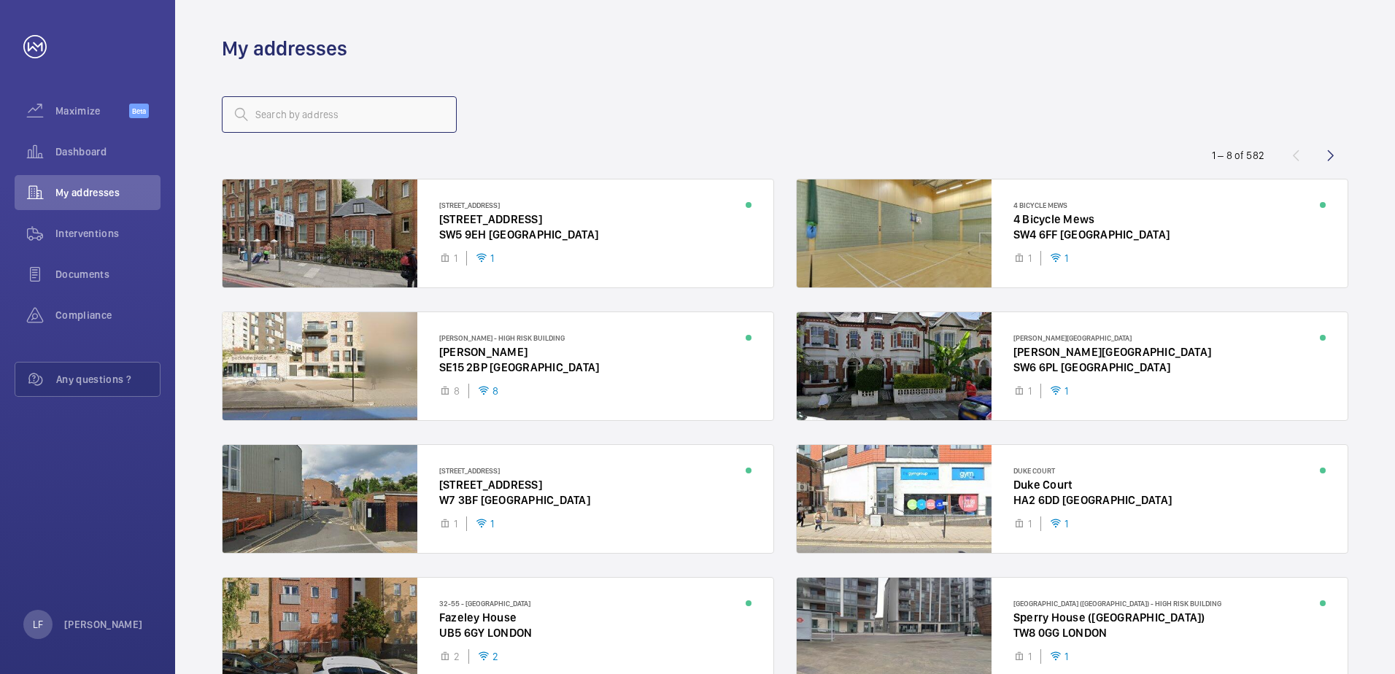
click at [278, 123] on input "text" at bounding box center [339, 114] width 235 height 36
click at [276, 115] on input "text" at bounding box center [339, 114] width 235 height 36
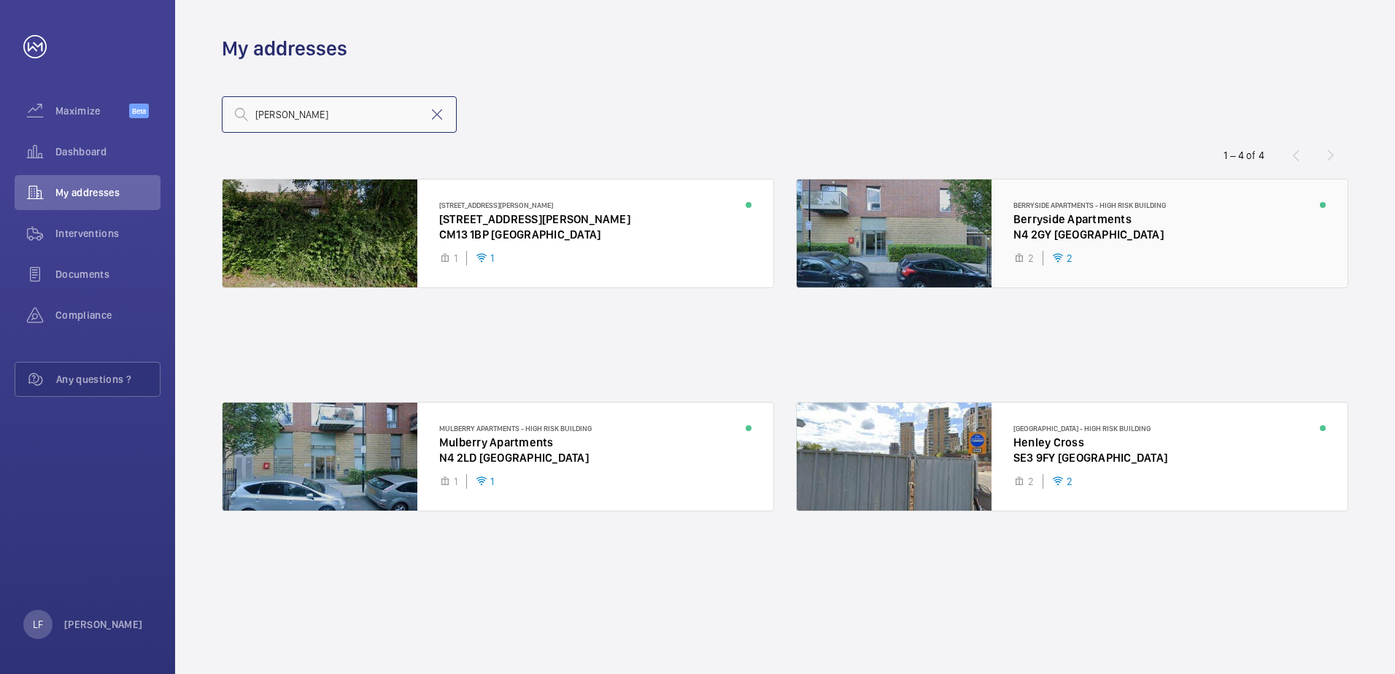
type input "[PERSON_NAME]"
click at [1050, 228] on div at bounding box center [1072, 233] width 551 height 108
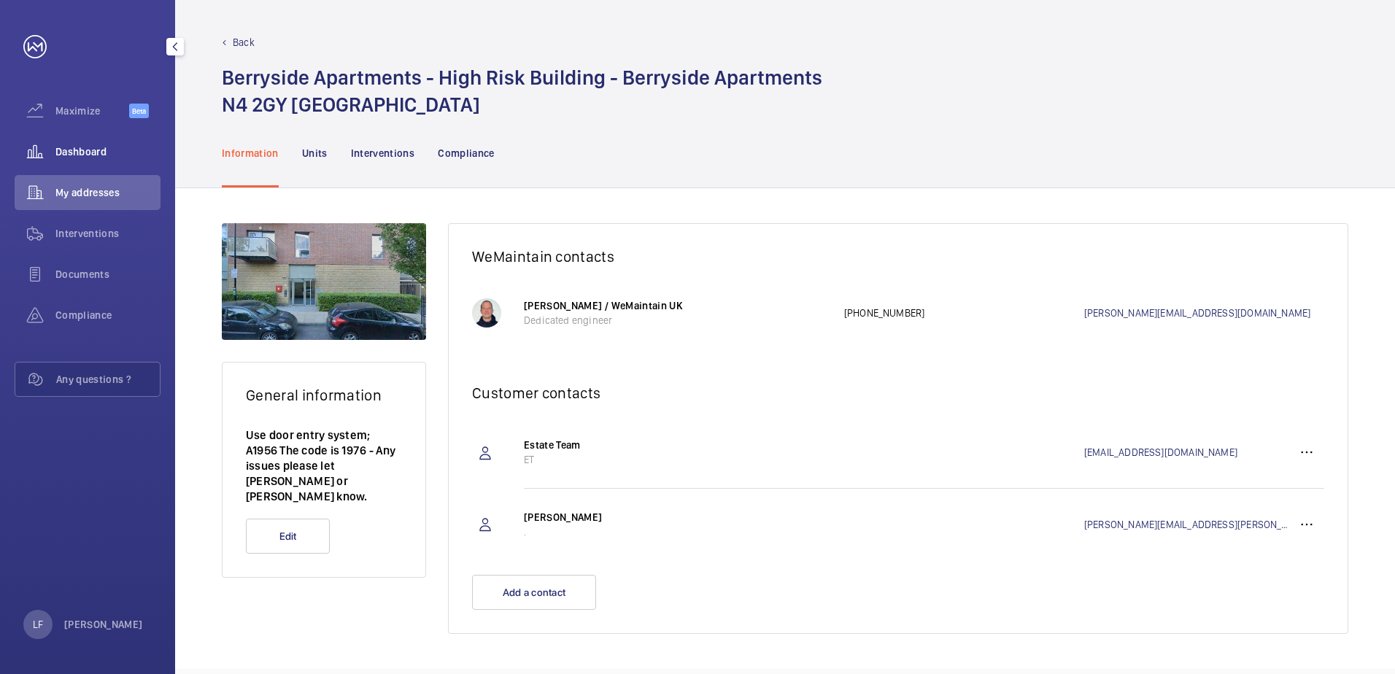
click at [63, 158] on span "Dashboard" at bounding box center [107, 151] width 105 height 15
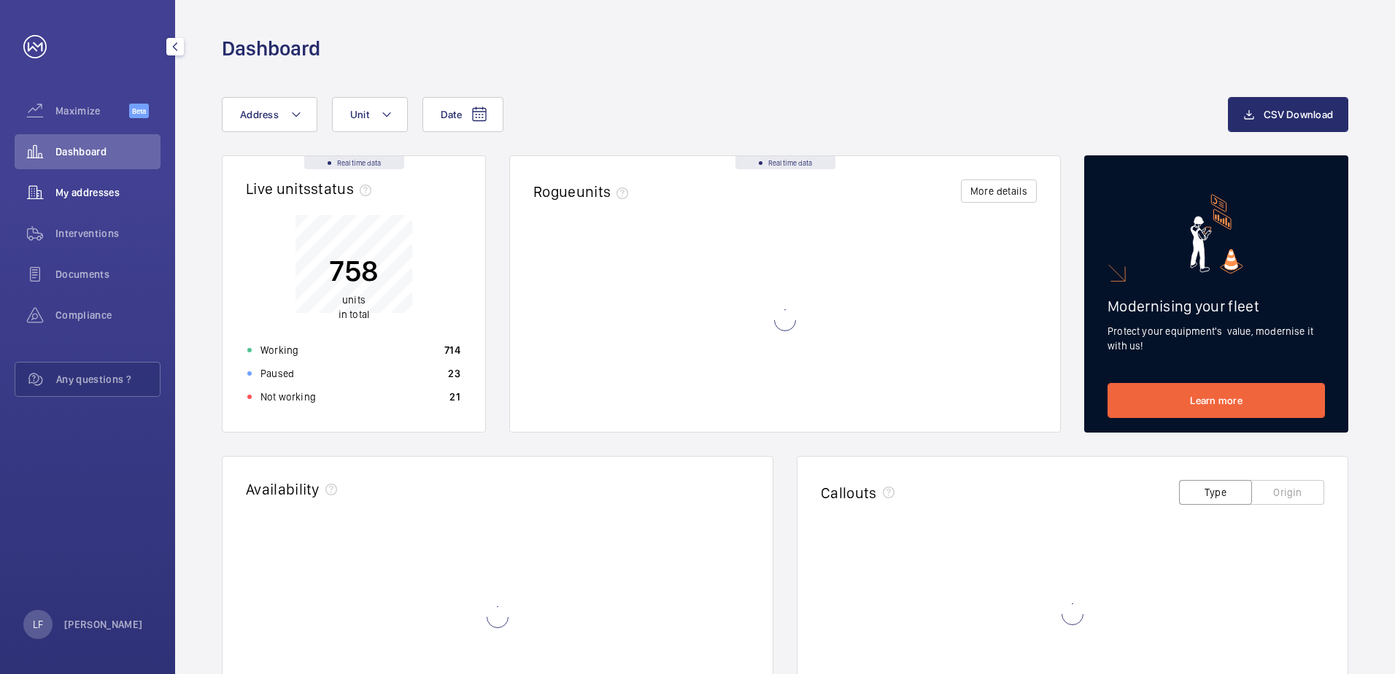
click at [63, 178] on div "My addresses" at bounding box center [88, 192] width 146 height 35
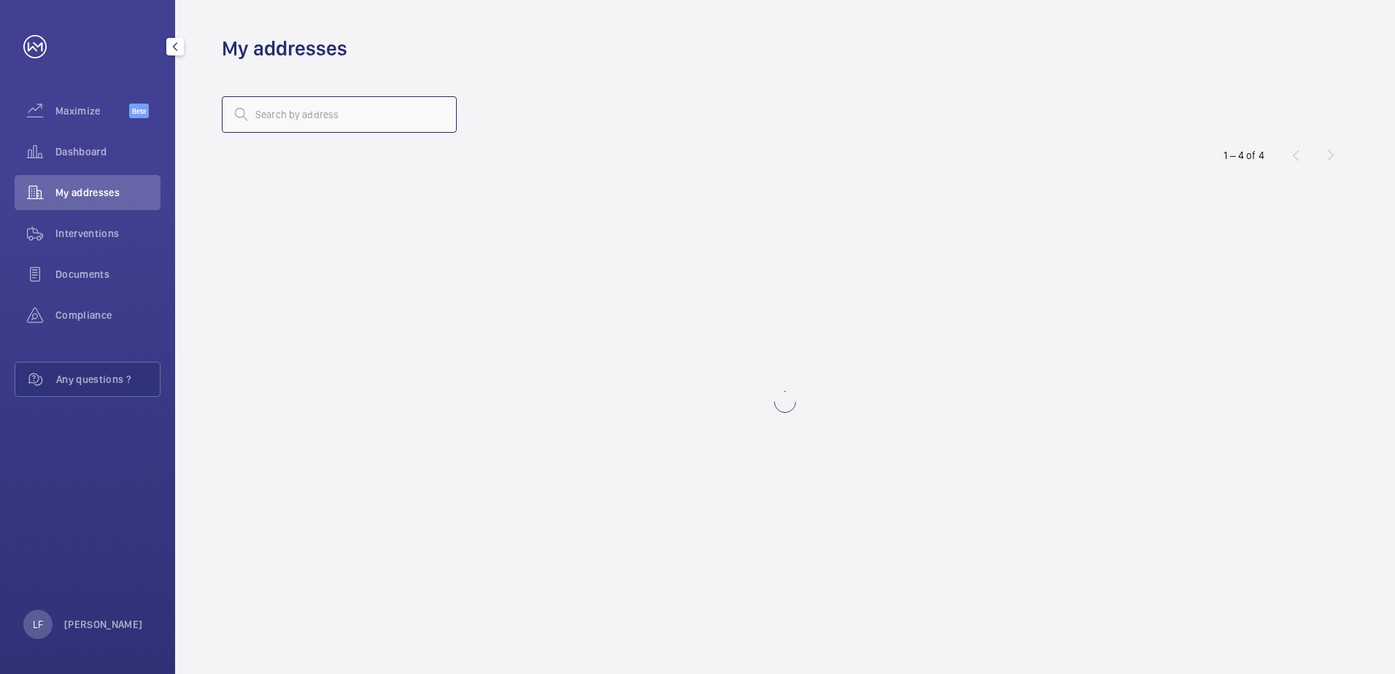
click at [288, 115] on input "text" at bounding box center [339, 114] width 235 height 36
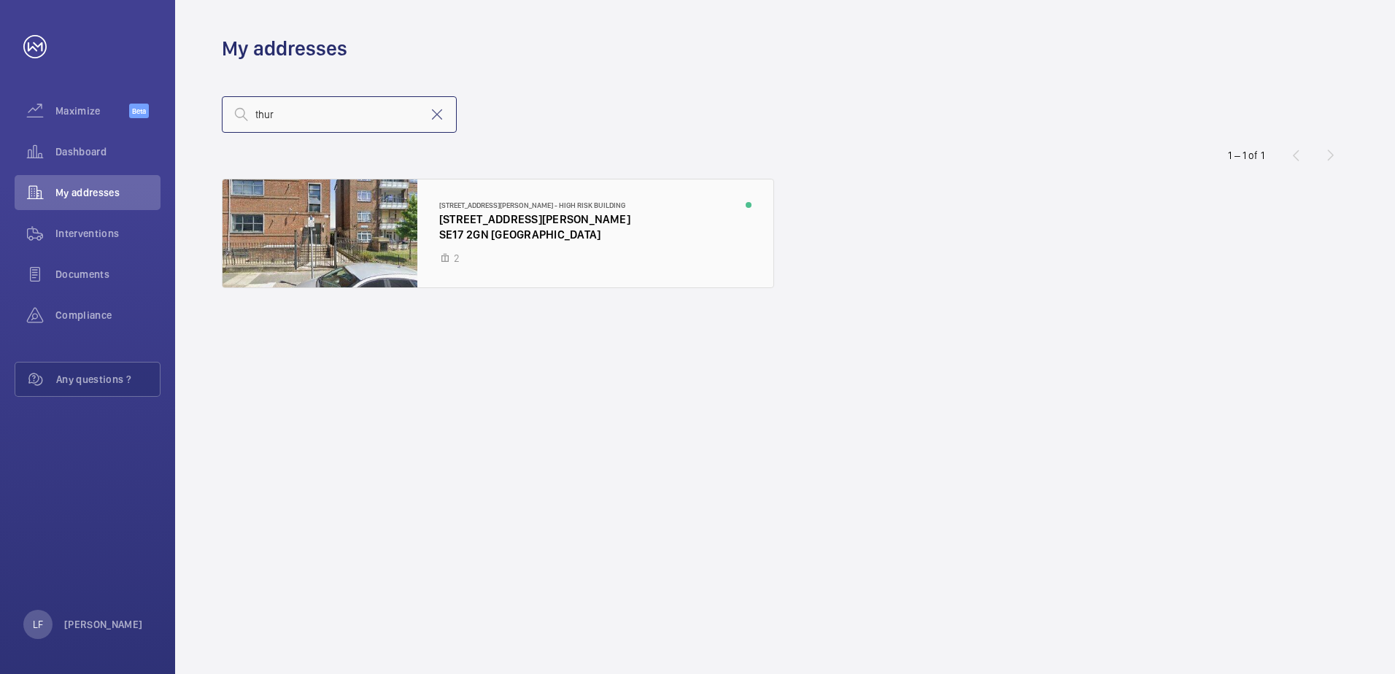
type input "thur"
click at [468, 221] on div at bounding box center [498, 233] width 551 height 108
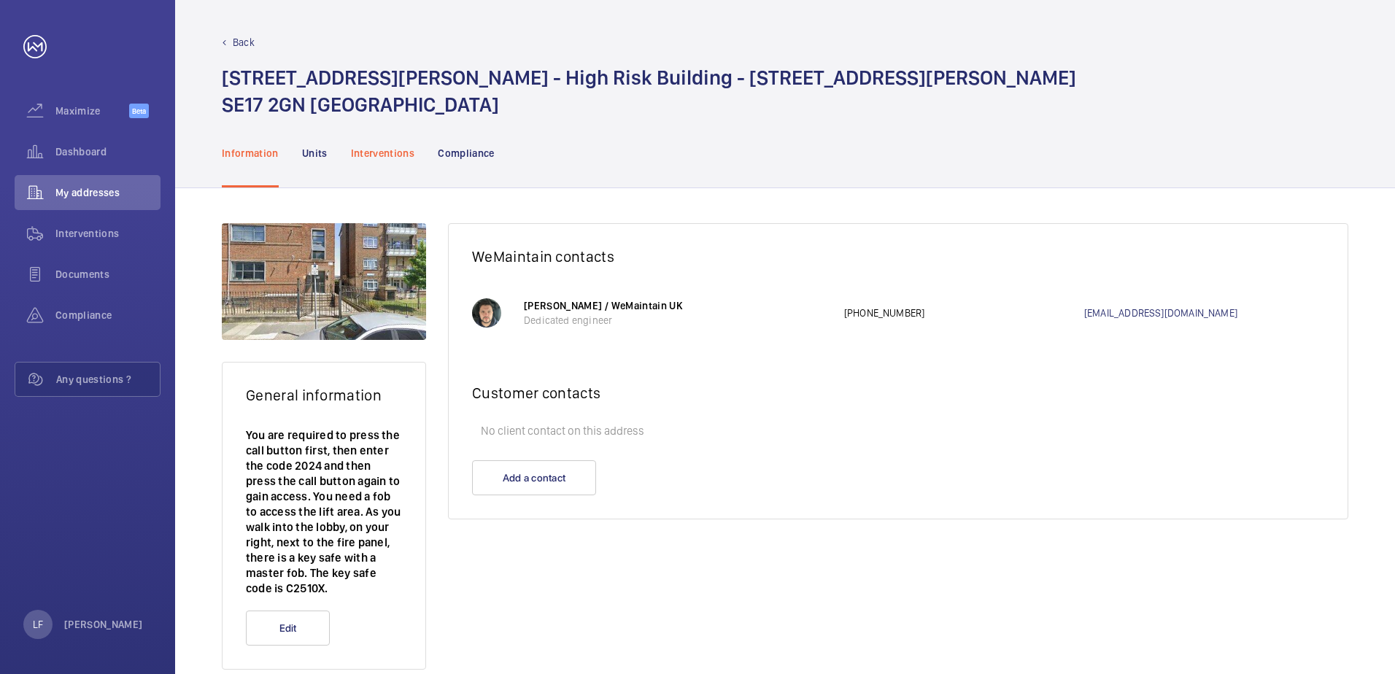
click at [397, 161] on div "Interventions" at bounding box center [383, 152] width 64 height 69
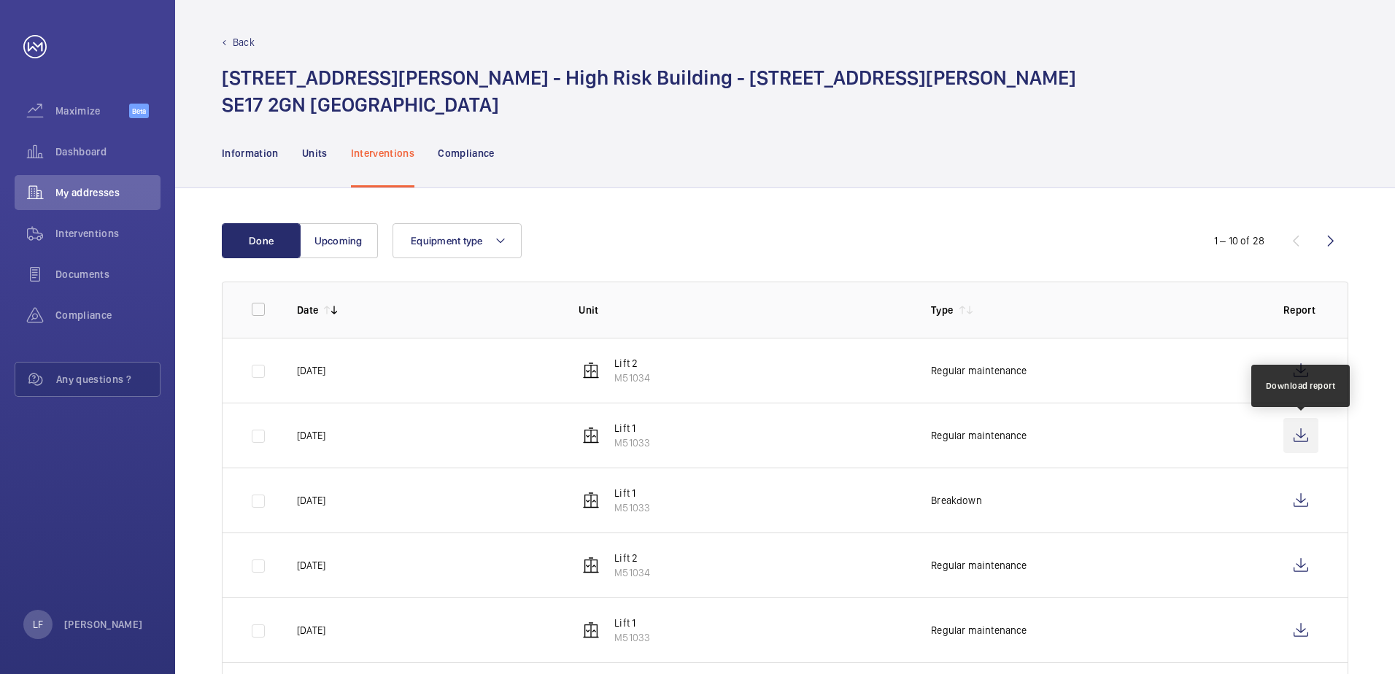
click at [1291, 441] on wm-front-icon-button at bounding box center [1300, 435] width 35 height 35
click at [74, 161] on div "Dashboard" at bounding box center [88, 151] width 146 height 35
